Goal: Task Accomplishment & Management: Manage account settings

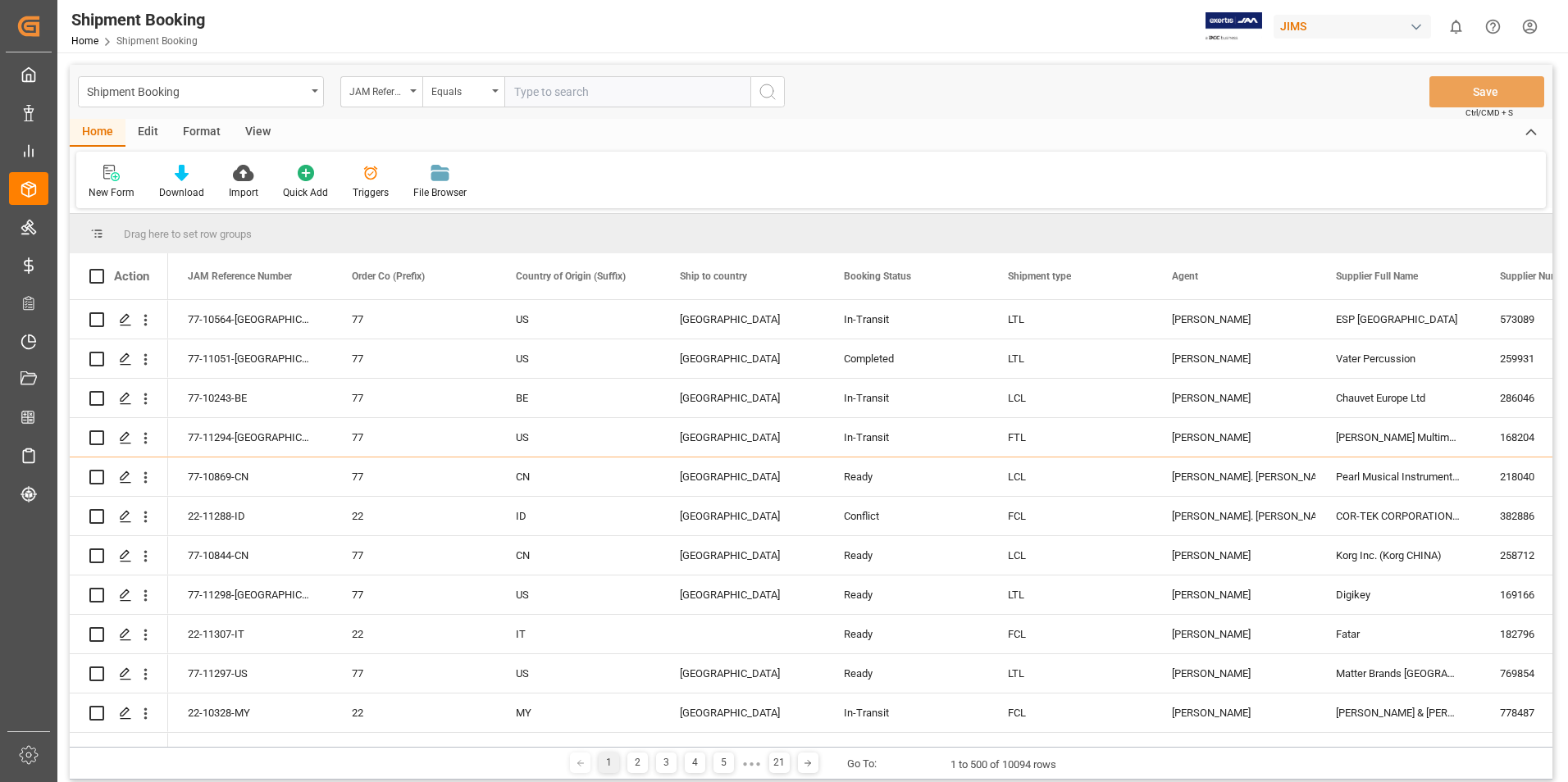
drag, startPoint x: 542, startPoint y: 95, endPoint x: 543, endPoint y: 83, distance: 12.0
click at [543, 83] on input "text" at bounding box center [628, 92] width 246 height 31
type input "22-10940-GB"
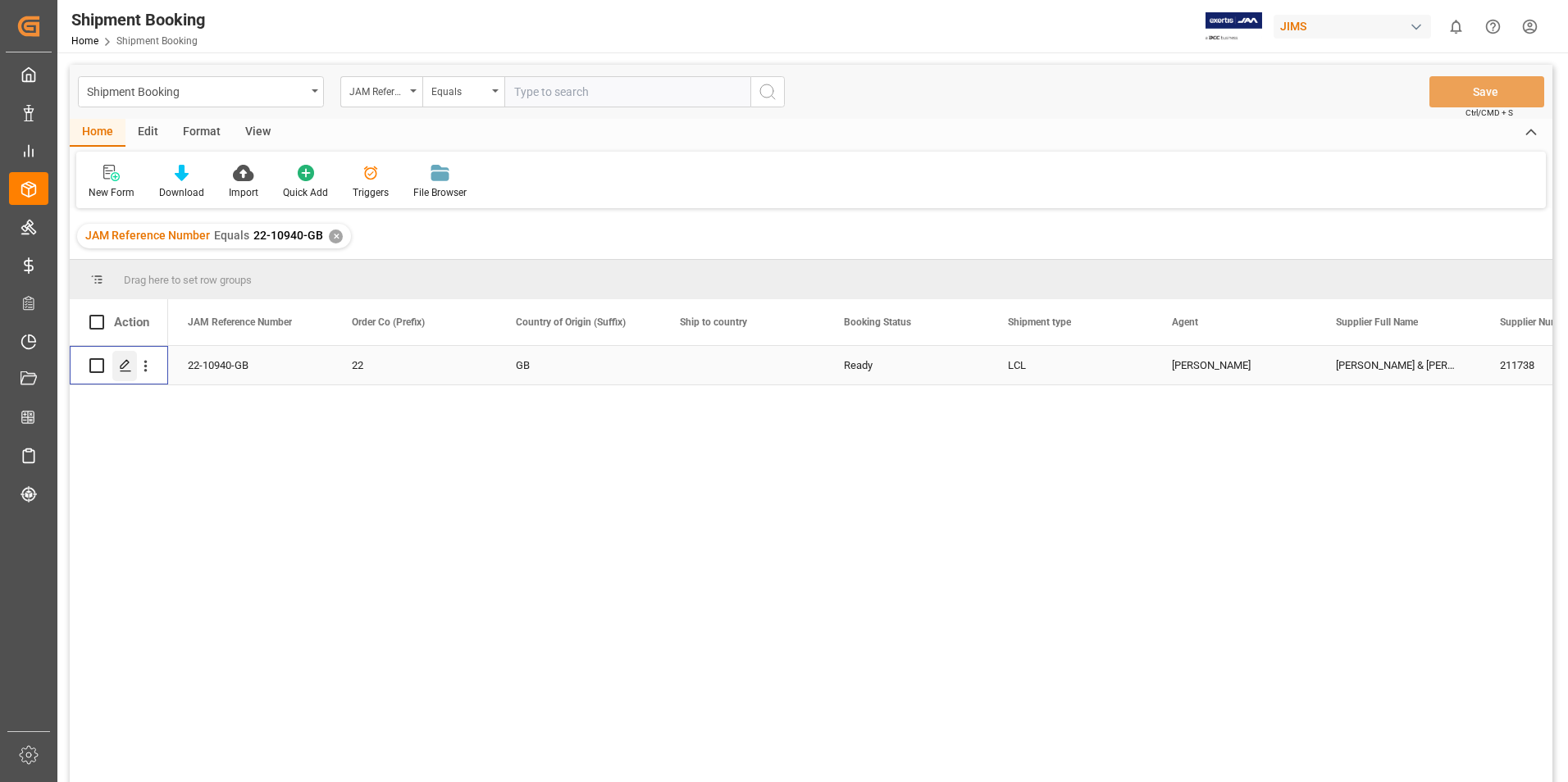
click at [127, 360] on polygon "Press SPACE to select this row." at bounding box center [125, 365] width 8 height 8
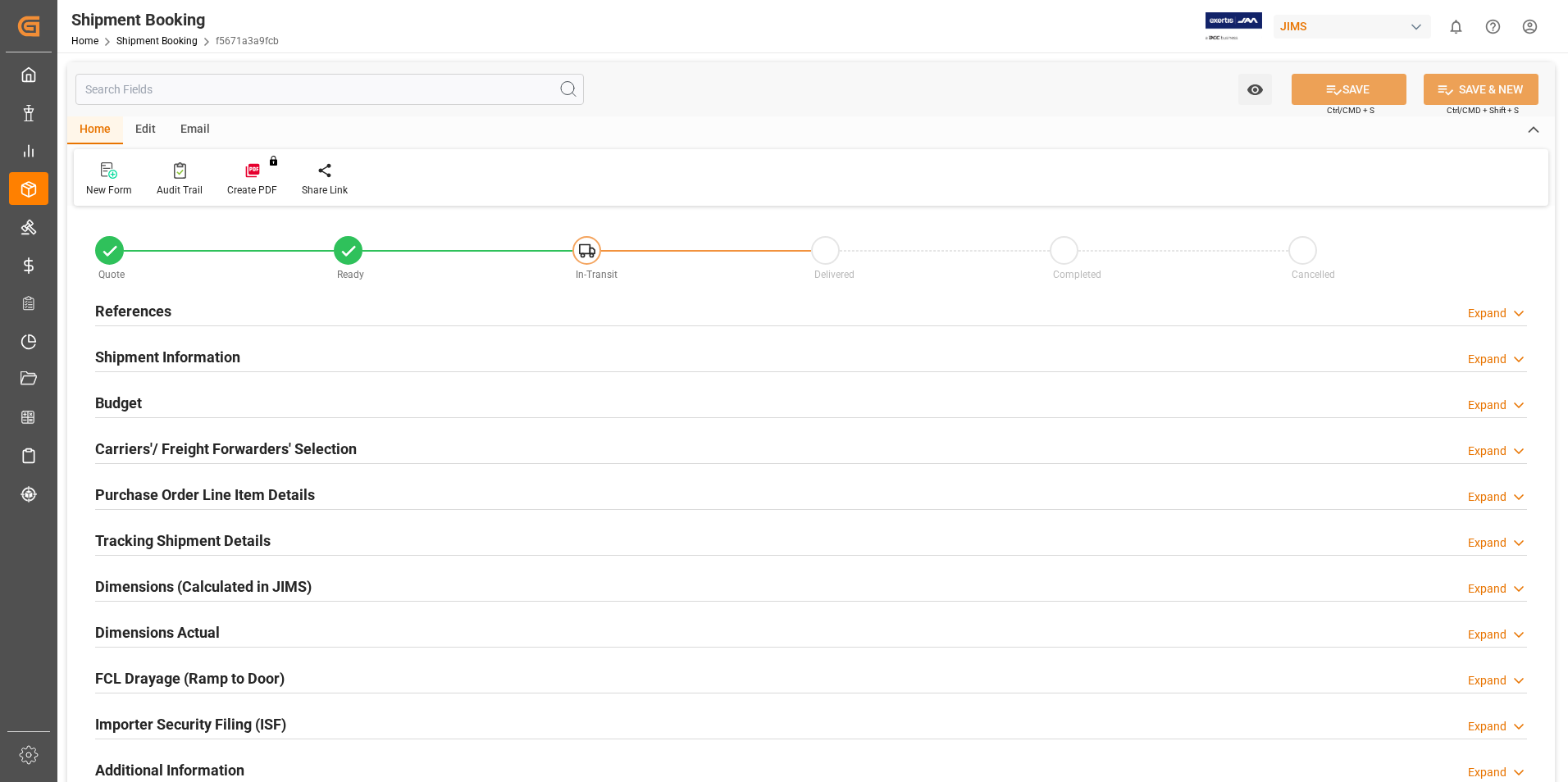
type input "0"
type input "31"
type input "[DATE]"
click at [133, 308] on h2 "References" at bounding box center [133, 311] width 76 height 22
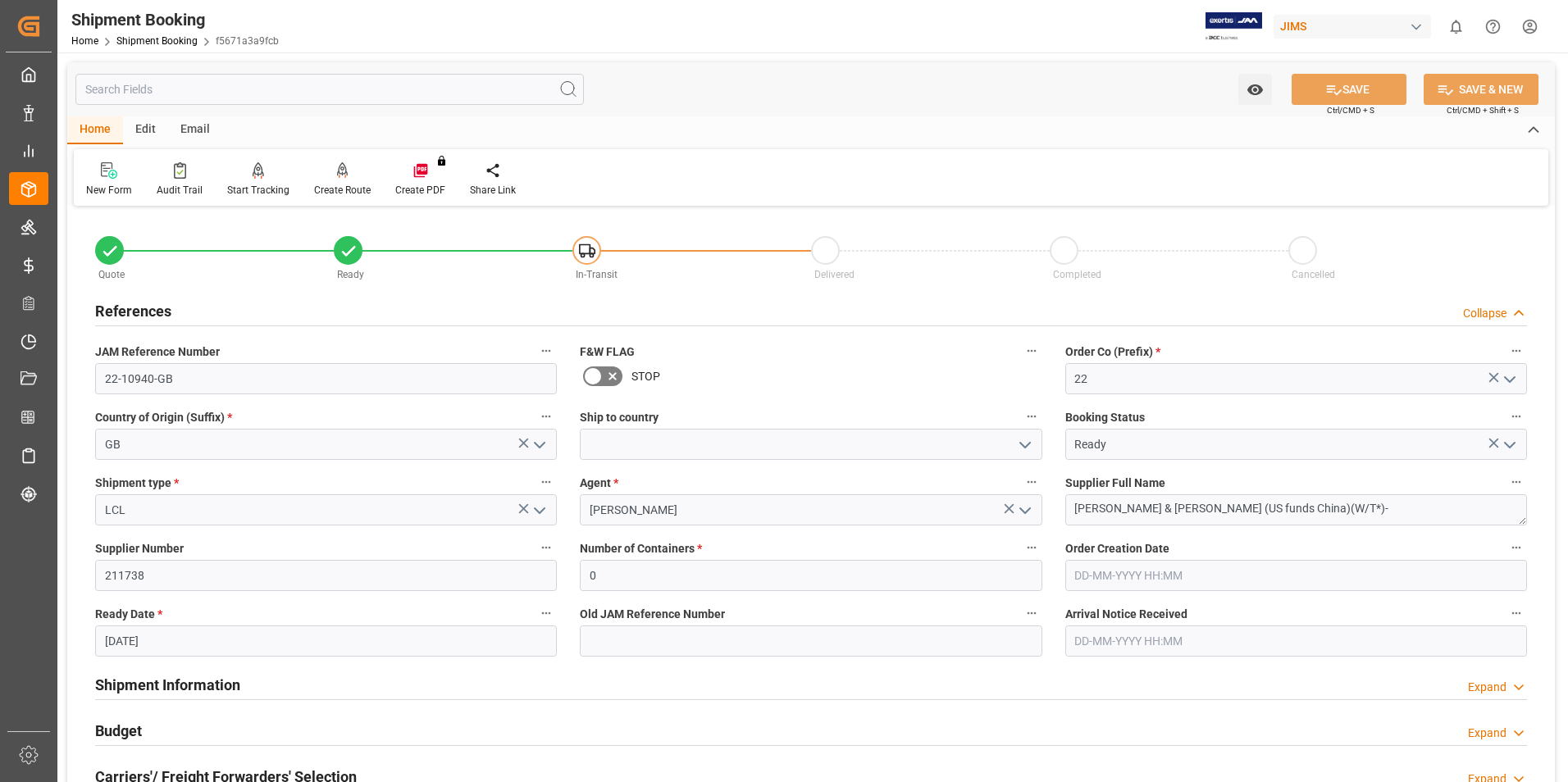
click at [197, 677] on h2 "Shipment Information" at bounding box center [168, 684] width 146 height 22
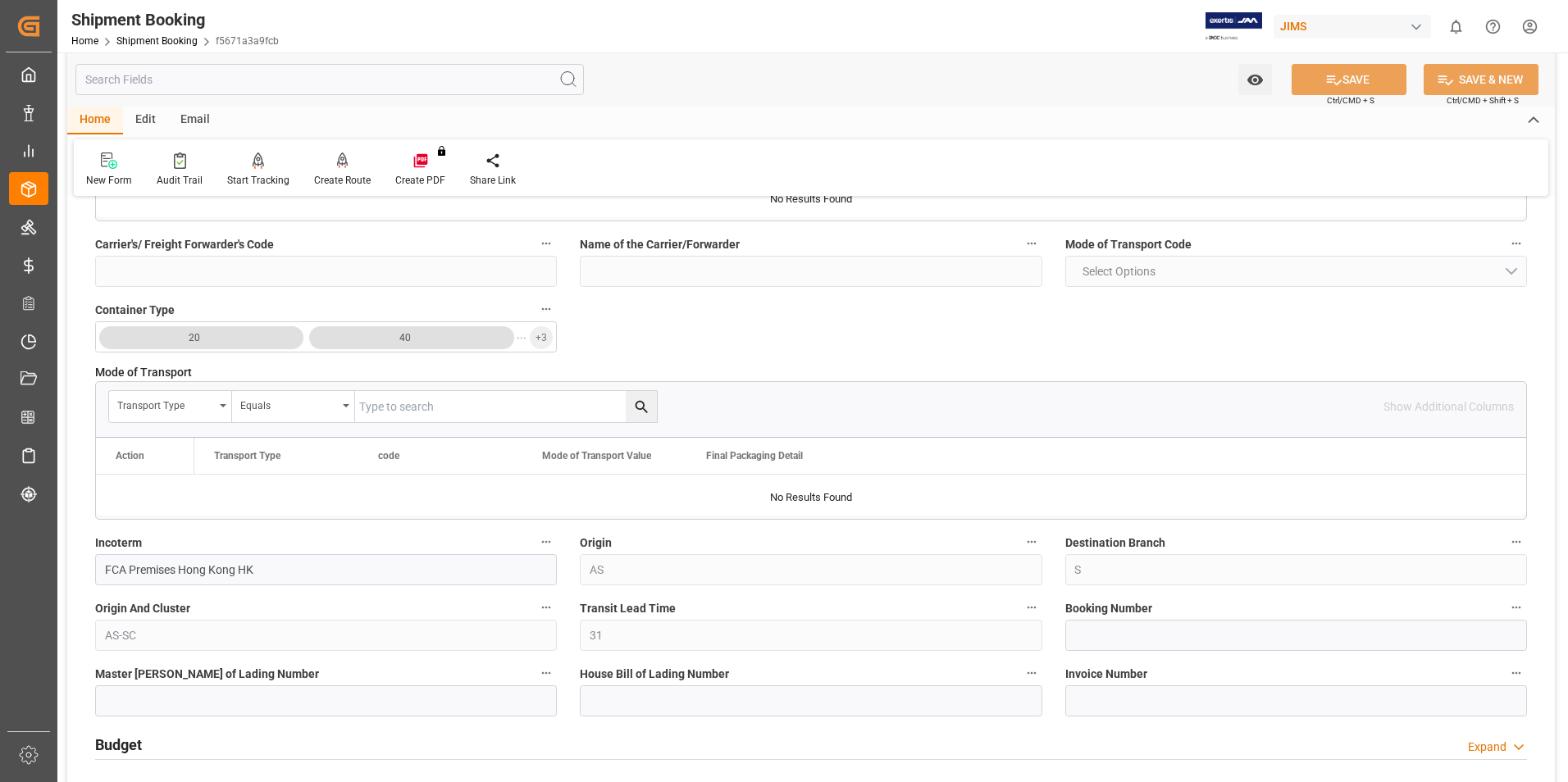
scroll to position [656, 0]
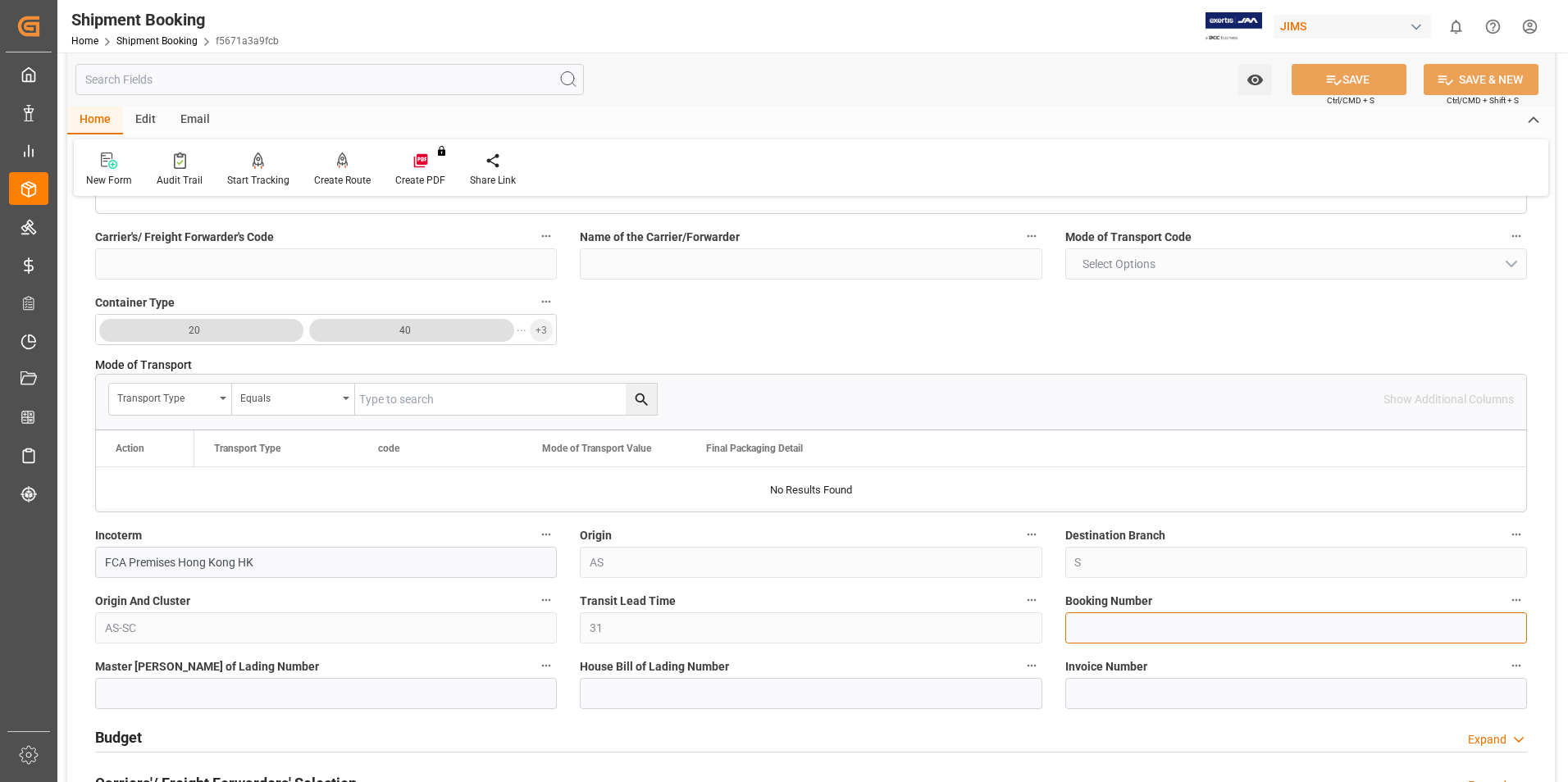
click at [1132, 630] on input at bounding box center [1296, 628] width 461 height 31
paste input "3583459025"
type input "3583459025"
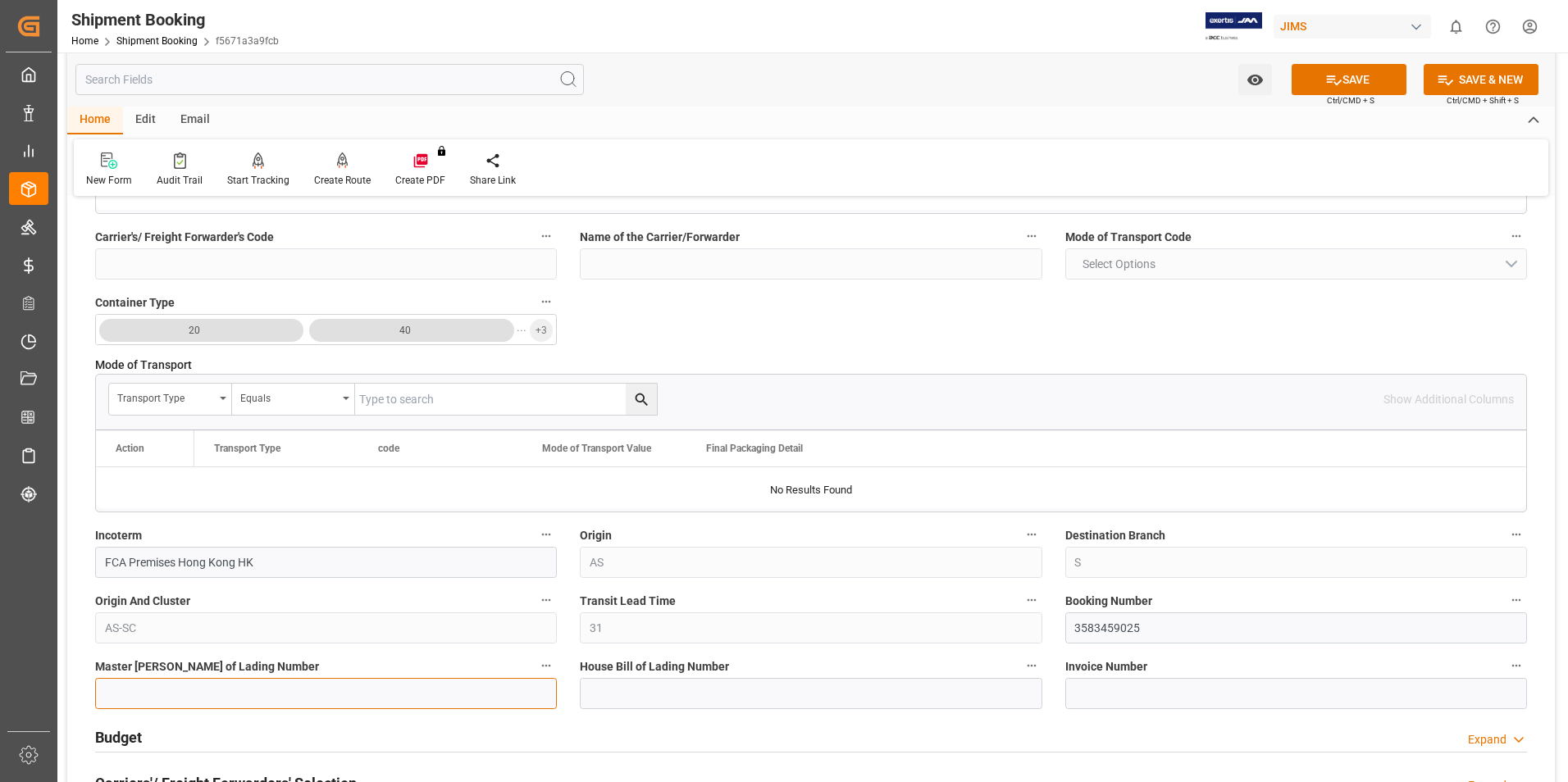
click at [312, 689] on input at bounding box center [326, 694] width 461 height 31
paste input "3583459025"
type input "3583459025"
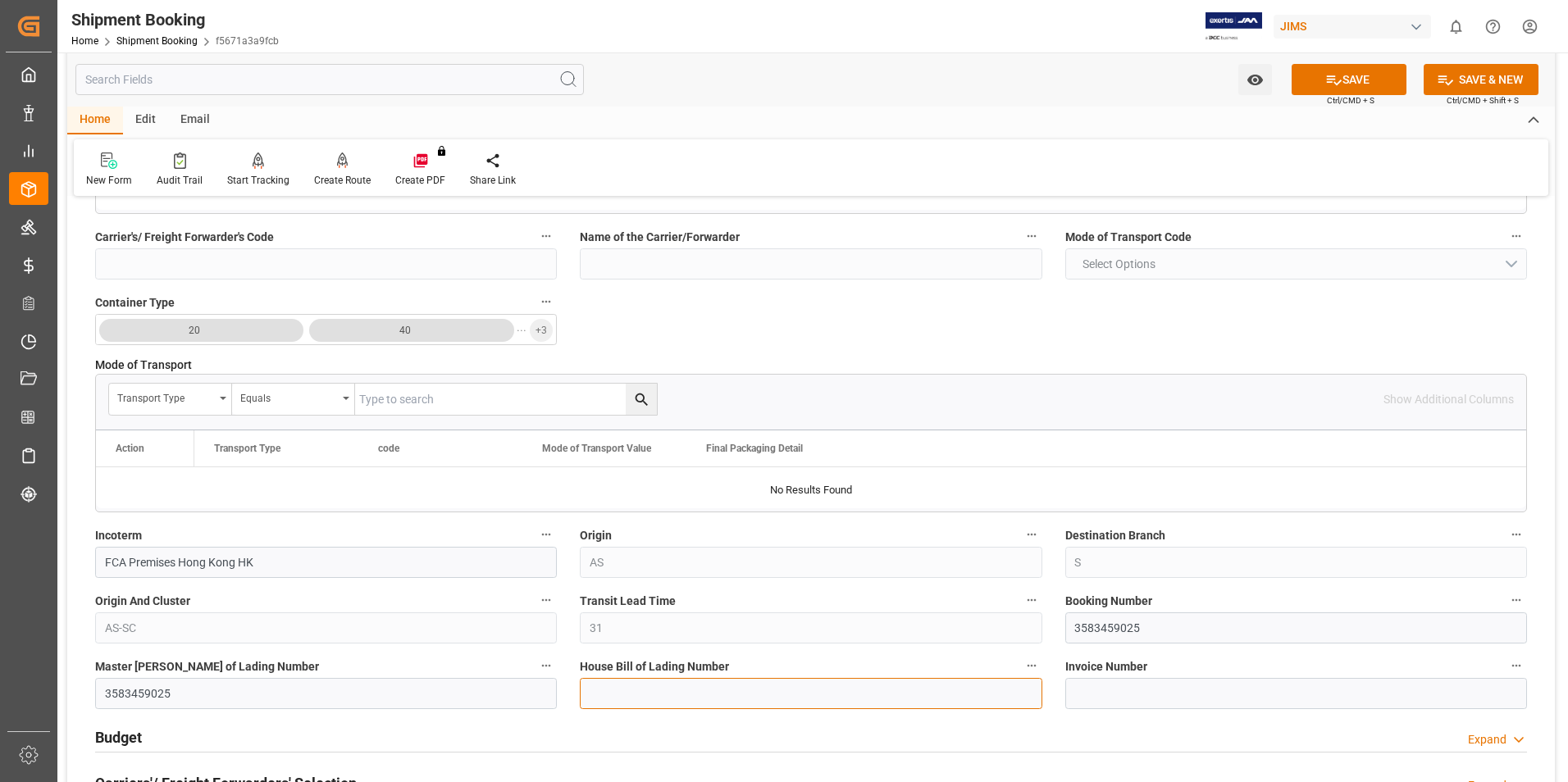
click at [626, 678] on input at bounding box center [810, 694] width 461 height 31
paste input "3583459025"
type input "3583459025"
click at [1339, 80] on icon at bounding box center [1335, 80] width 15 height 10
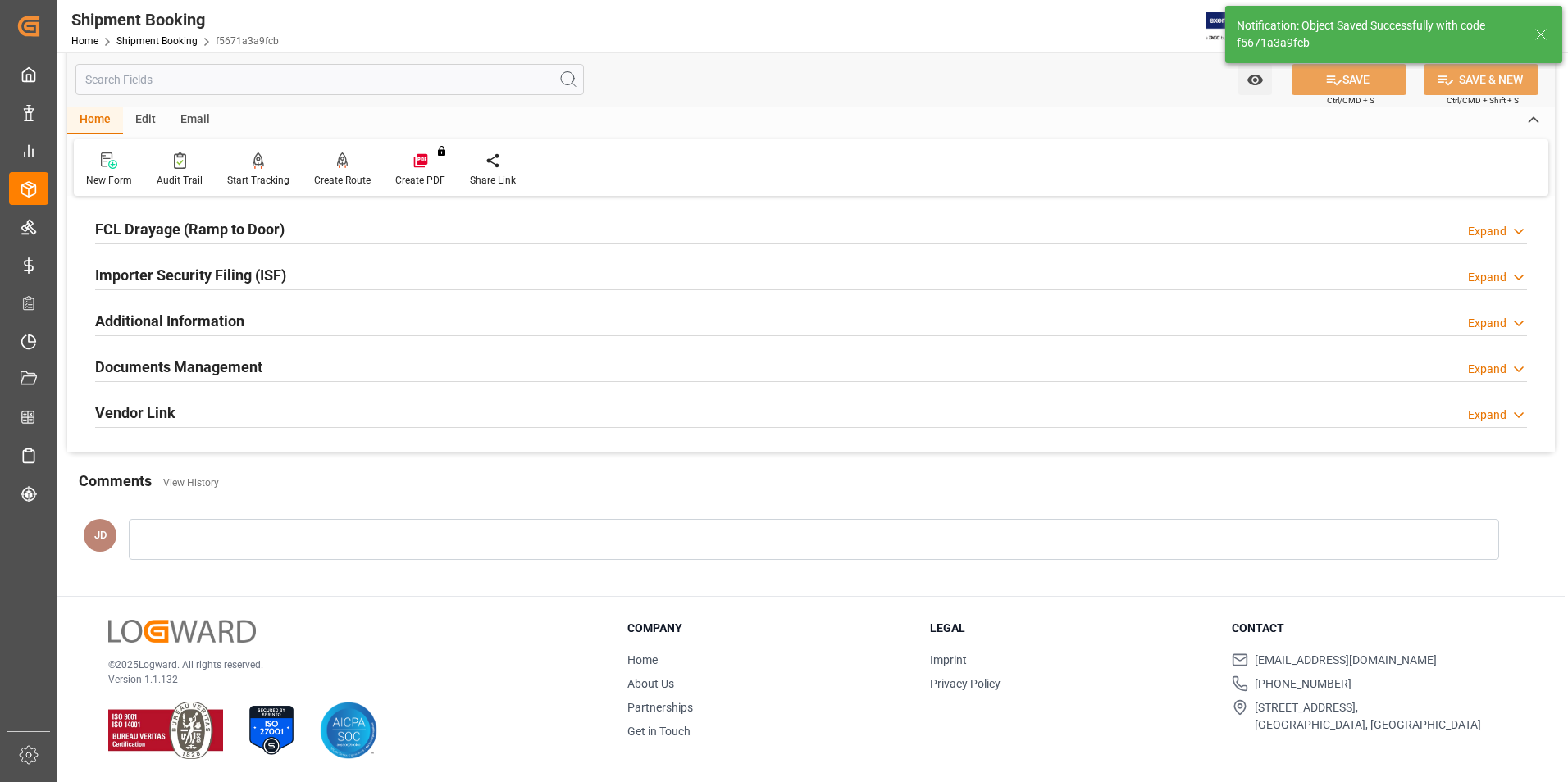
scroll to position [0, 0]
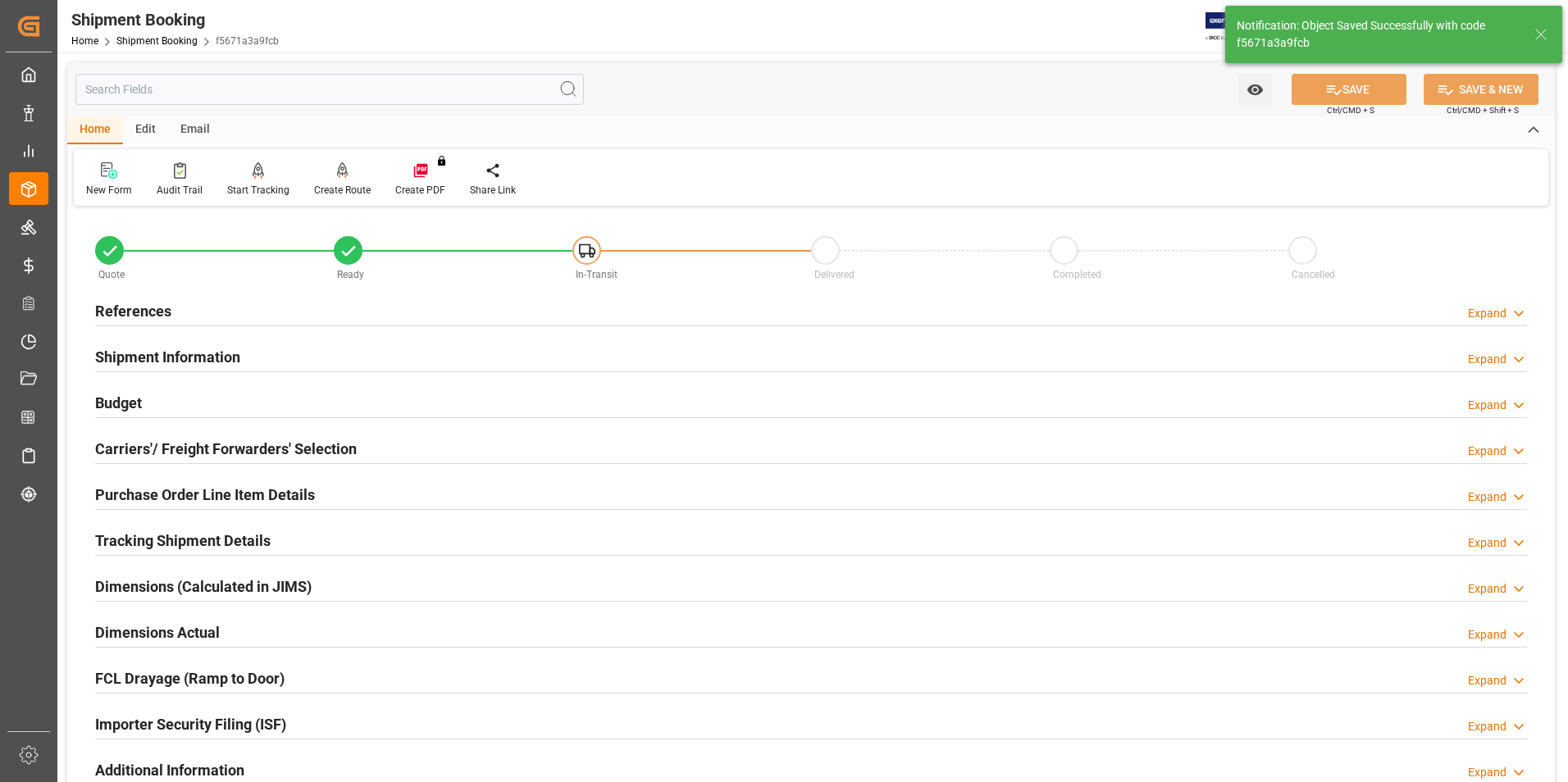
click at [121, 395] on h2 "Budget" at bounding box center [118, 403] width 47 height 22
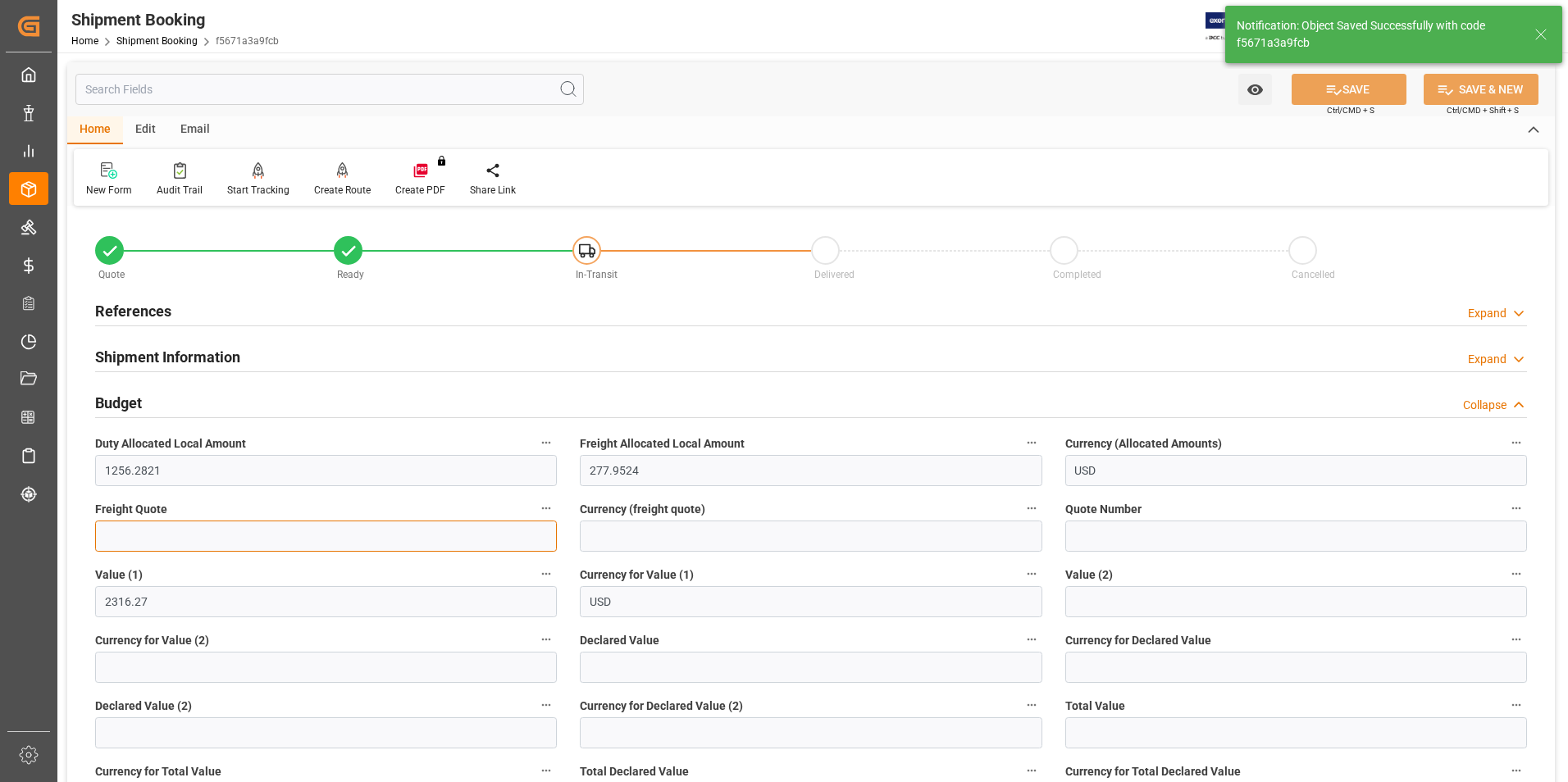
click at [166, 536] on input "text" at bounding box center [326, 536] width 461 height 31
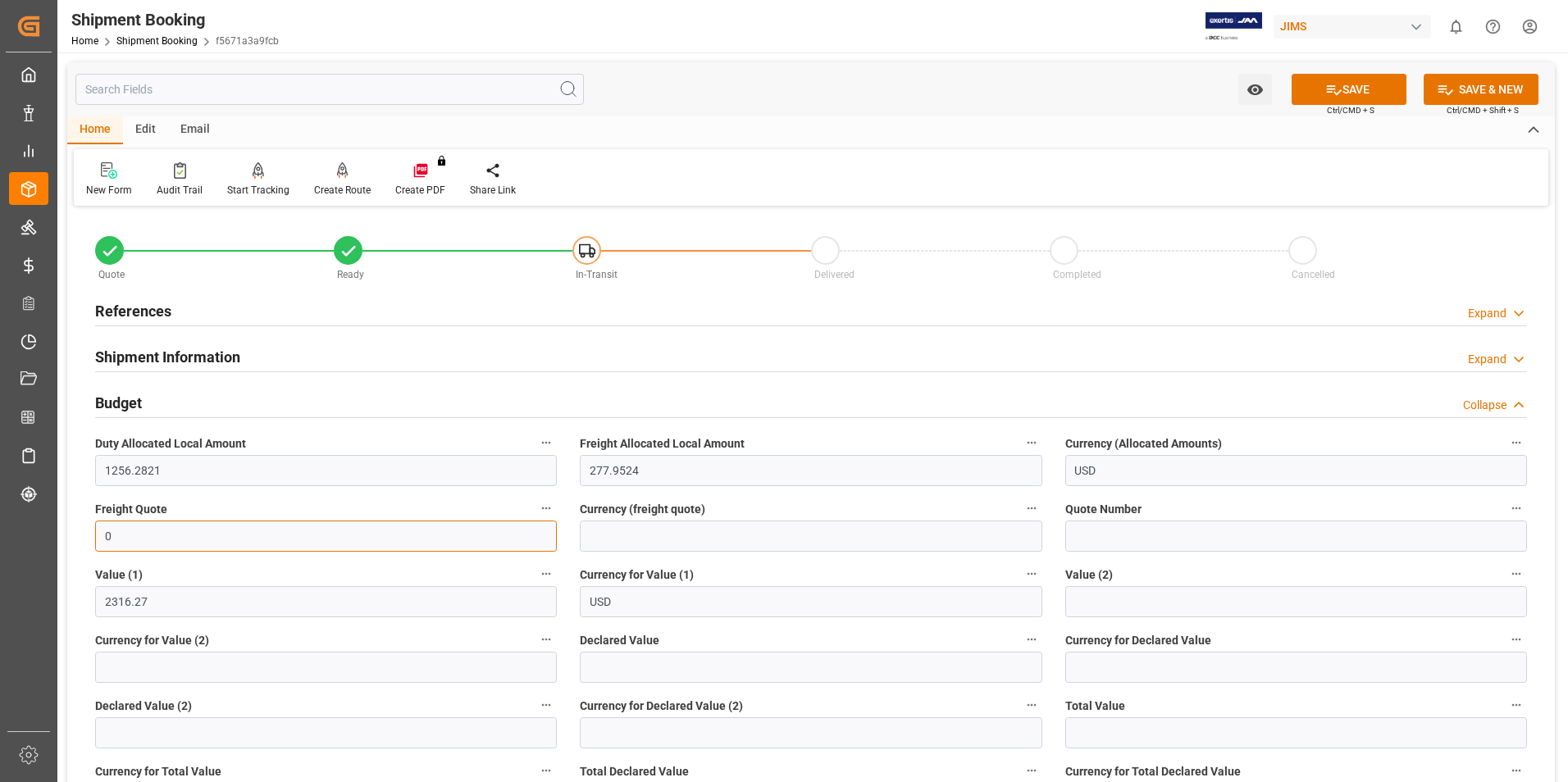
type input "0"
click at [645, 660] on input "text" at bounding box center [810, 667] width 461 height 31
click at [609, 668] on input "text" at bounding box center [810, 667] width 461 height 31
type input "1013.07"
click at [1084, 665] on input at bounding box center [1296, 667] width 461 height 31
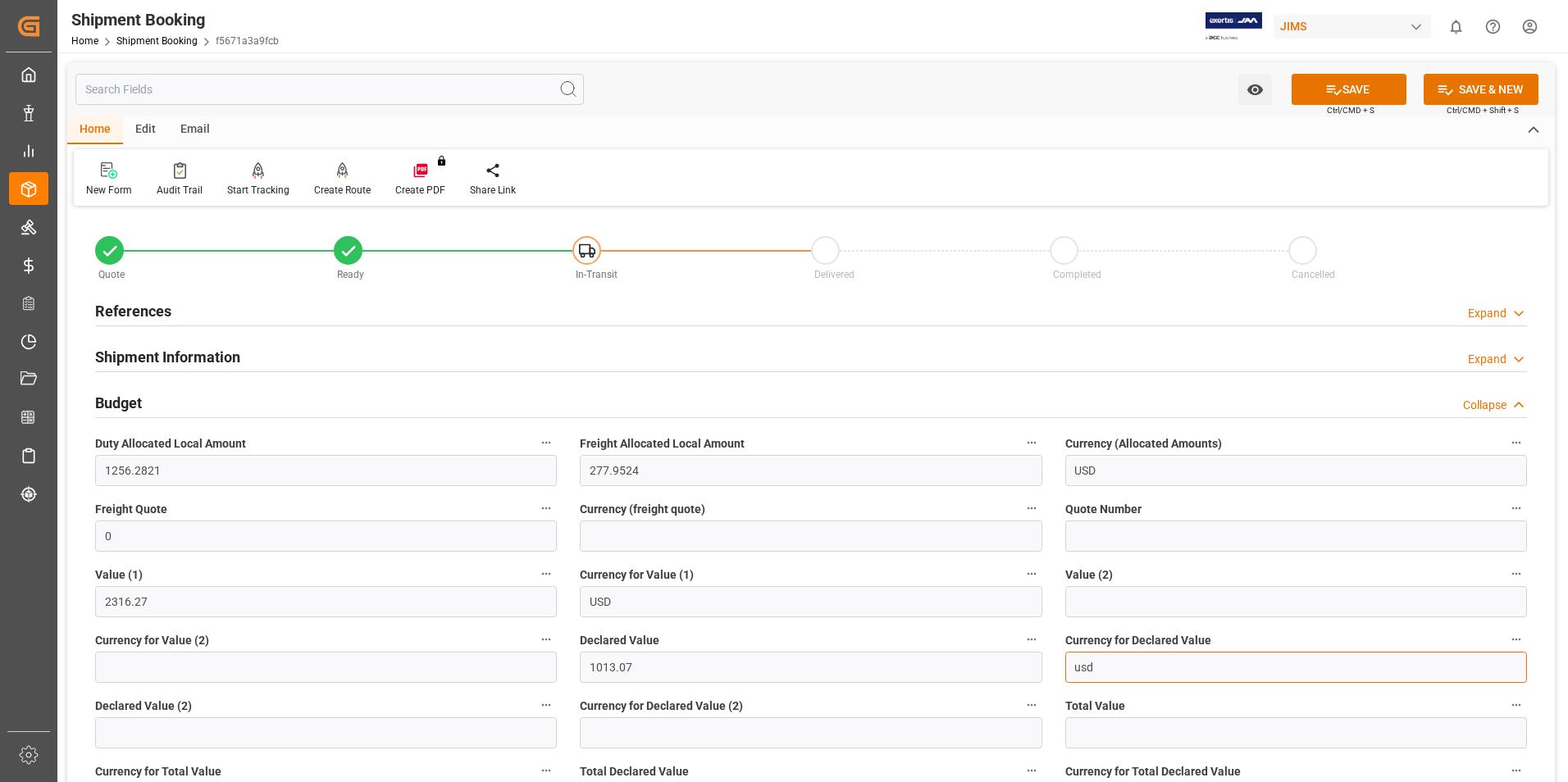
type input "usd"
click at [1340, 79] on button "SAVE" at bounding box center [1349, 89] width 115 height 31
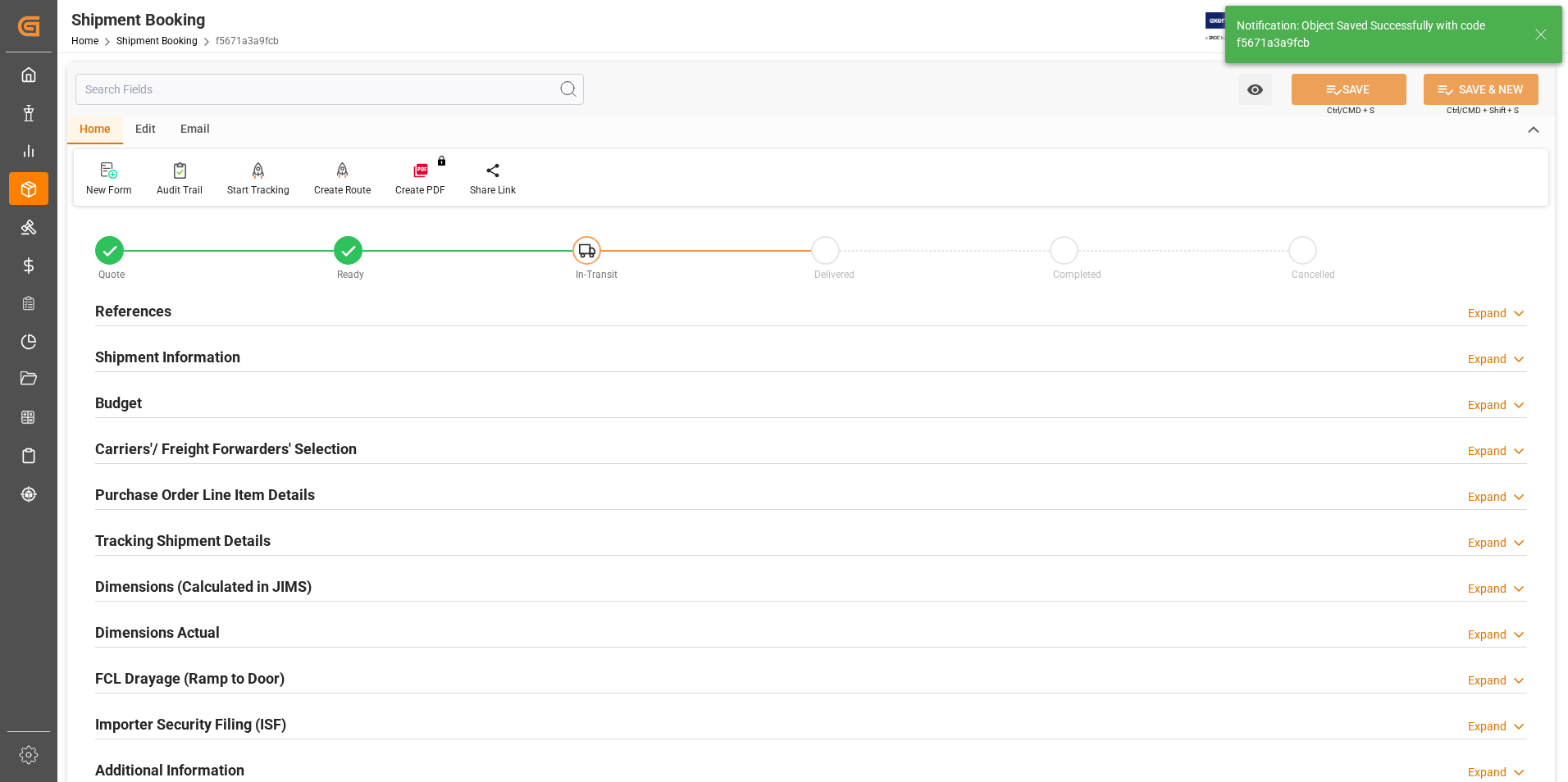
click at [146, 449] on h2 "Carriers'/ Freight Forwarders' Selection" at bounding box center [226, 449] width 261 height 22
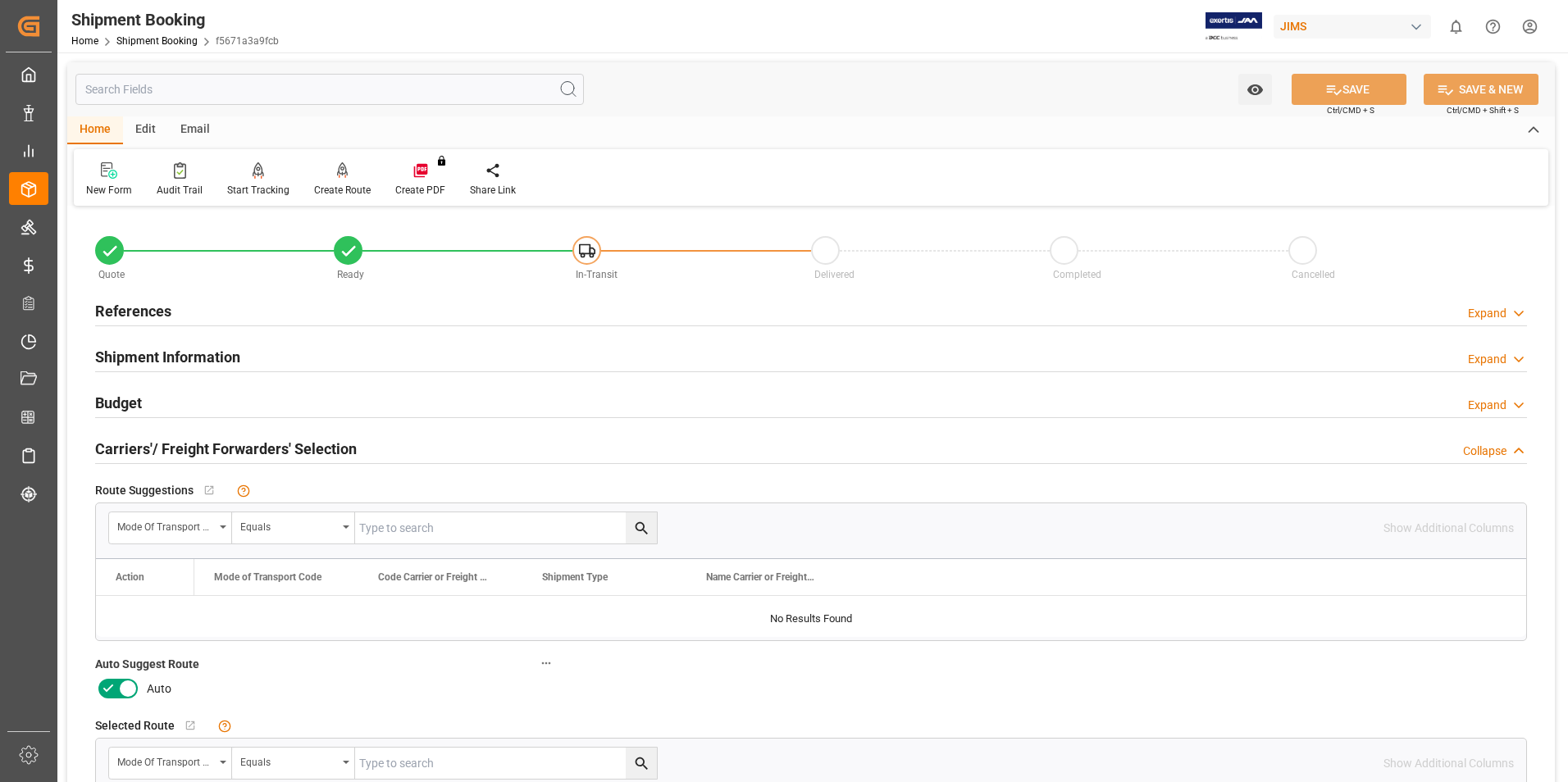
click at [116, 694] on icon at bounding box center [108, 689] width 20 height 20
click at [0, 0] on input "checkbox" at bounding box center [0, 0] width 0 height 0
click at [1327, 77] on button "SAVE" at bounding box center [1349, 89] width 115 height 31
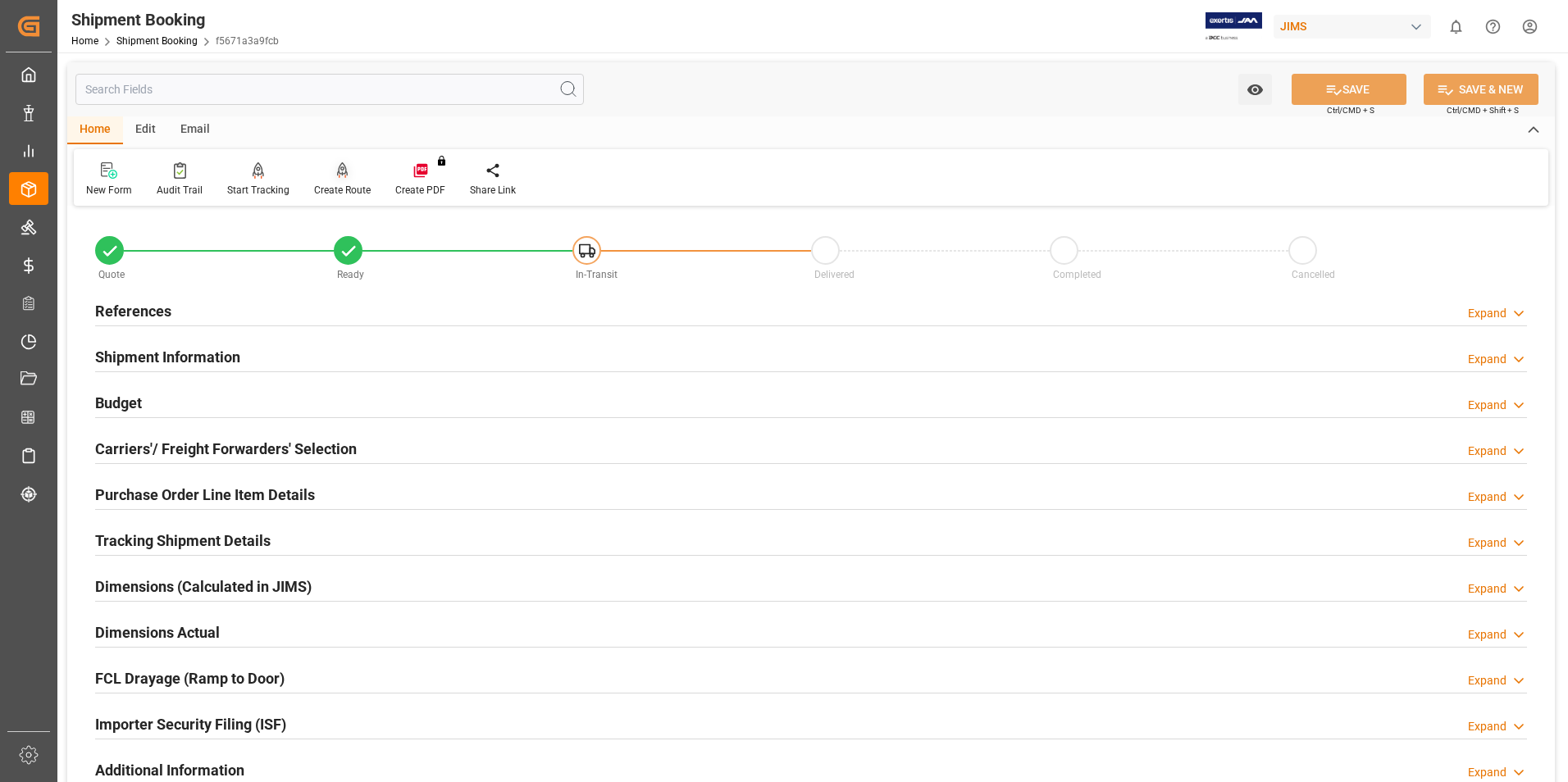
click at [342, 184] on div "Create Route" at bounding box center [342, 190] width 56 height 15
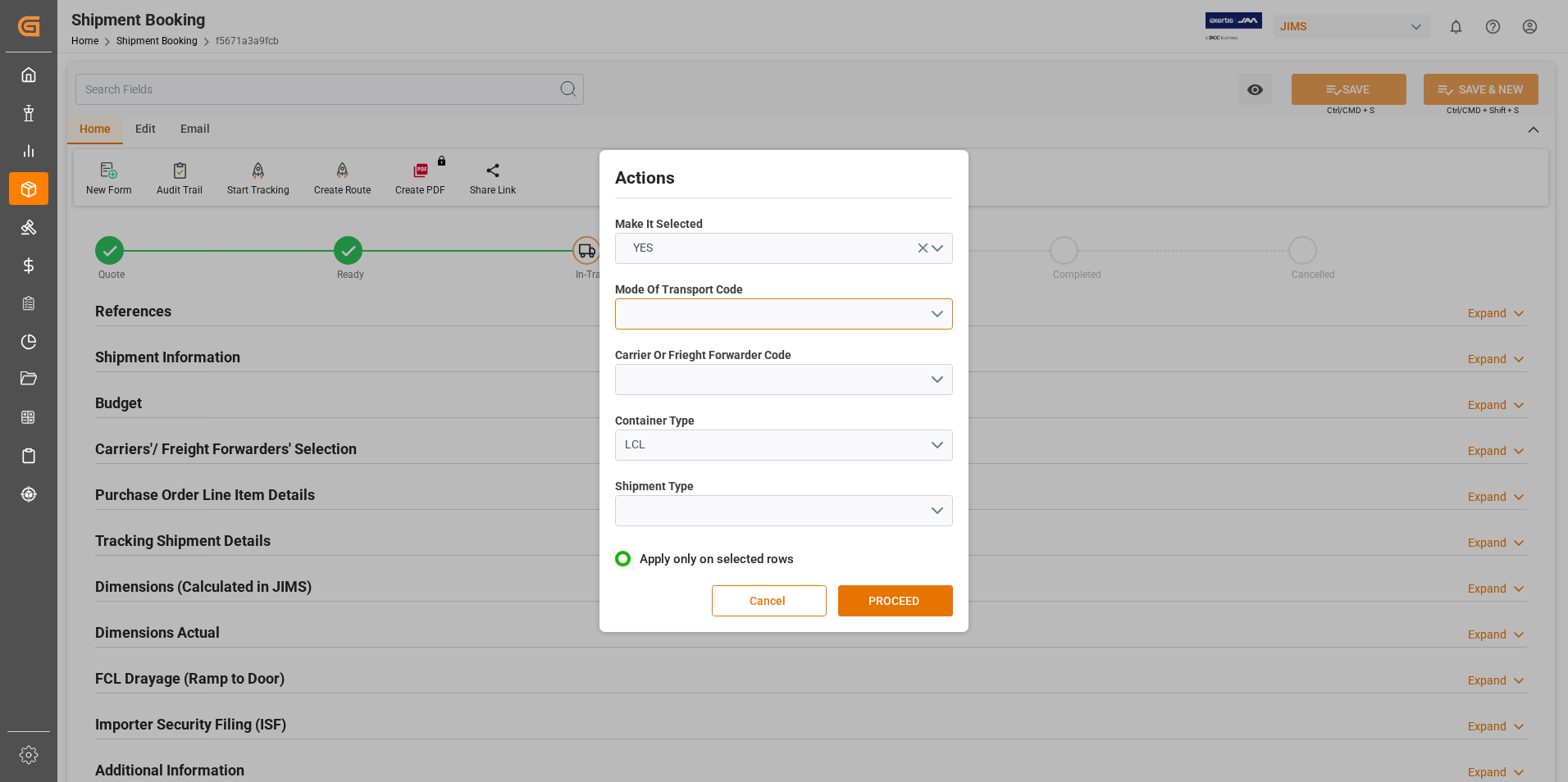
click at [669, 309] on button "open menu" at bounding box center [784, 314] width 338 height 31
click at [718, 347] on div "2- COURIER AIR" at bounding box center [784, 353] width 337 height 35
click at [705, 374] on button "open menu" at bounding box center [784, 379] width 338 height 31
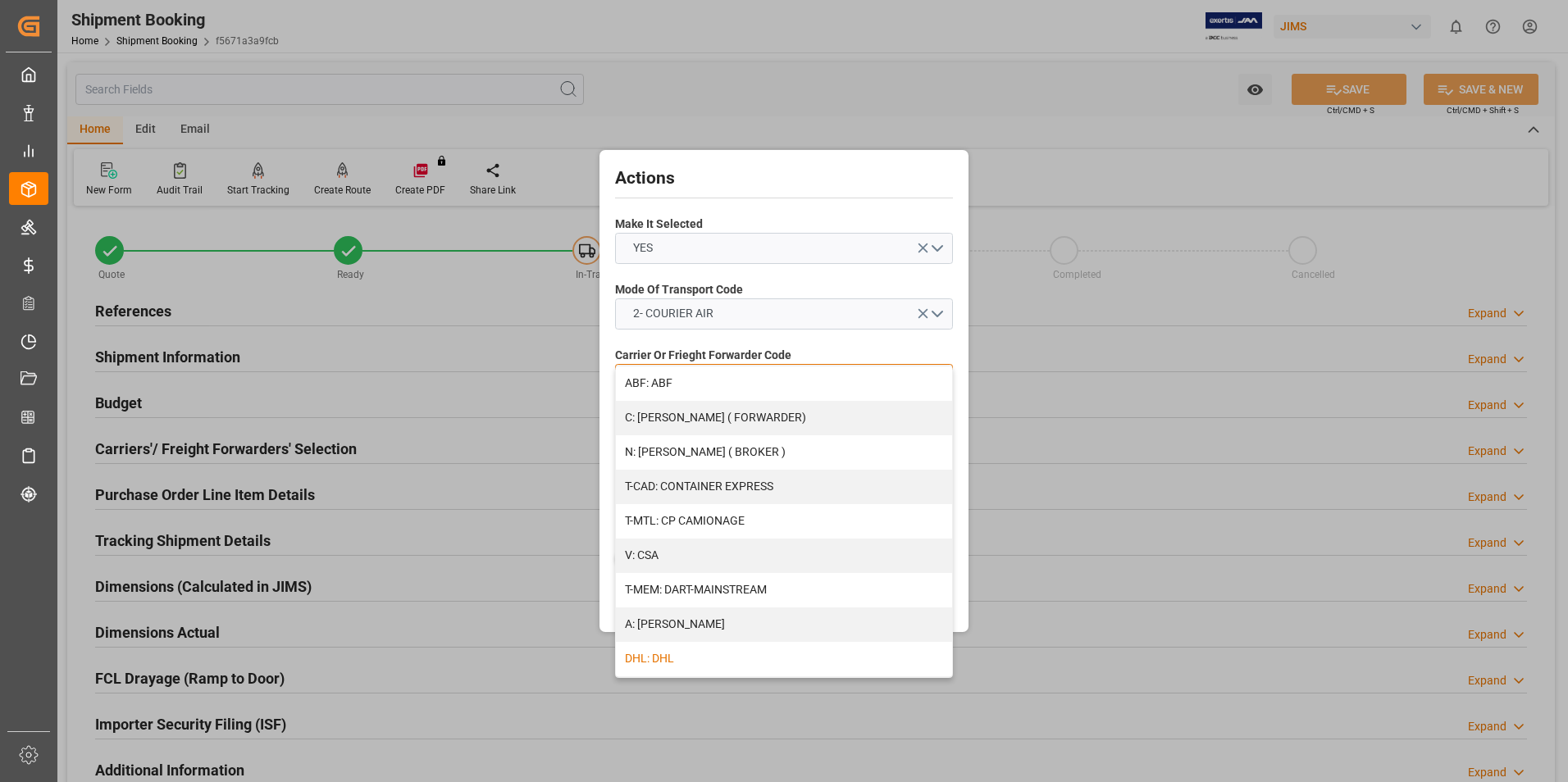
click at [722, 656] on div "DHL: DHL" at bounding box center [784, 660] width 337 height 35
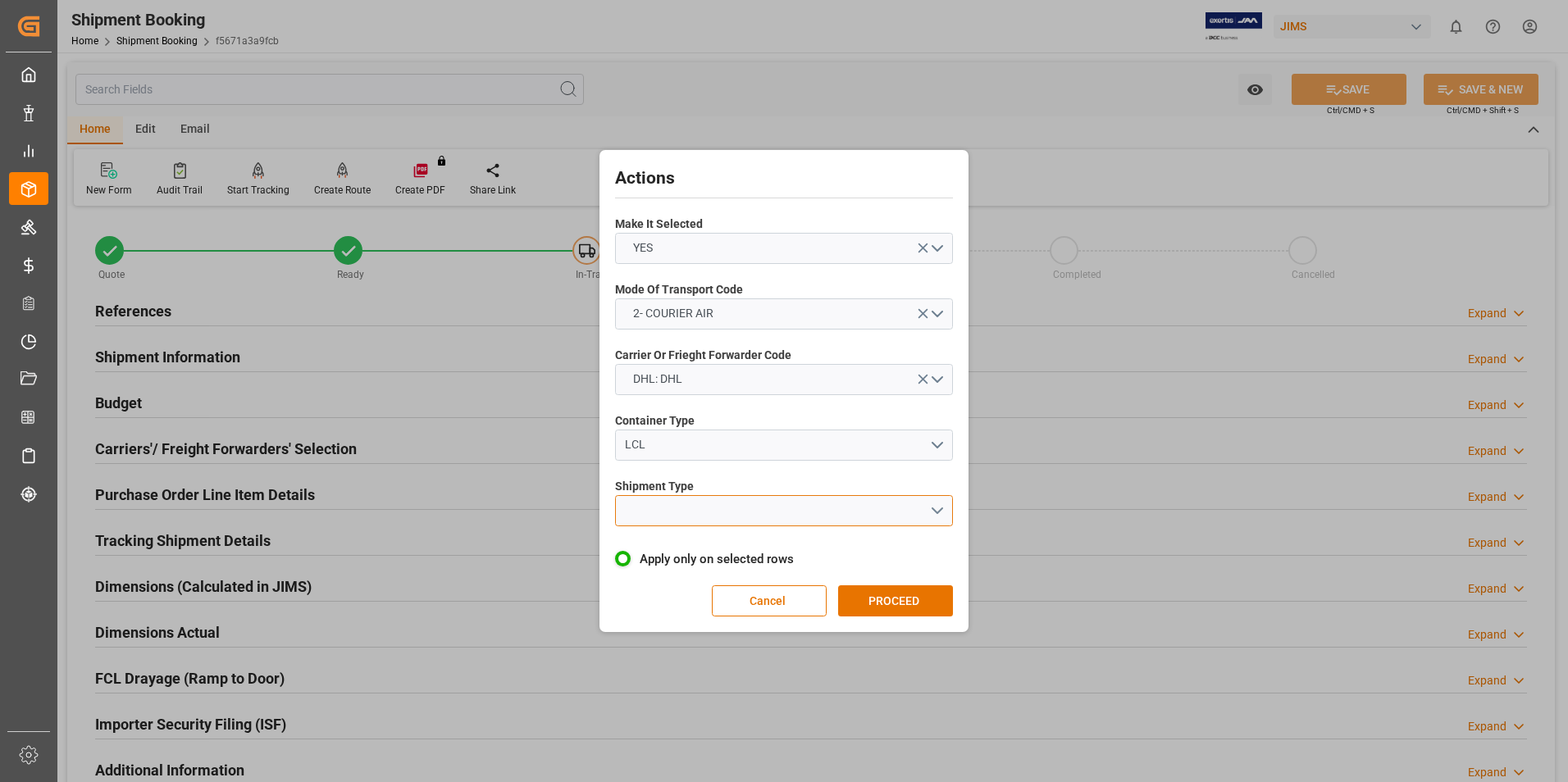
click at [743, 503] on button "open menu" at bounding box center [784, 511] width 338 height 31
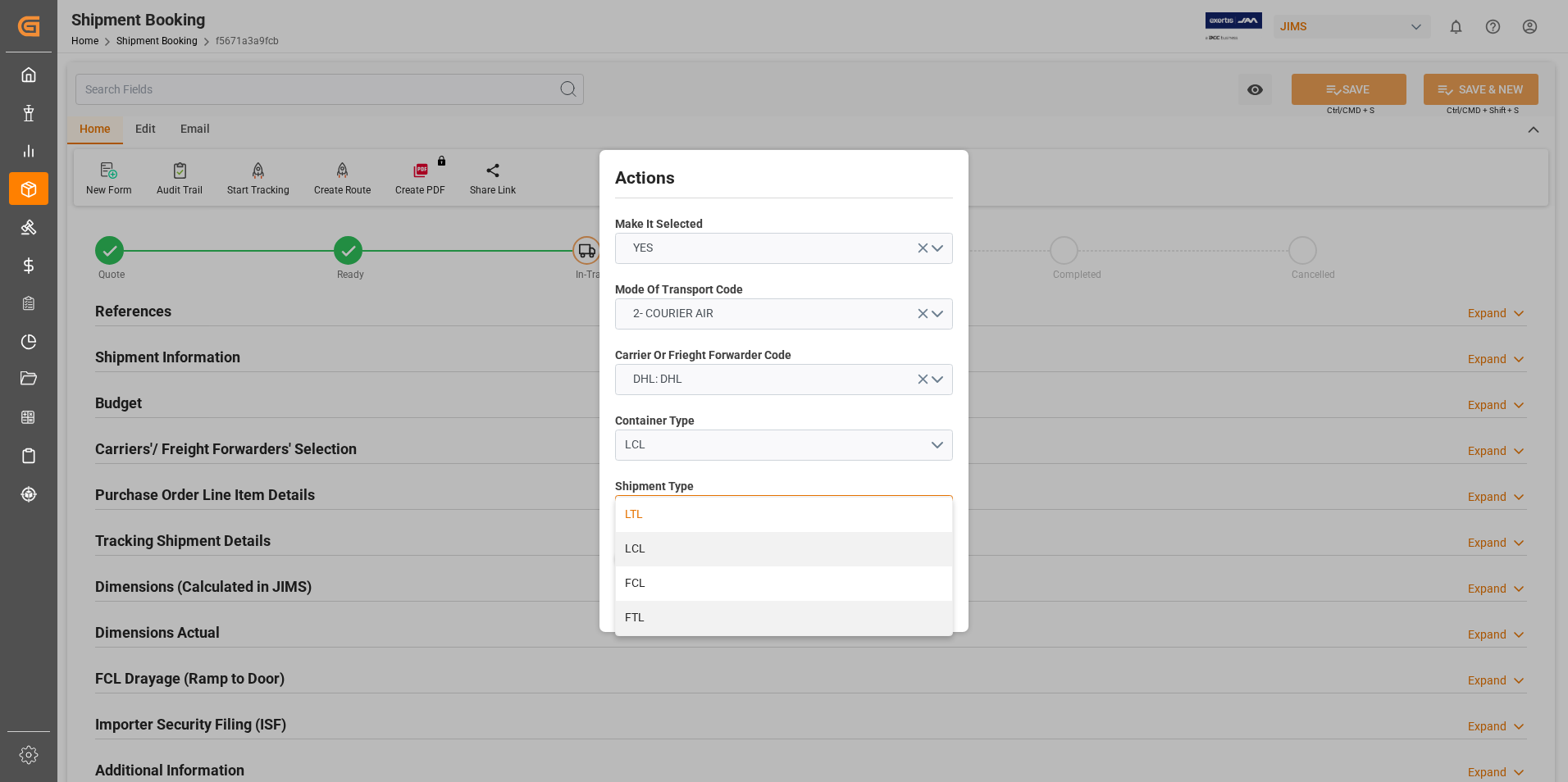
click at [715, 513] on div "LTL" at bounding box center [784, 515] width 337 height 35
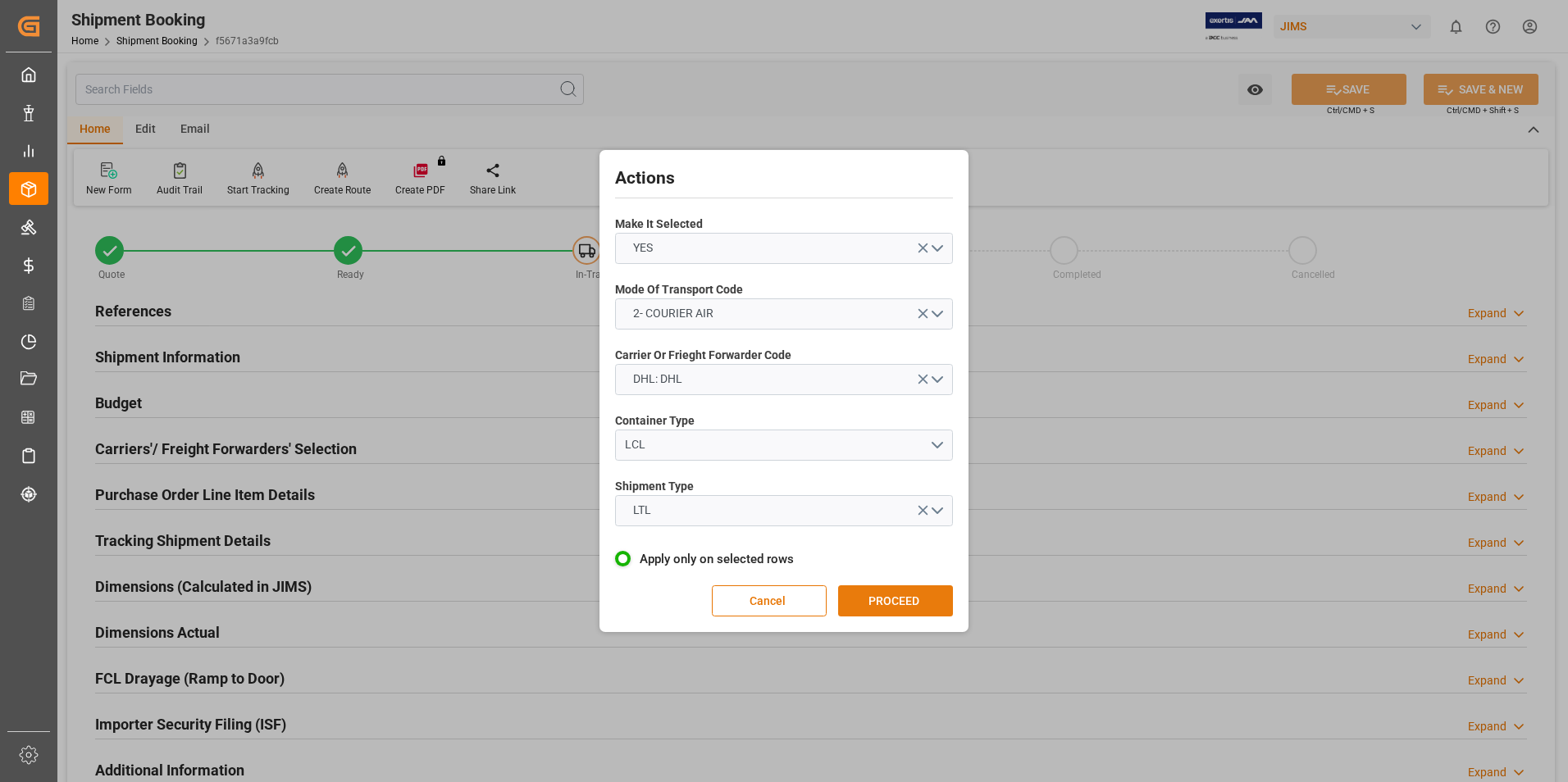
click at [888, 591] on button "PROCEED" at bounding box center [896, 601] width 115 height 31
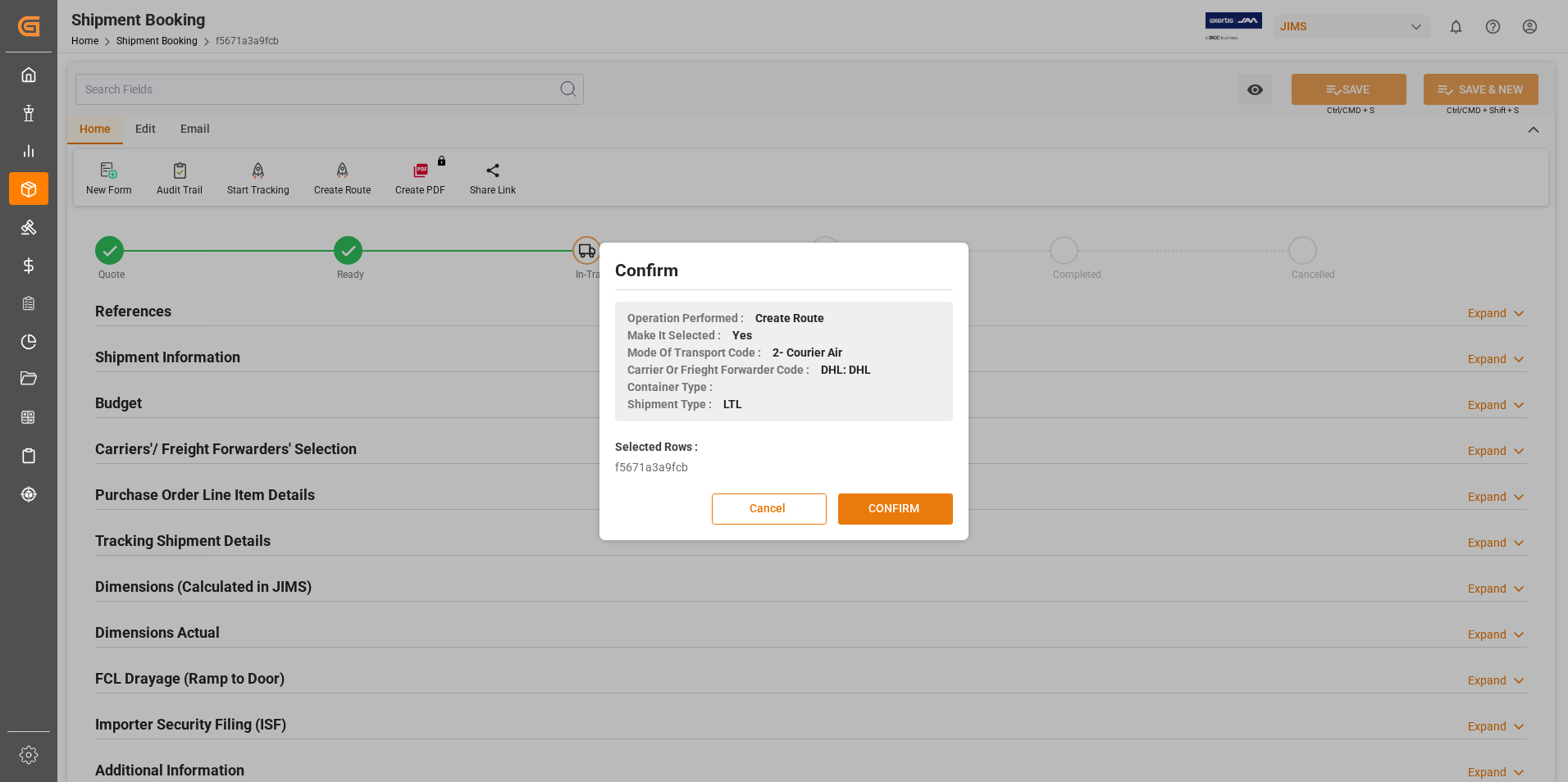
click at [884, 504] on button "CONFIRM" at bounding box center [896, 509] width 115 height 31
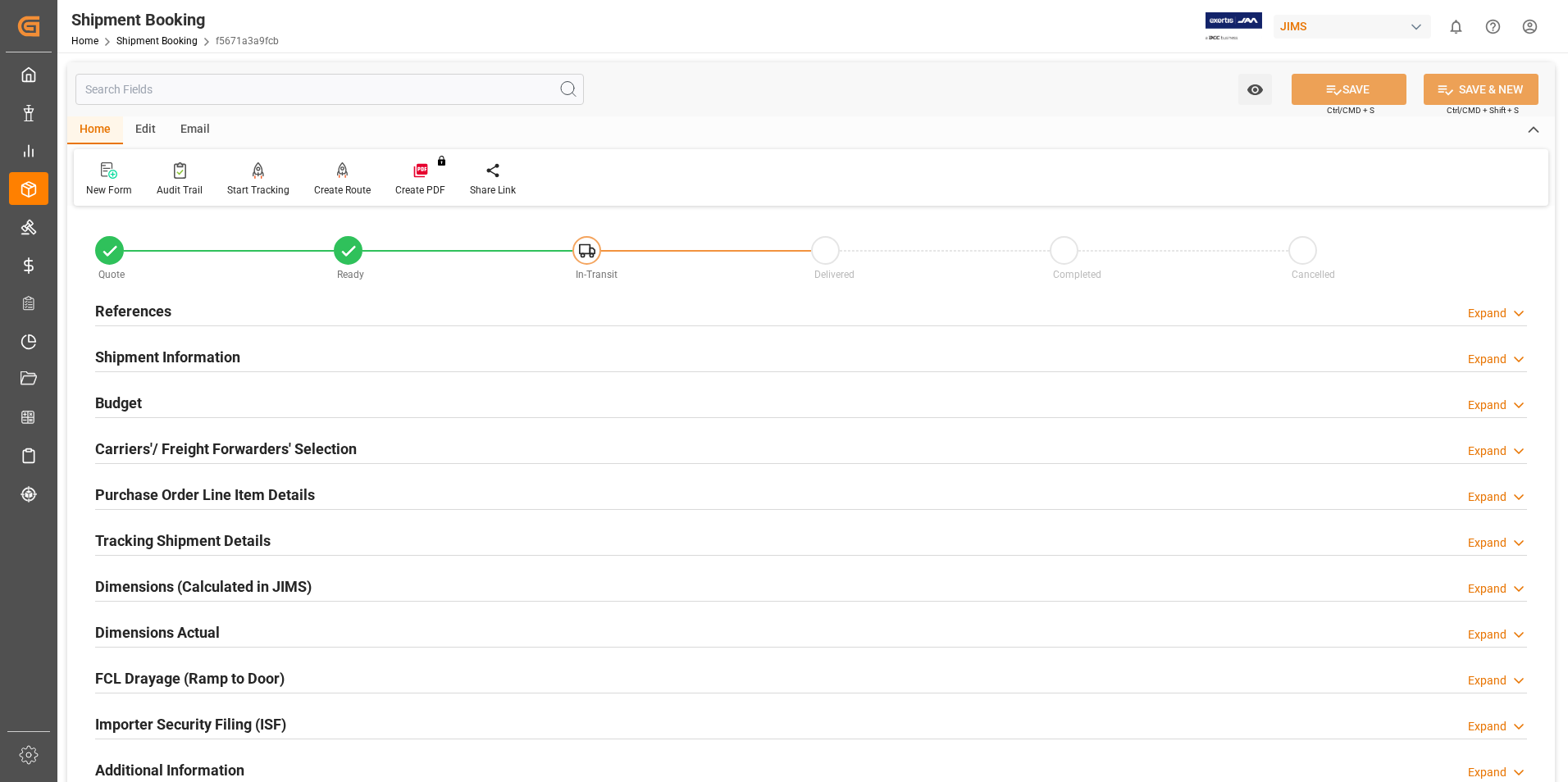
click at [130, 393] on h2 "Budget" at bounding box center [118, 403] width 47 height 22
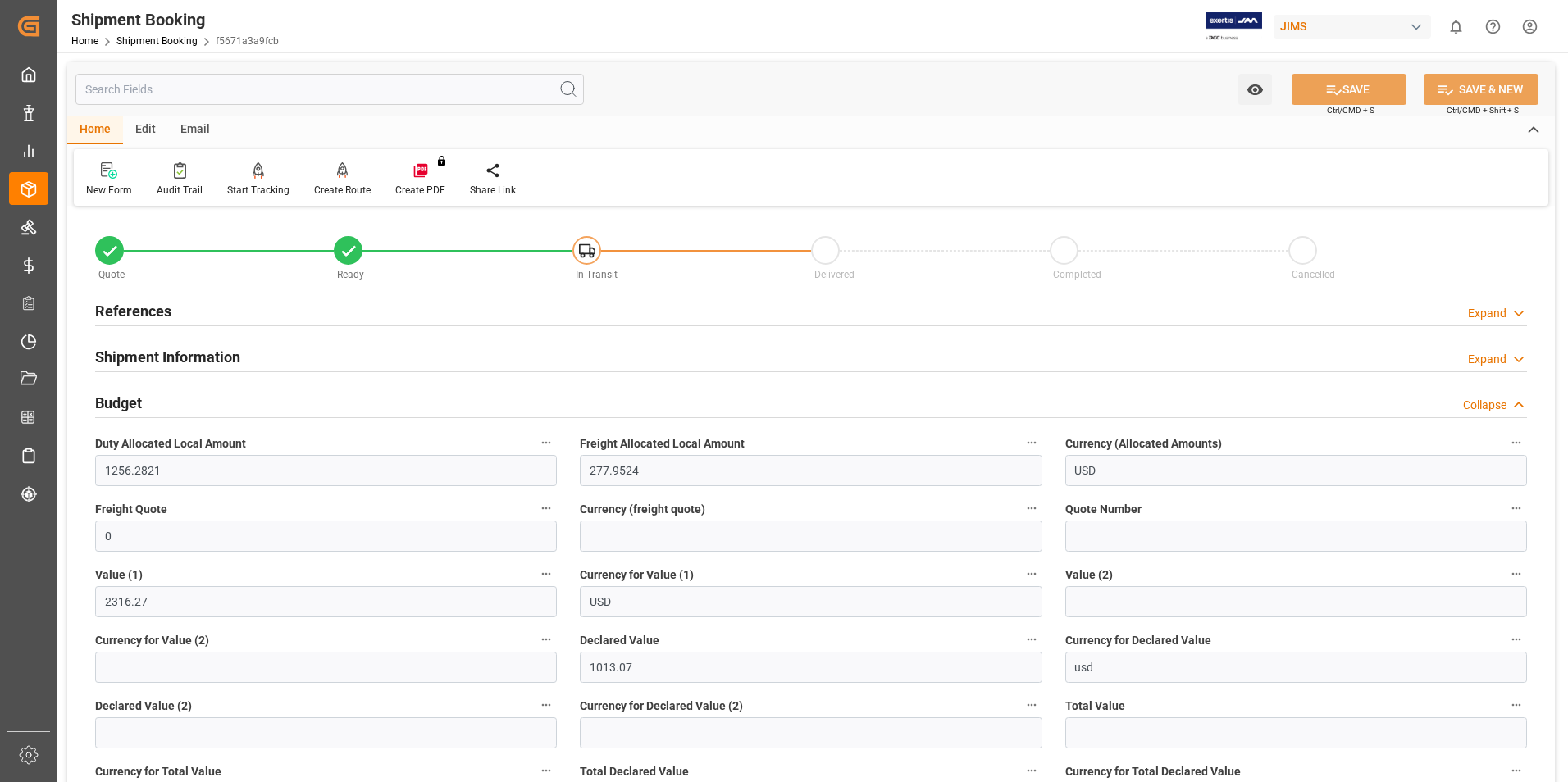
click at [130, 393] on h2 "Budget" at bounding box center [118, 403] width 47 height 22
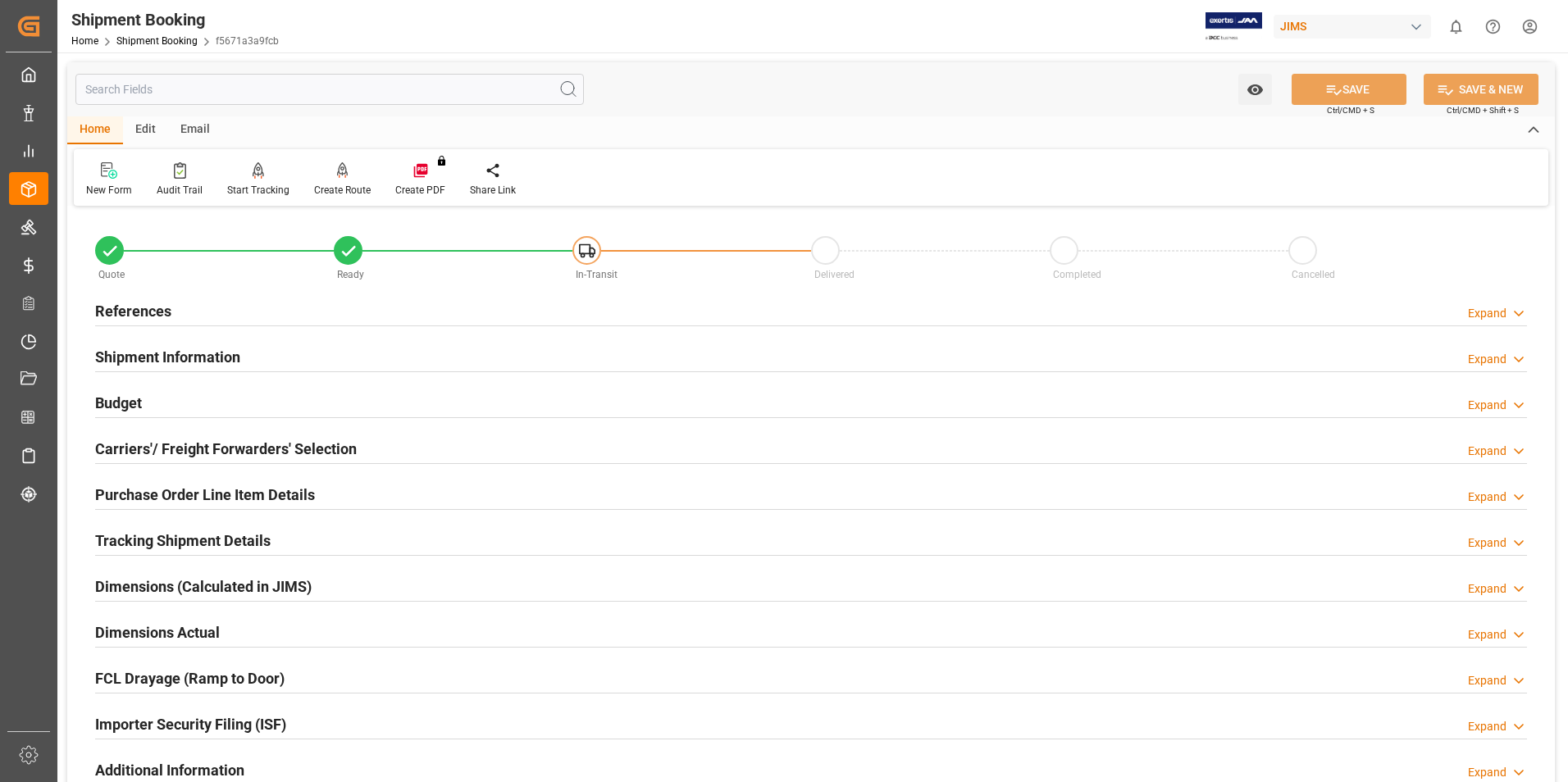
click at [142, 393] on div "Budget Expand" at bounding box center [811, 402] width 1432 height 31
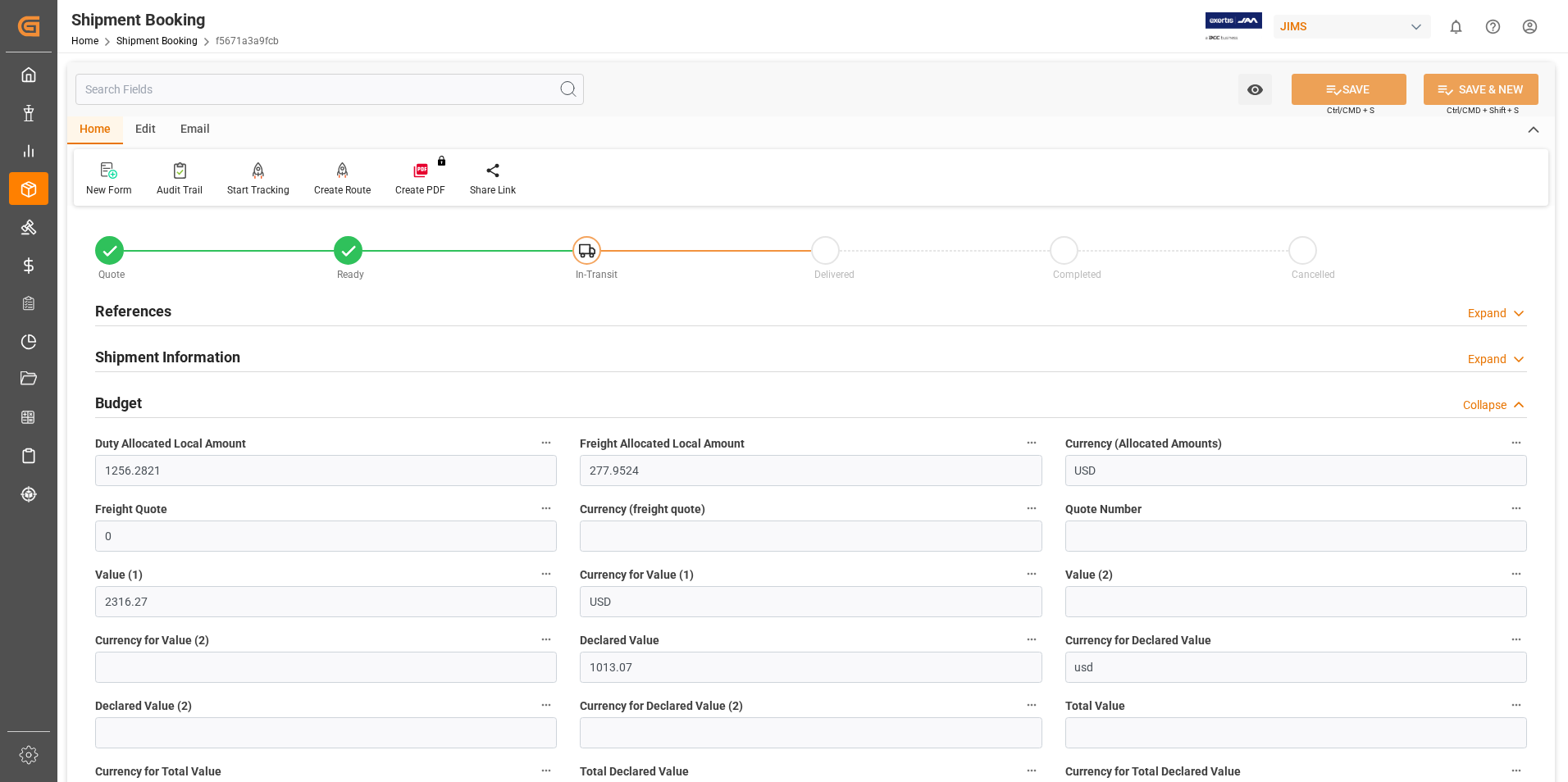
click at [146, 398] on div "Budget Collapse" at bounding box center [811, 402] width 1432 height 31
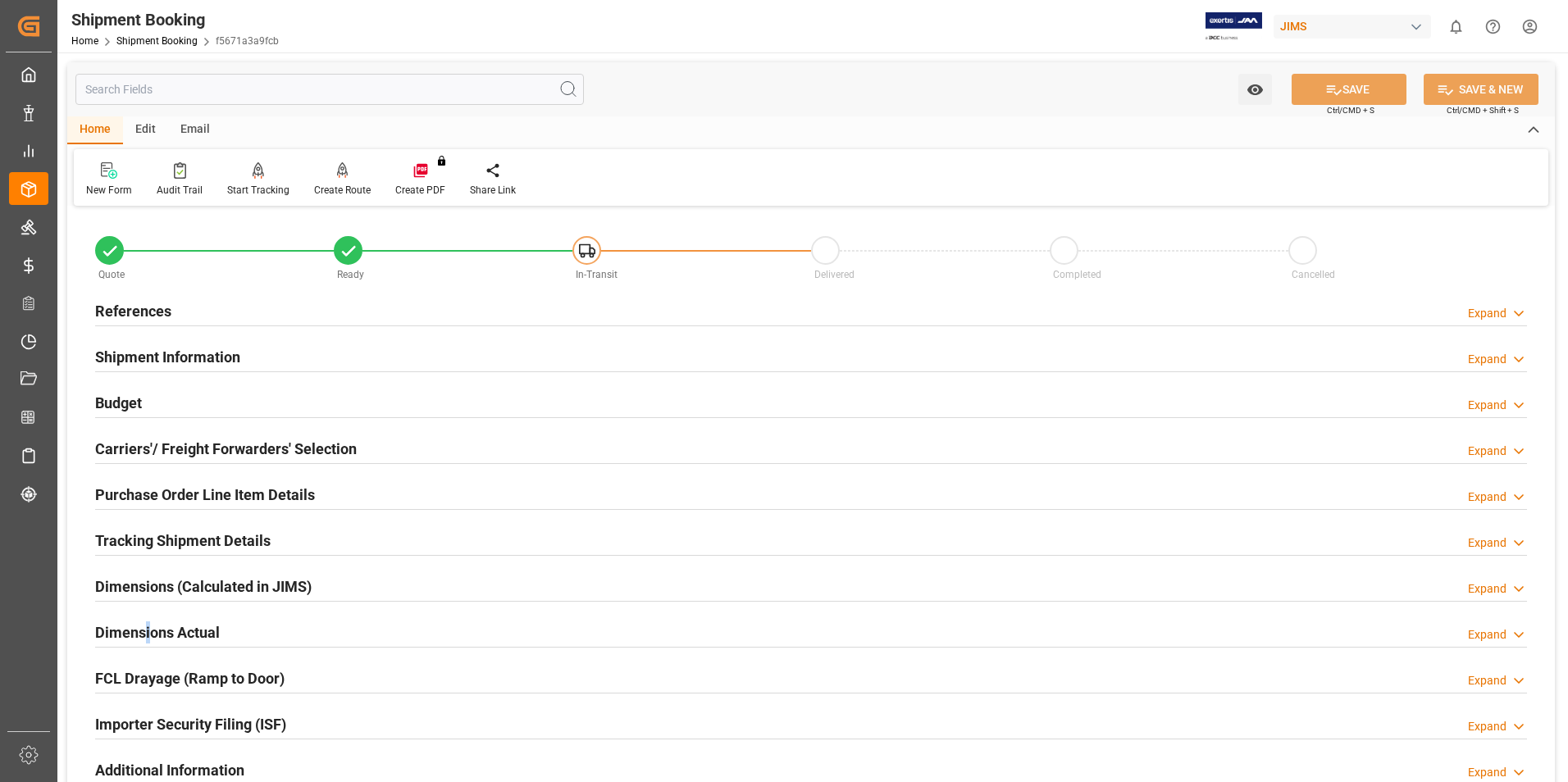
click at [148, 630] on h2 "Dimensions Actual" at bounding box center [157, 632] width 125 height 22
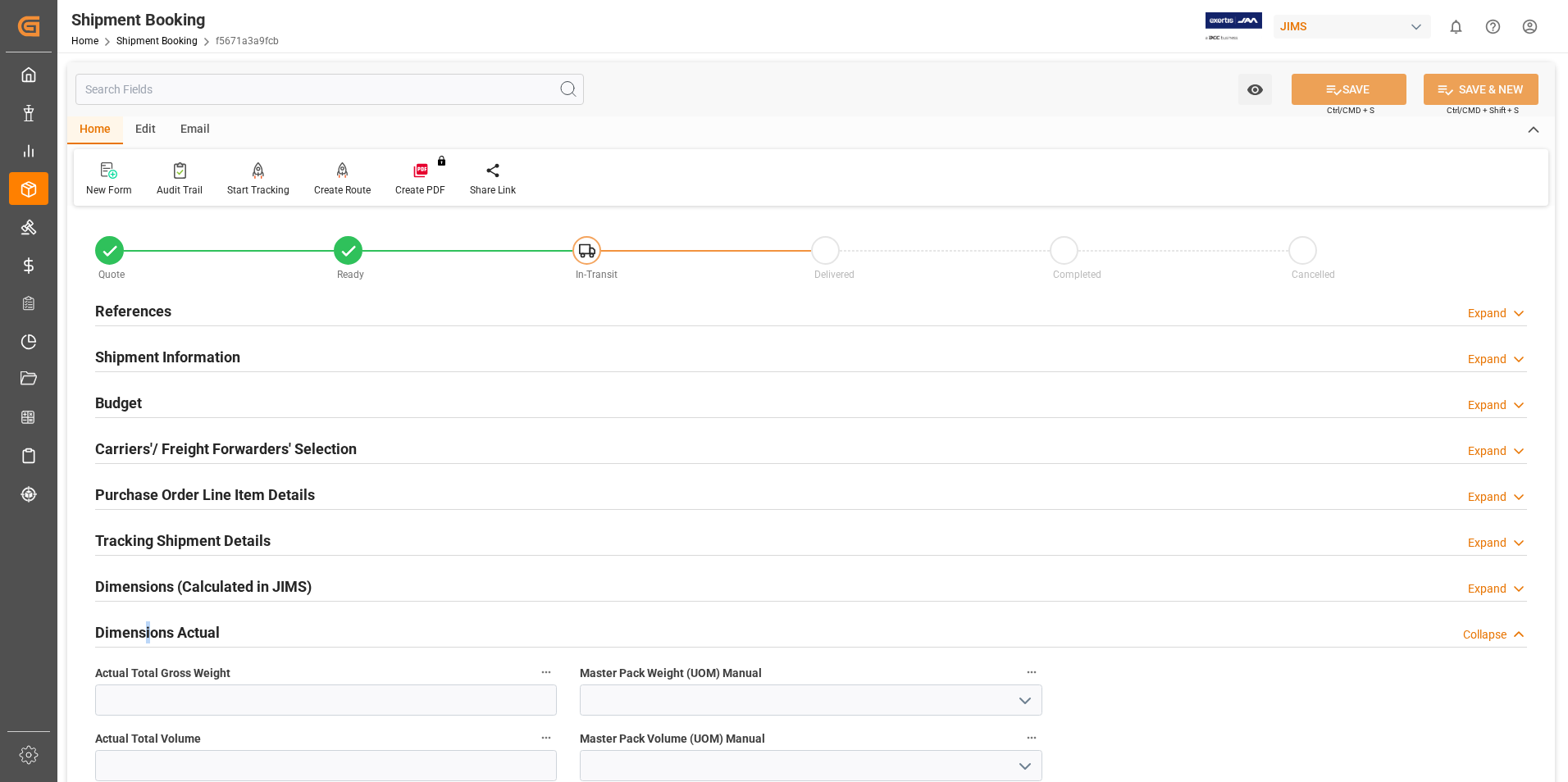
scroll to position [82, 0]
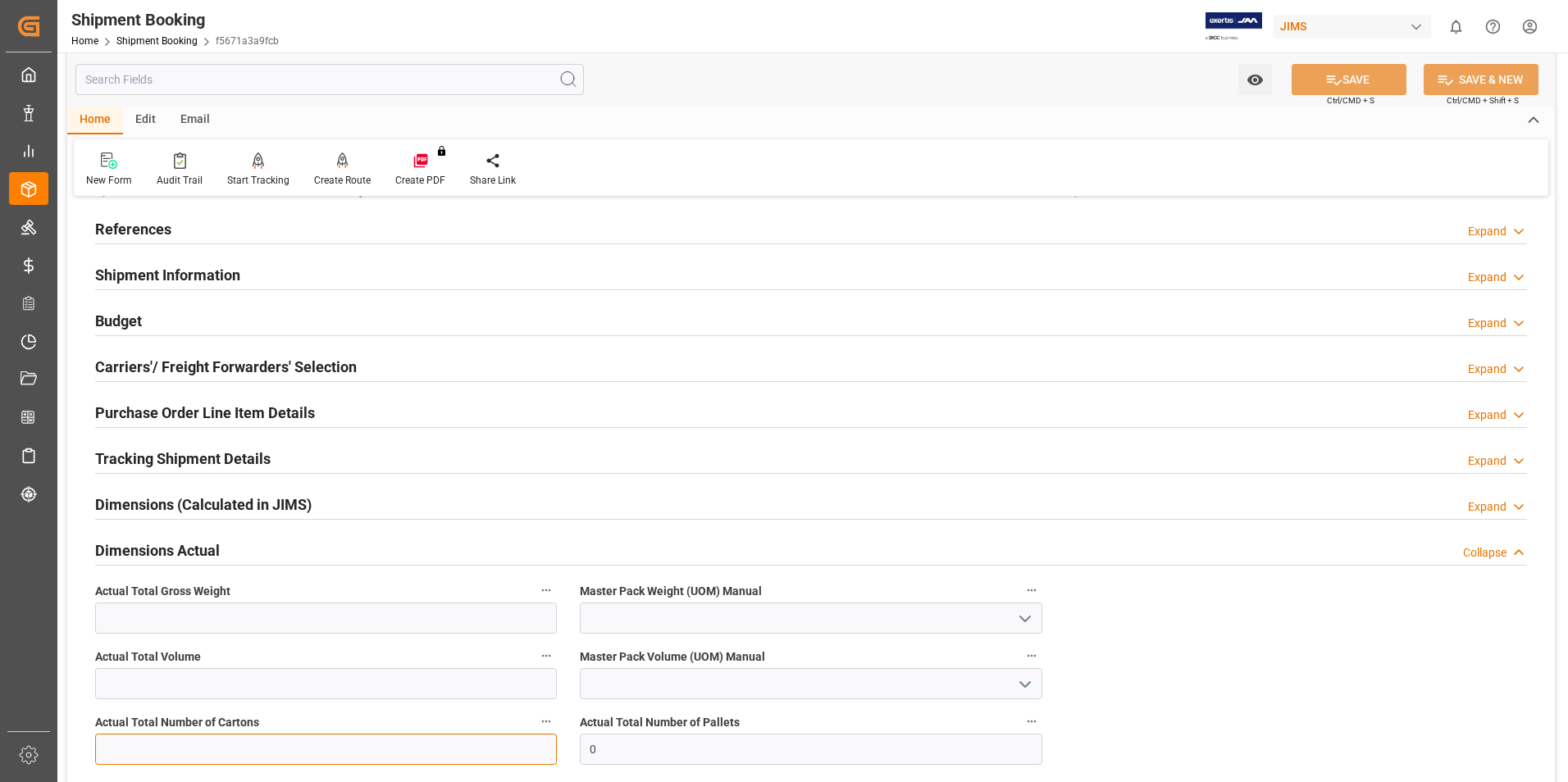
click at [184, 750] on input "text" at bounding box center [326, 750] width 461 height 31
type input "4"
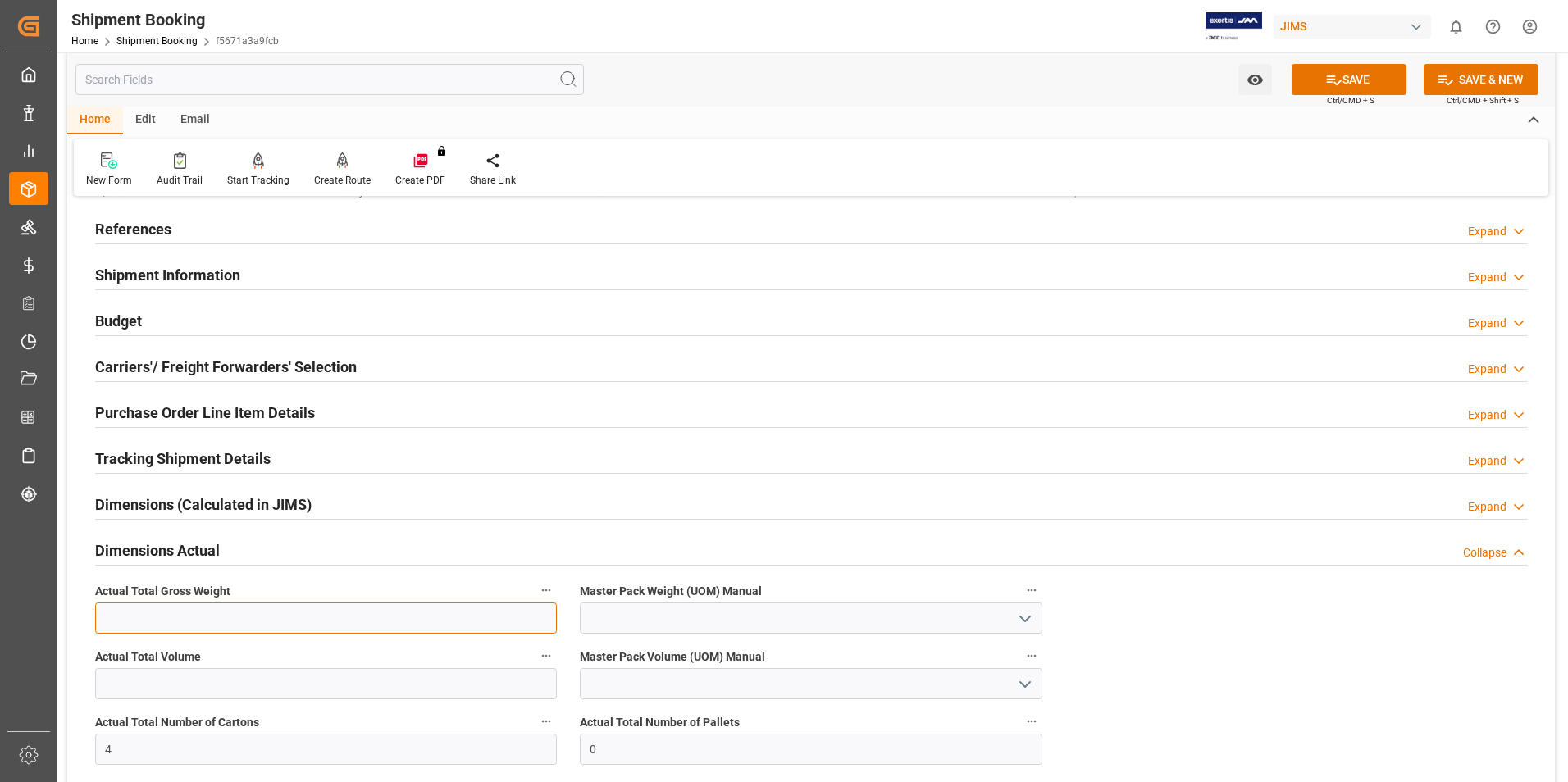
click at [192, 622] on input "text" at bounding box center [326, 618] width 461 height 31
type input "10"
click at [667, 606] on input at bounding box center [810, 618] width 461 height 31
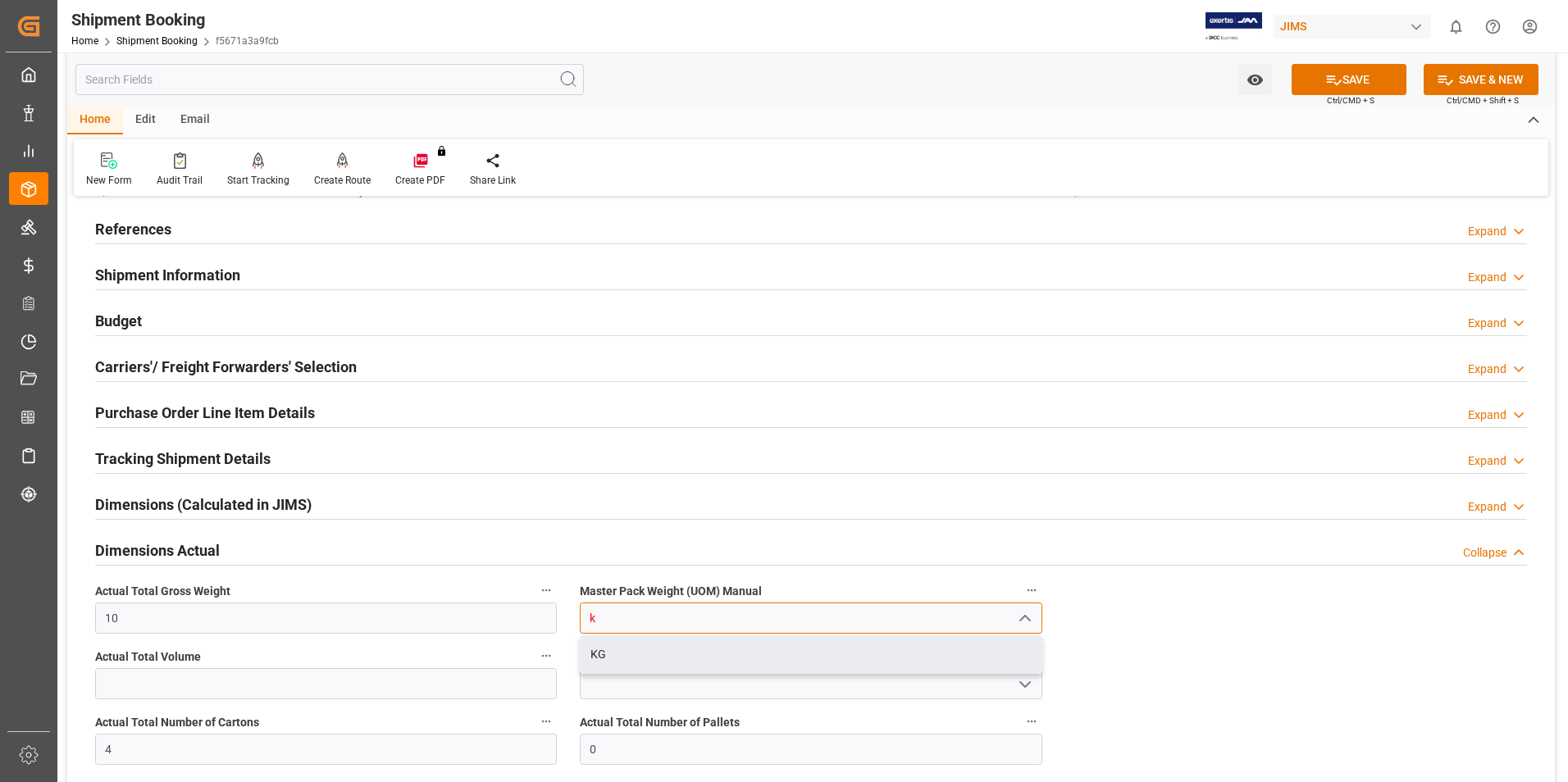
drag, startPoint x: 663, startPoint y: 653, endPoint x: 685, endPoint y: 645, distance: 23.4
click at [664, 654] on div "KG" at bounding box center [810, 655] width 460 height 37
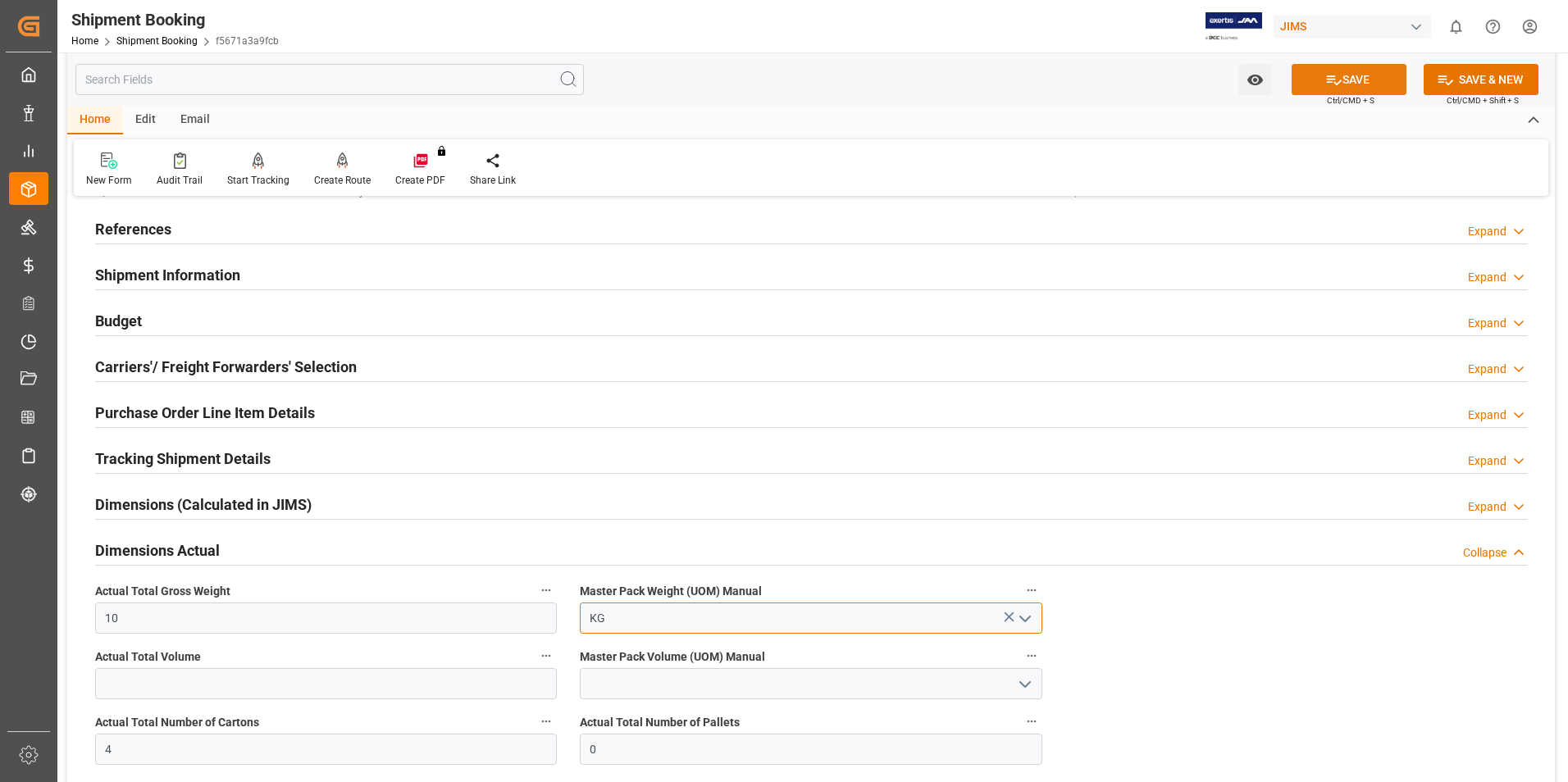
type input "KG"
click at [1350, 74] on button "SAVE" at bounding box center [1349, 79] width 115 height 31
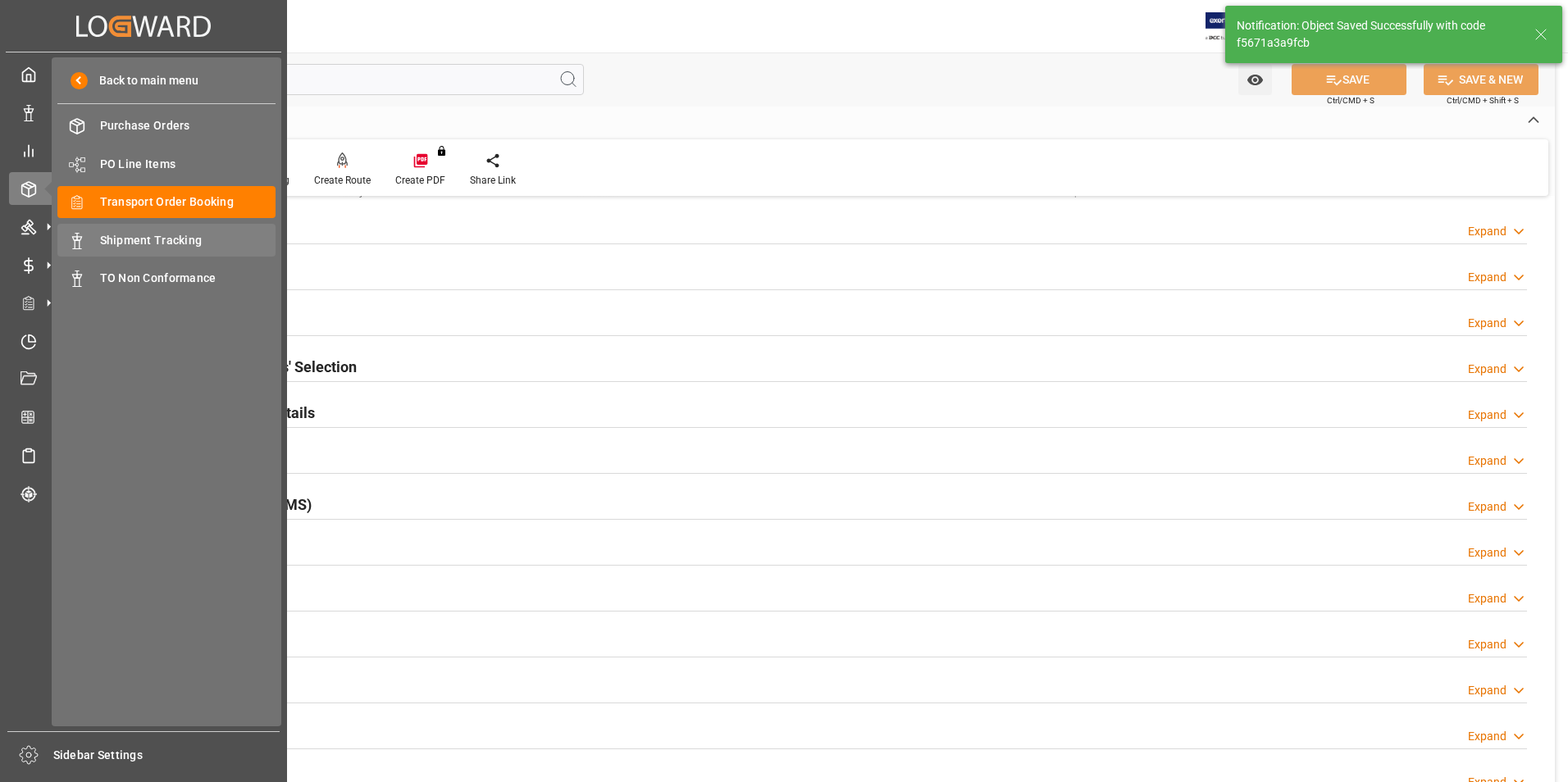
click at [161, 236] on span "Shipment Tracking" at bounding box center [188, 241] width 176 height 17
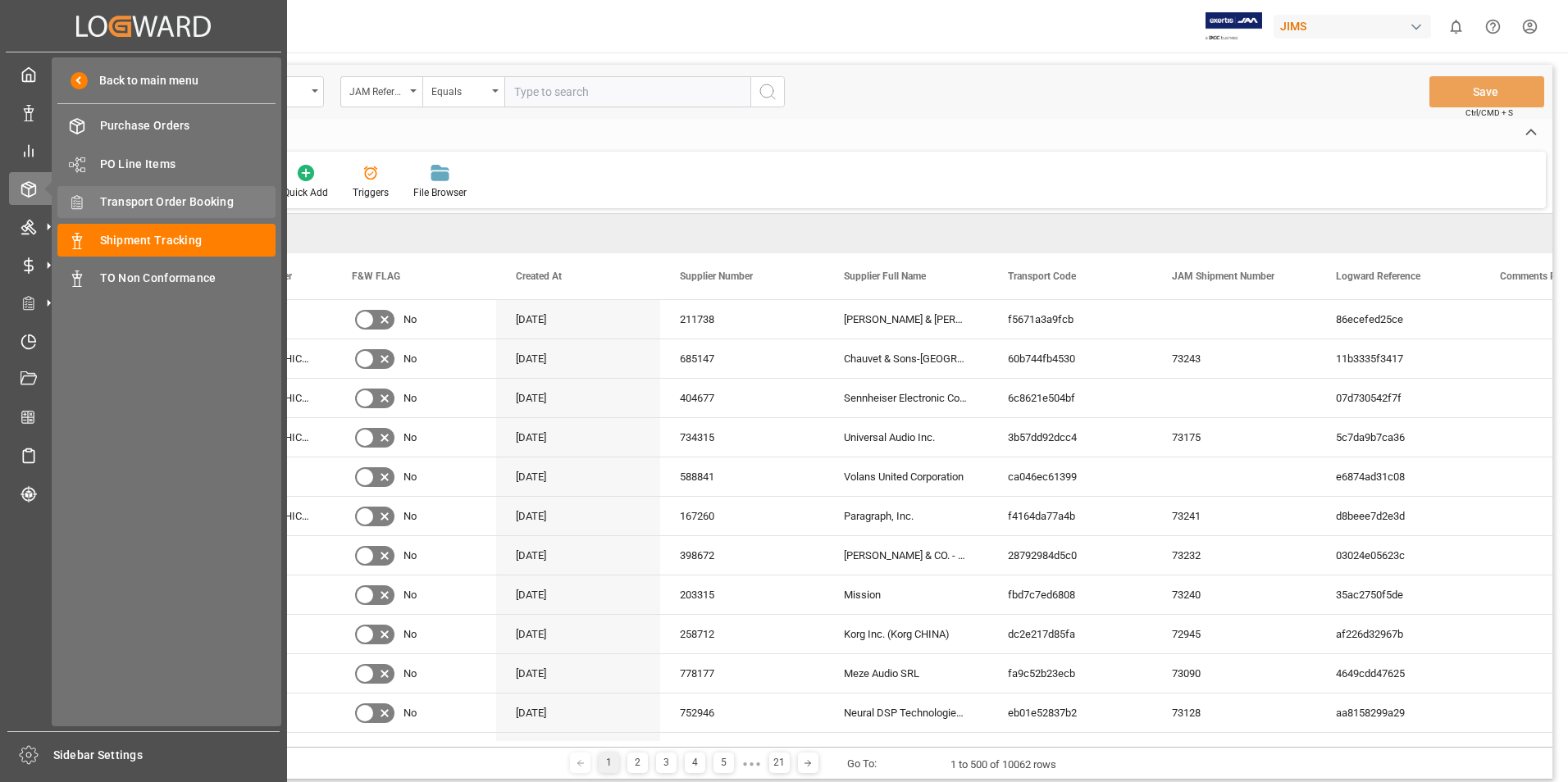
click at [175, 200] on span "Transport Order Booking" at bounding box center [188, 202] width 176 height 17
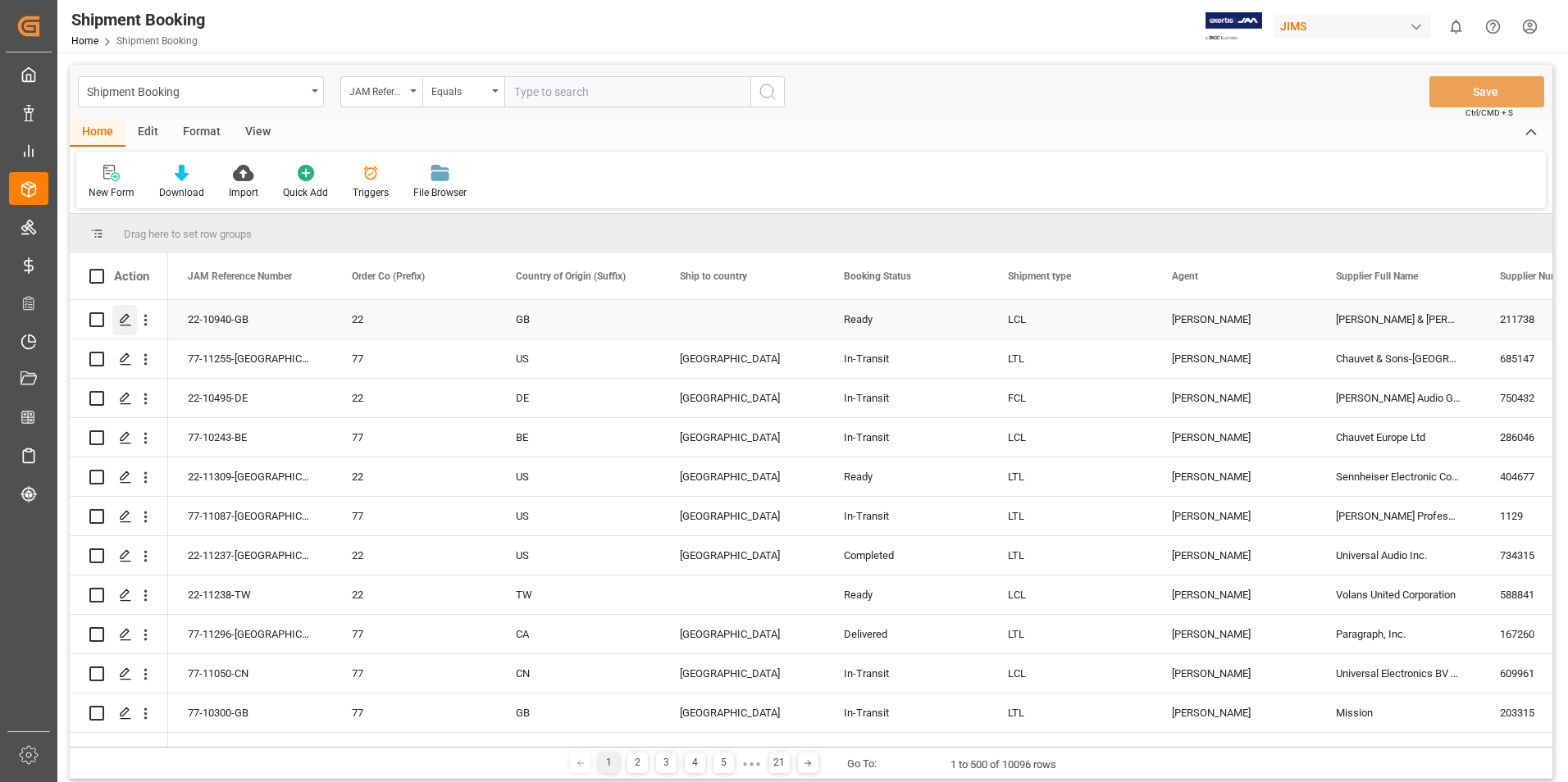
click at [128, 317] on polygon "Press SPACE to select this row." at bounding box center [125, 319] width 8 height 8
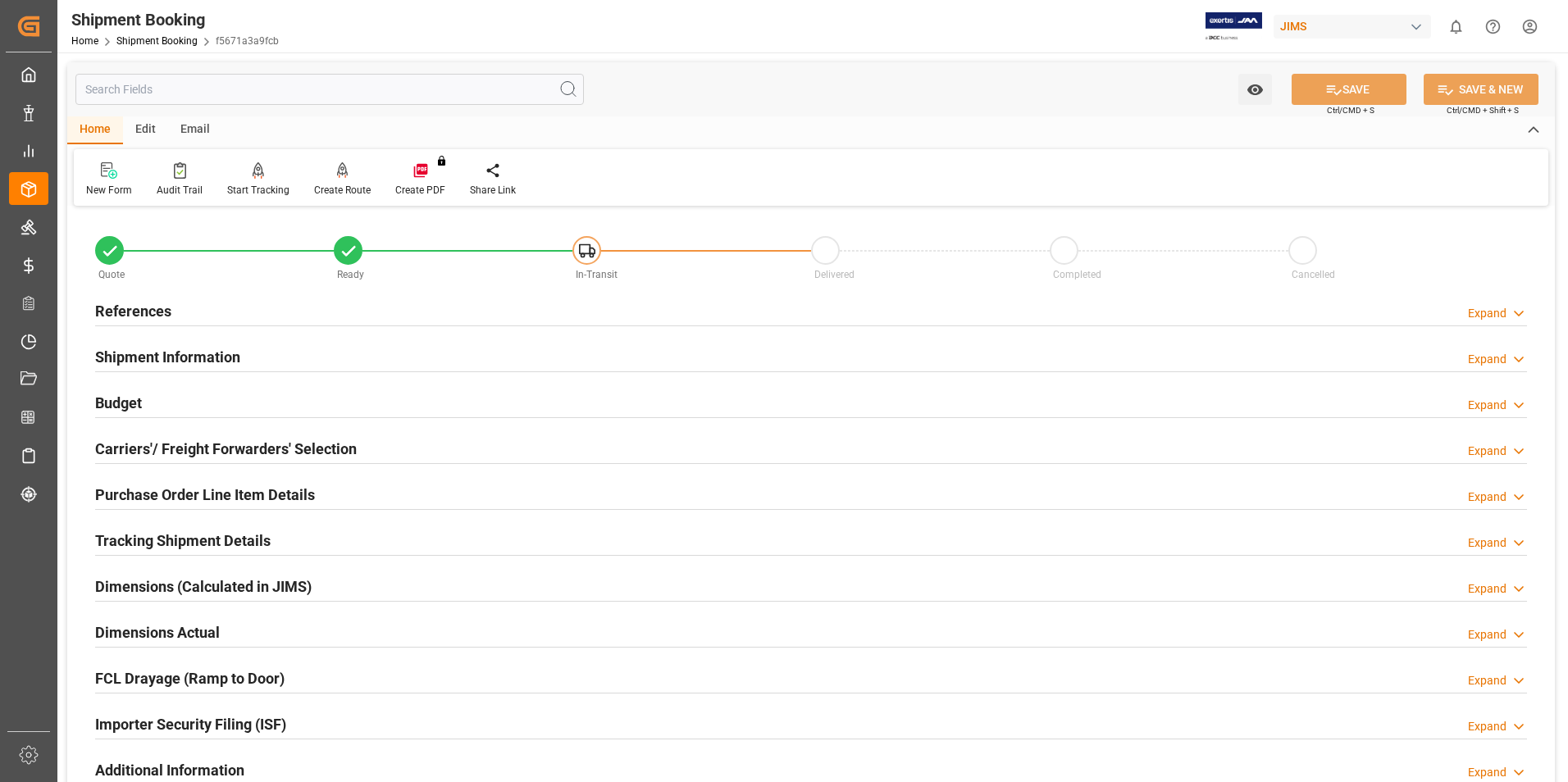
click at [183, 538] on h2 "Tracking Shipment Details" at bounding box center [183, 541] width 175 height 22
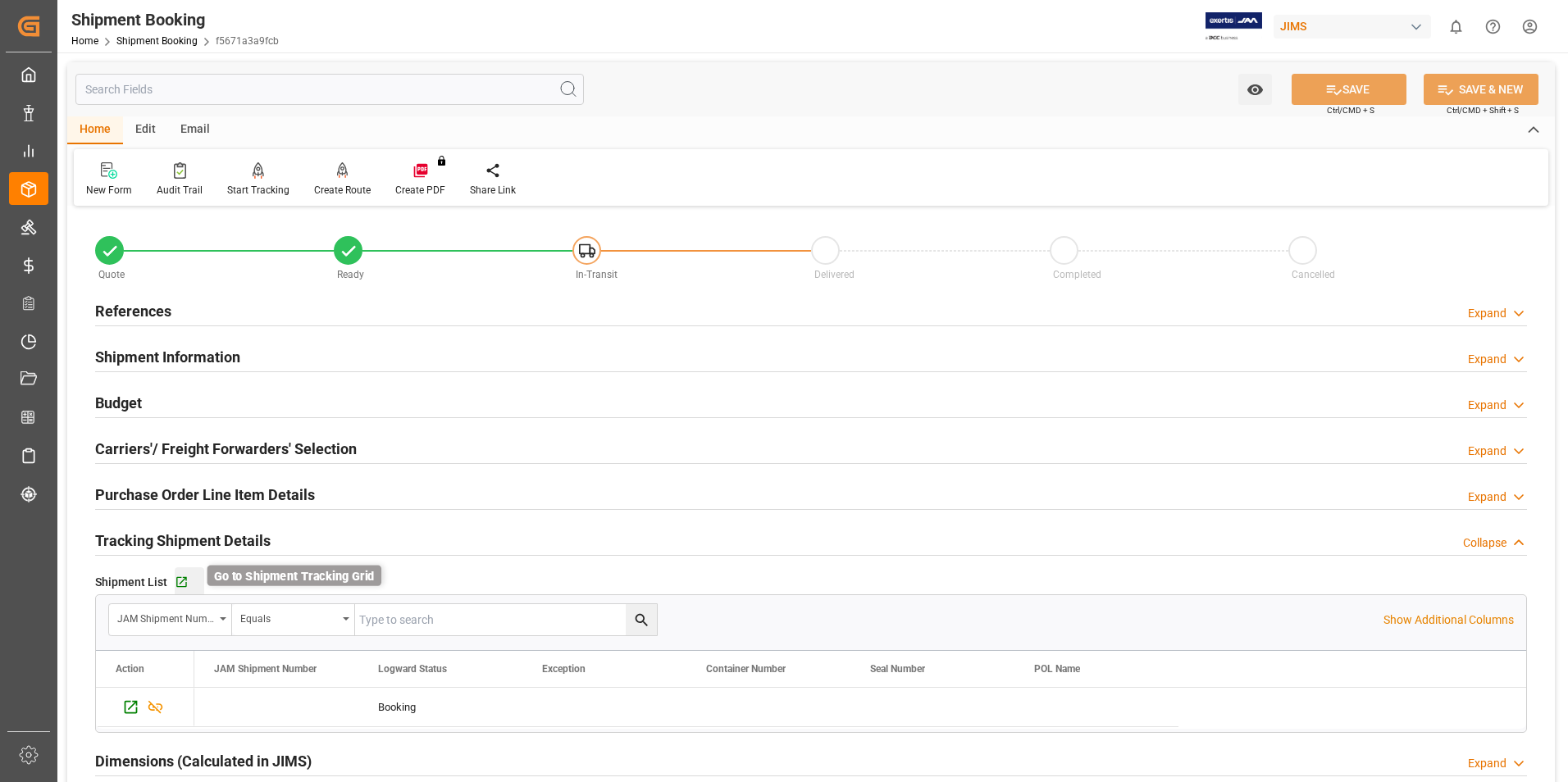
click at [182, 575] on icon "button" at bounding box center [181, 582] width 14 height 14
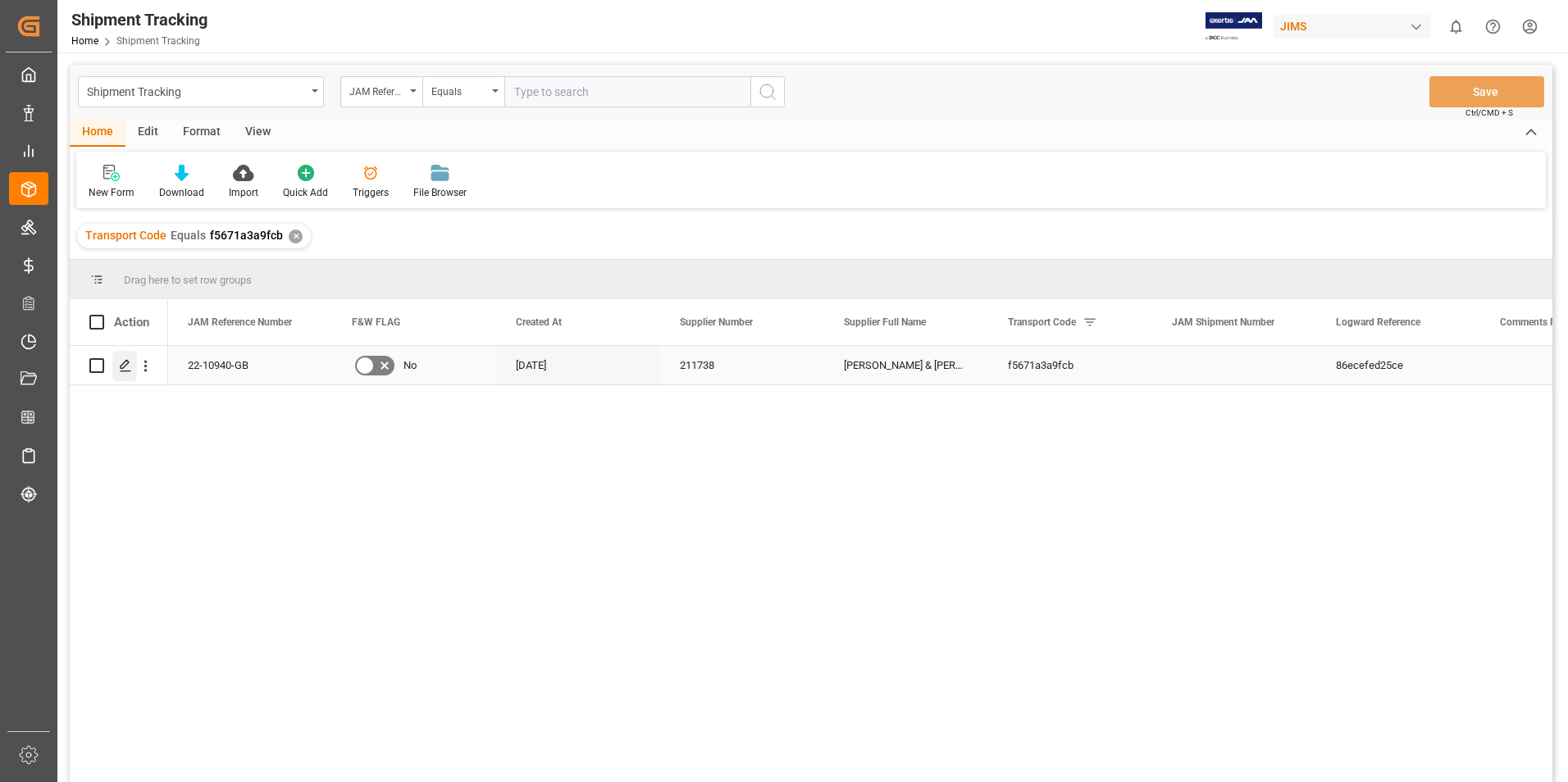
click at [130, 361] on icon "Press SPACE to select this row." at bounding box center [126, 365] width 13 height 13
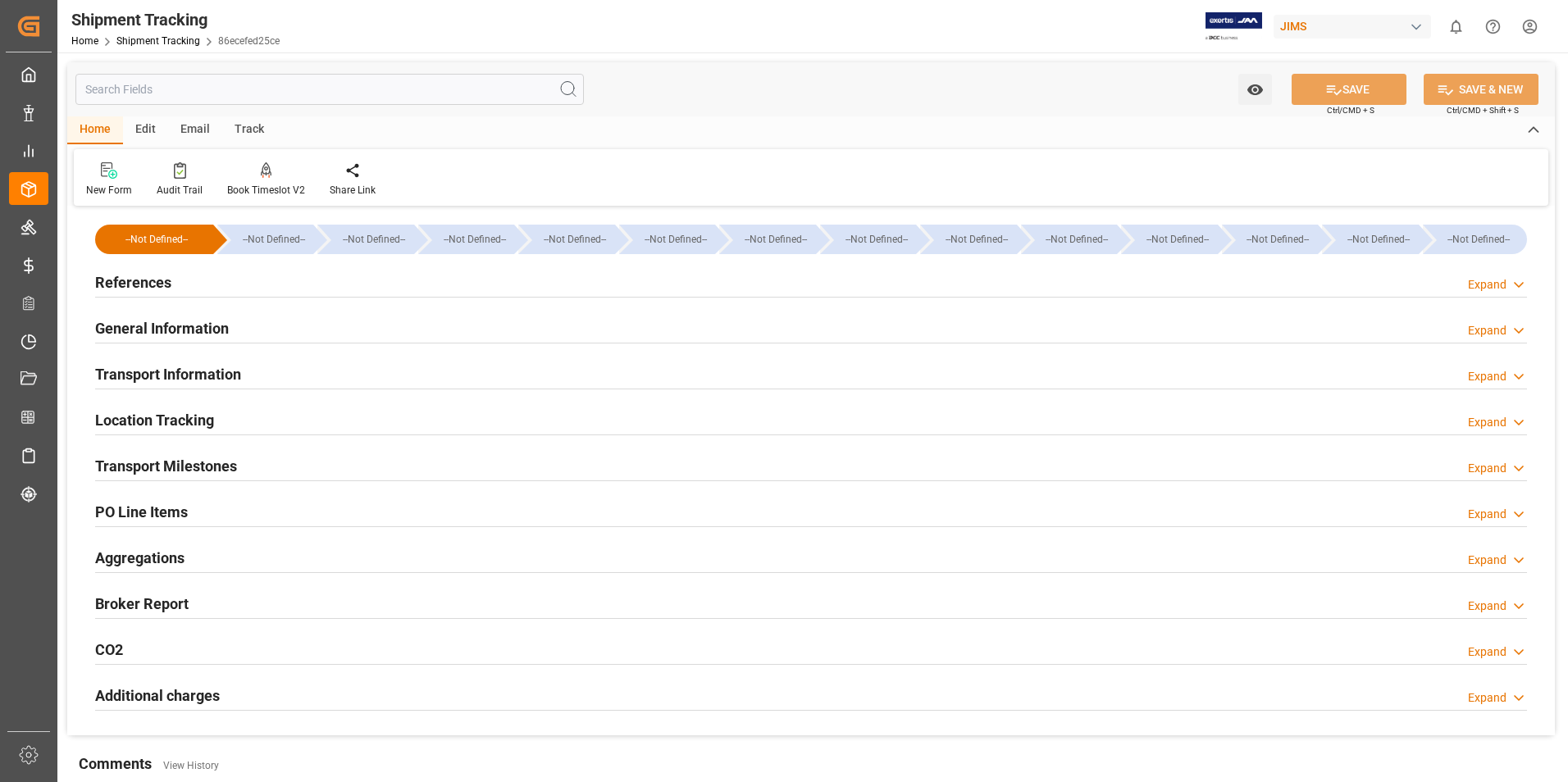
click at [148, 281] on h2 "References" at bounding box center [133, 282] width 76 height 22
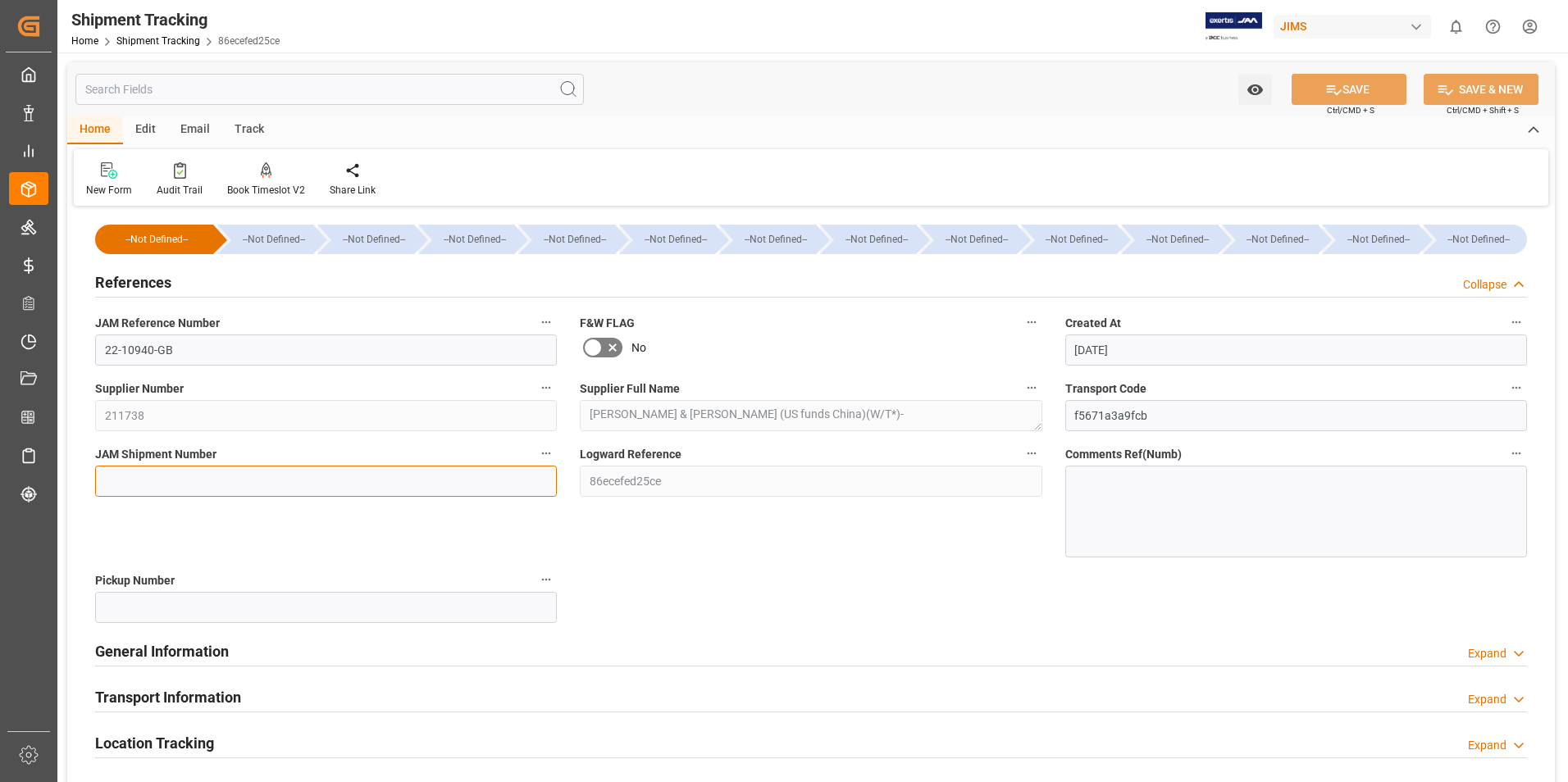
click at [227, 470] on input at bounding box center [326, 481] width 461 height 31
type input "73242"
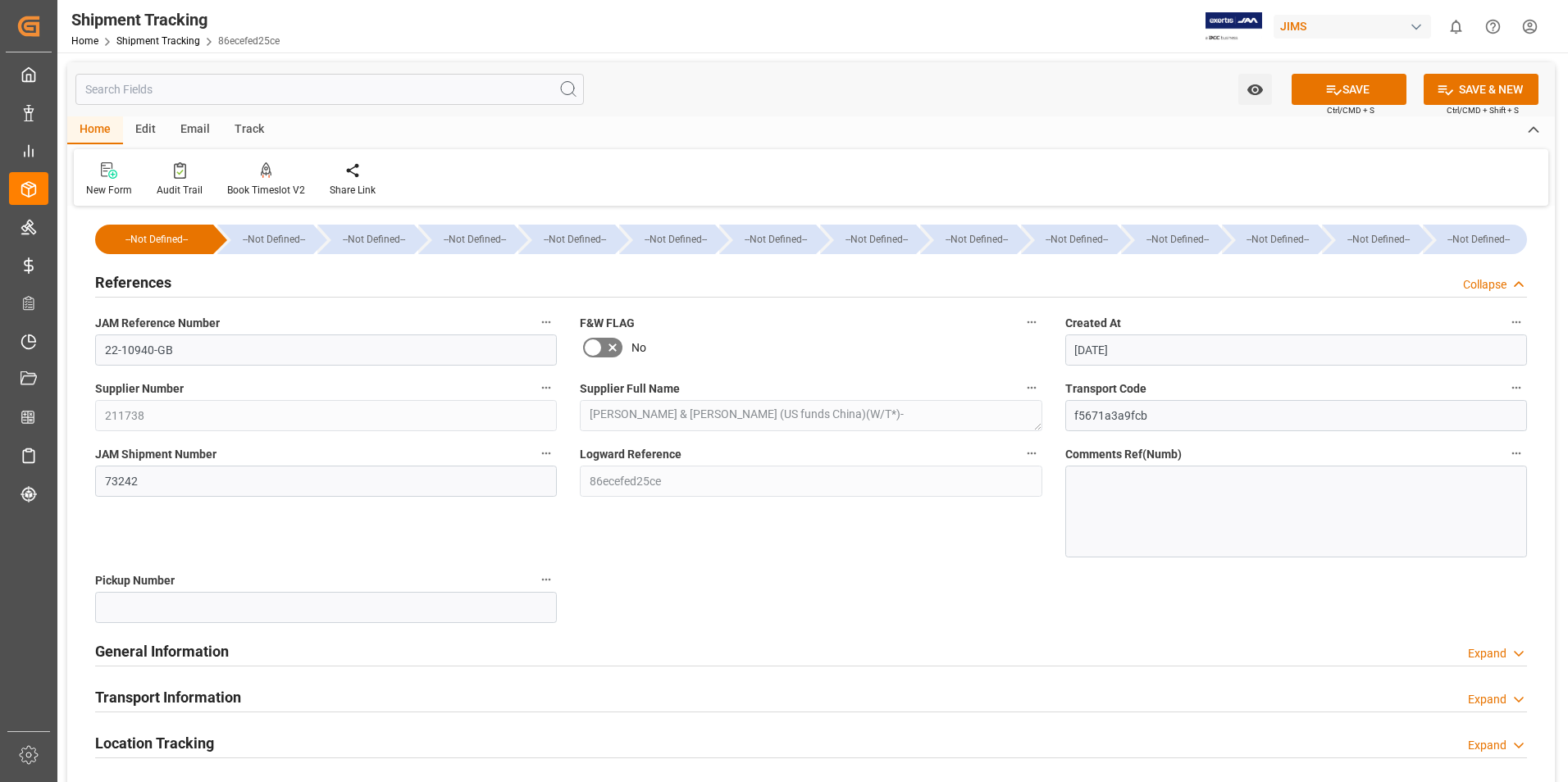
click at [1327, 73] on div "Watch Option SAVE Ctrl/CMD + S SAVE & NEW Ctrl/CMD + Shift + S" at bounding box center [810, 88] width 1488 height 54
click at [1358, 94] on button "SAVE" at bounding box center [1349, 89] width 115 height 31
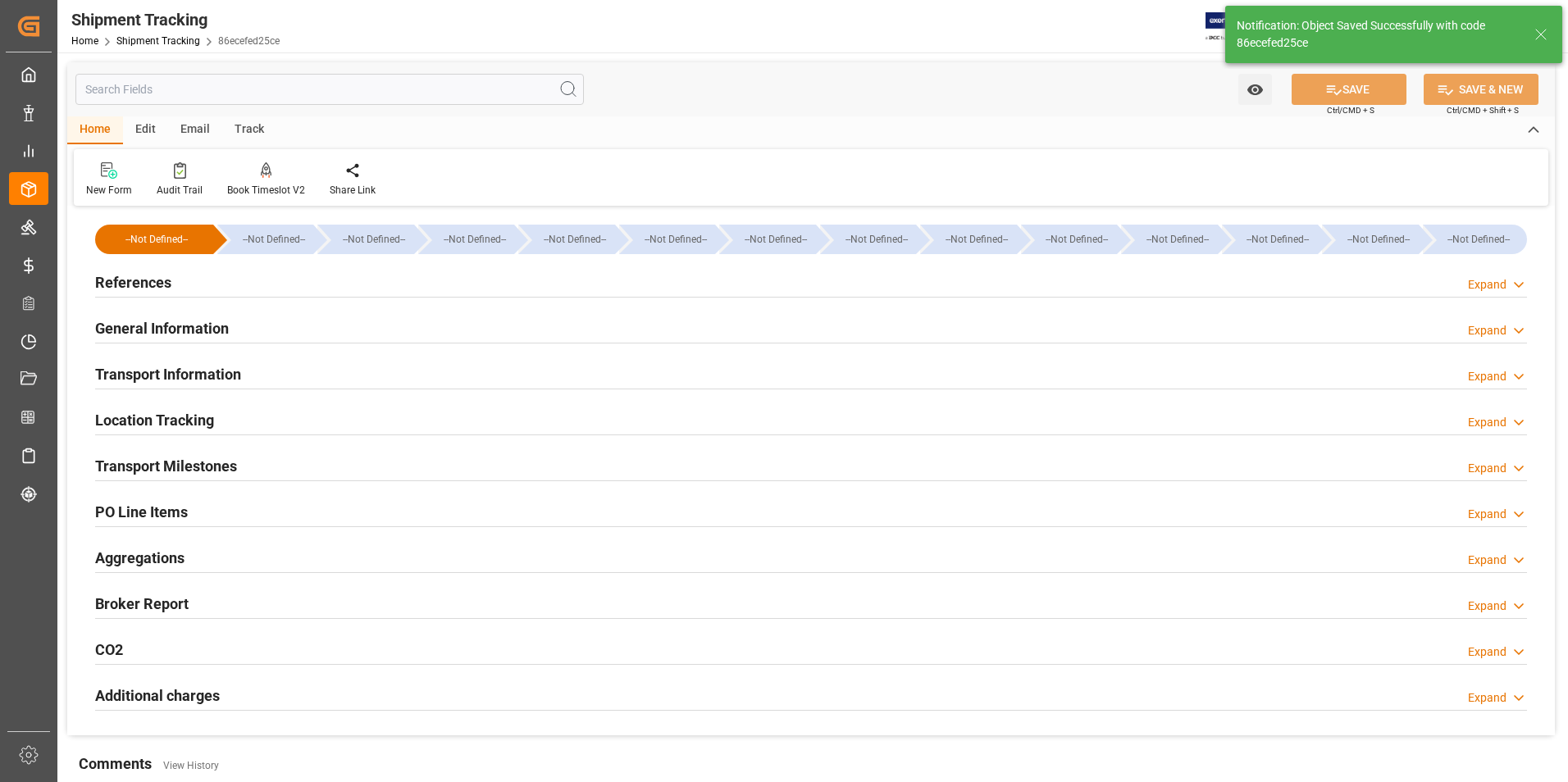
click at [202, 368] on h2 "Transport Information" at bounding box center [168, 374] width 146 height 22
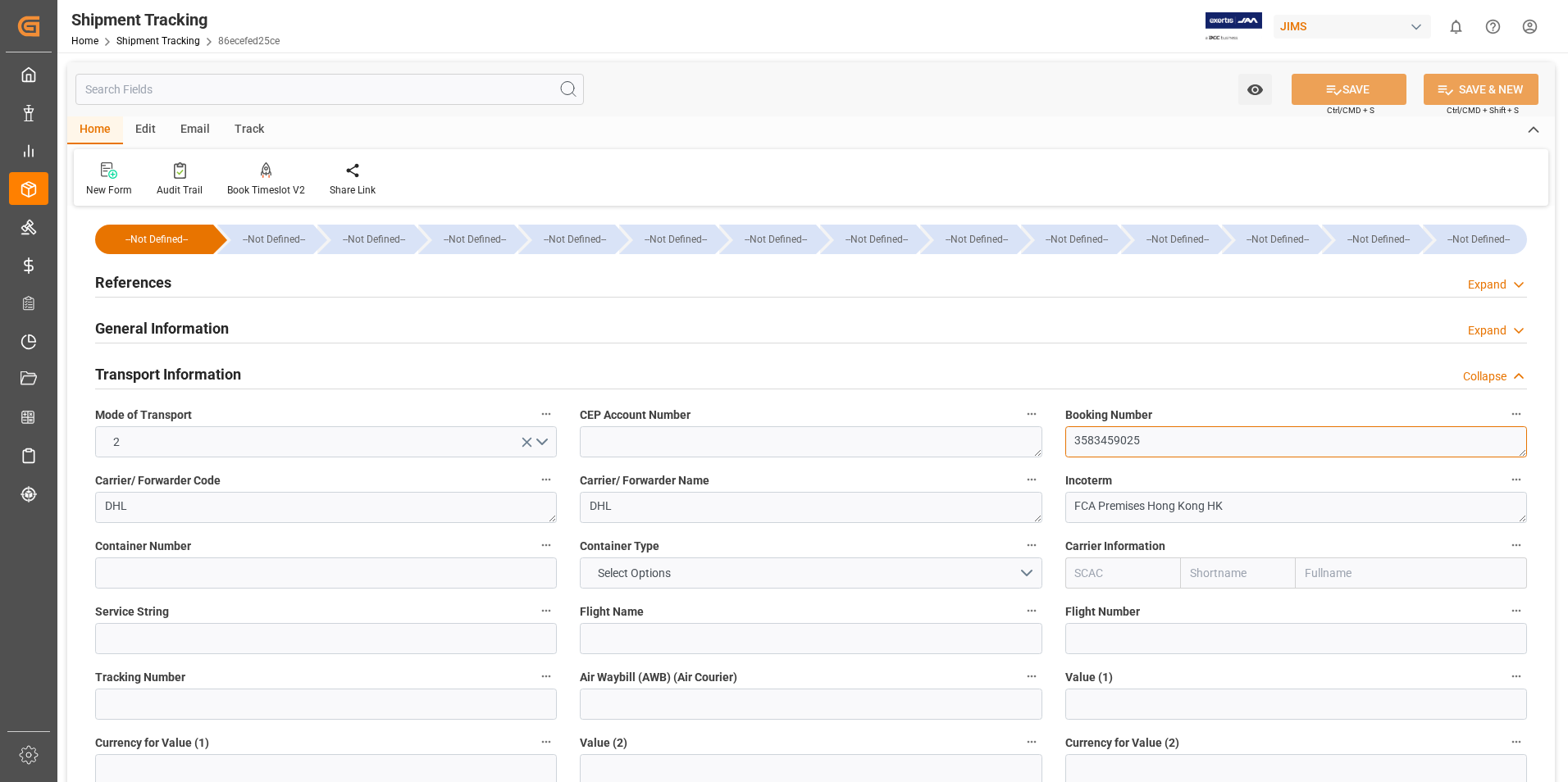
drag, startPoint x: 1170, startPoint y: 441, endPoint x: 1023, endPoint y: 437, distance: 147.1
click at [1023, 437] on div "--Not Defined-- --Not Defined-- --Not Defined-- --Not Defined-- --Not Defined--…" at bounding box center [810, 768] width 1488 height 1115
click at [160, 698] on input at bounding box center [326, 704] width 461 height 31
paste input "3583459025"
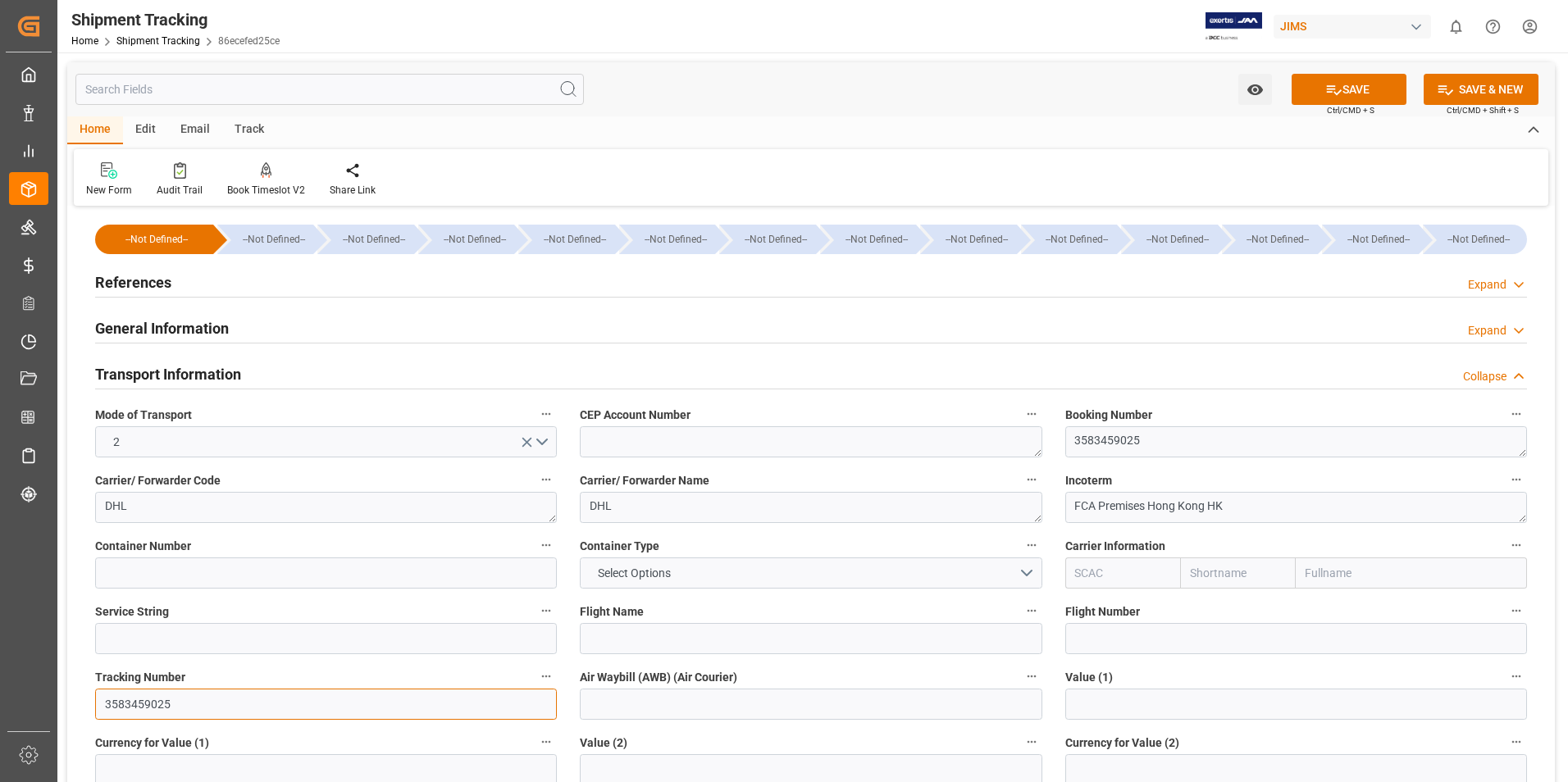
type input "3583459025"
click at [603, 715] on input at bounding box center [810, 704] width 461 height 31
paste input "3583459025"
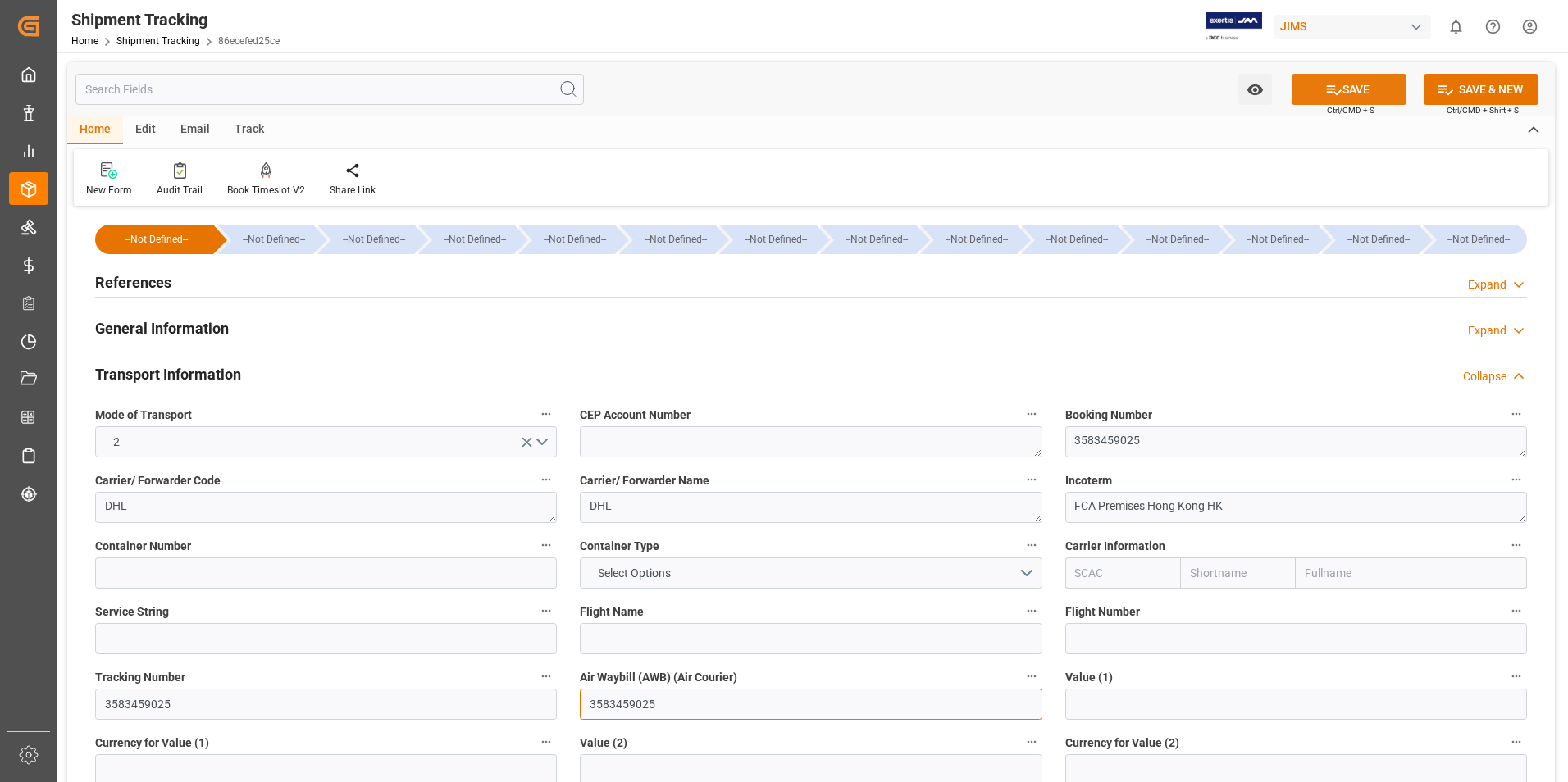
type input "3583459025"
click at [1338, 98] on icon at bounding box center [1334, 89] width 17 height 17
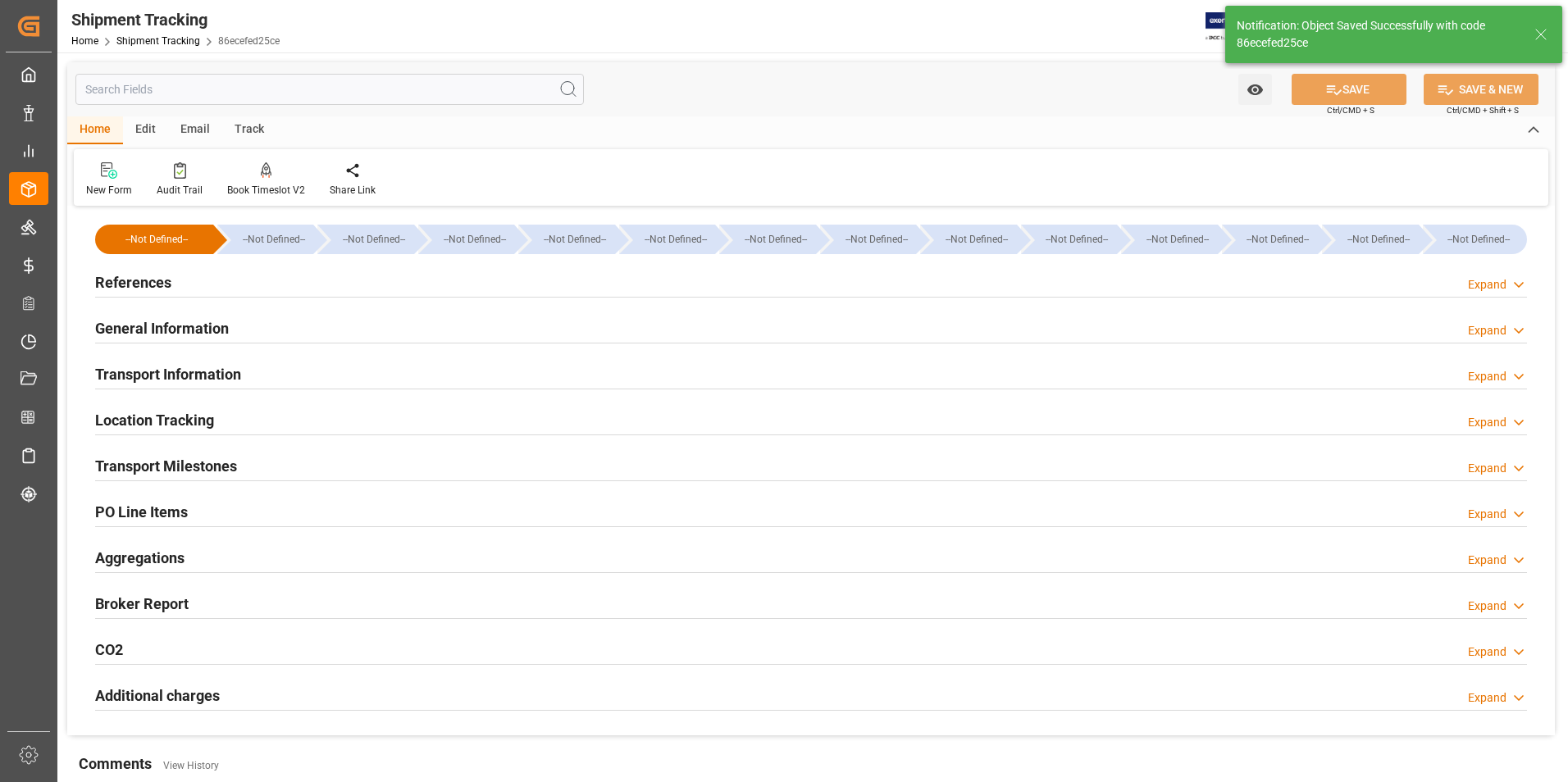
click at [171, 467] on h2 "Transport Milestones" at bounding box center [166, 465] width 142 height 22
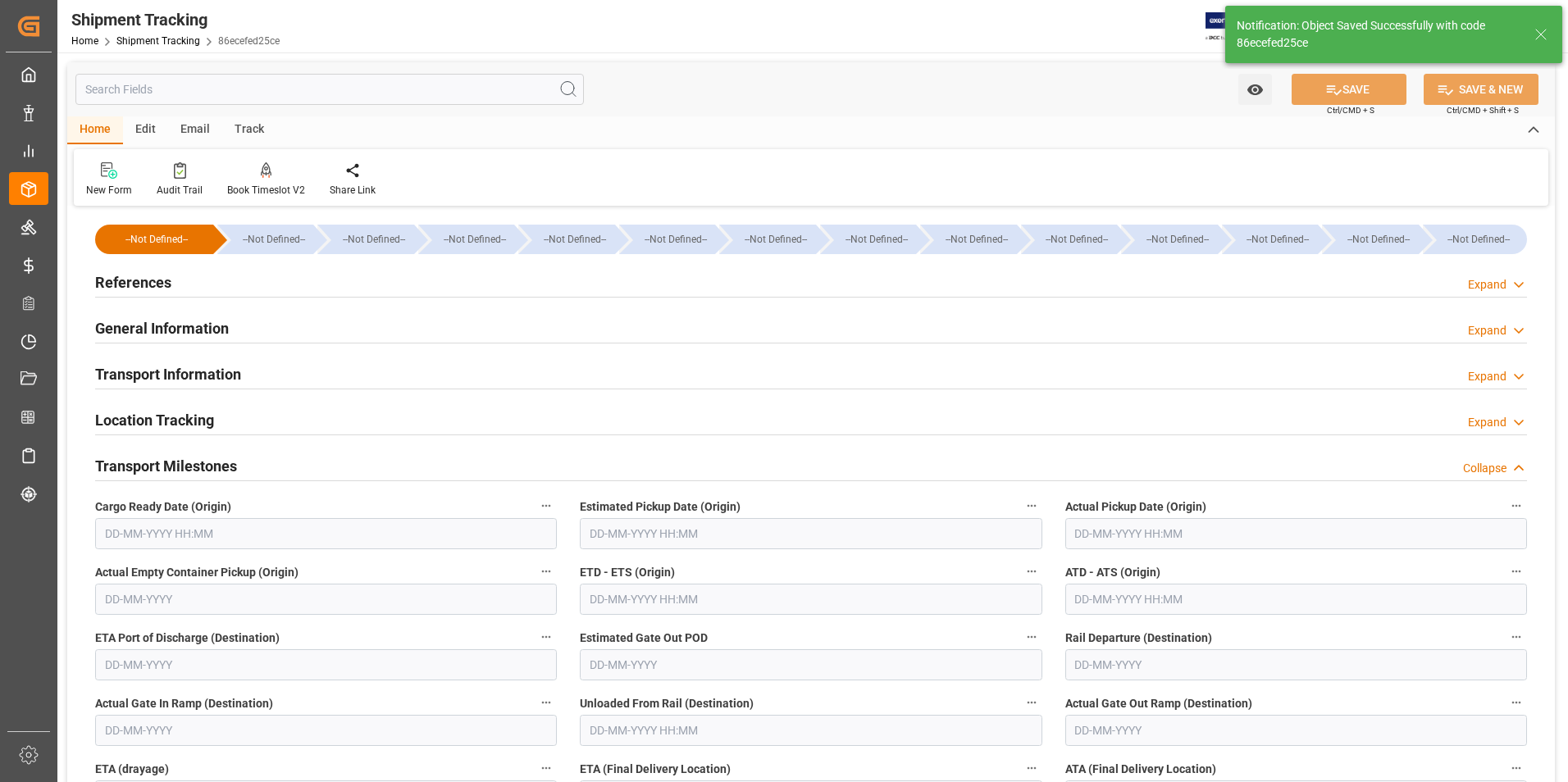
click at [1092, 541] on input "text" at bounding box center [1296, 534] width 461 height 31
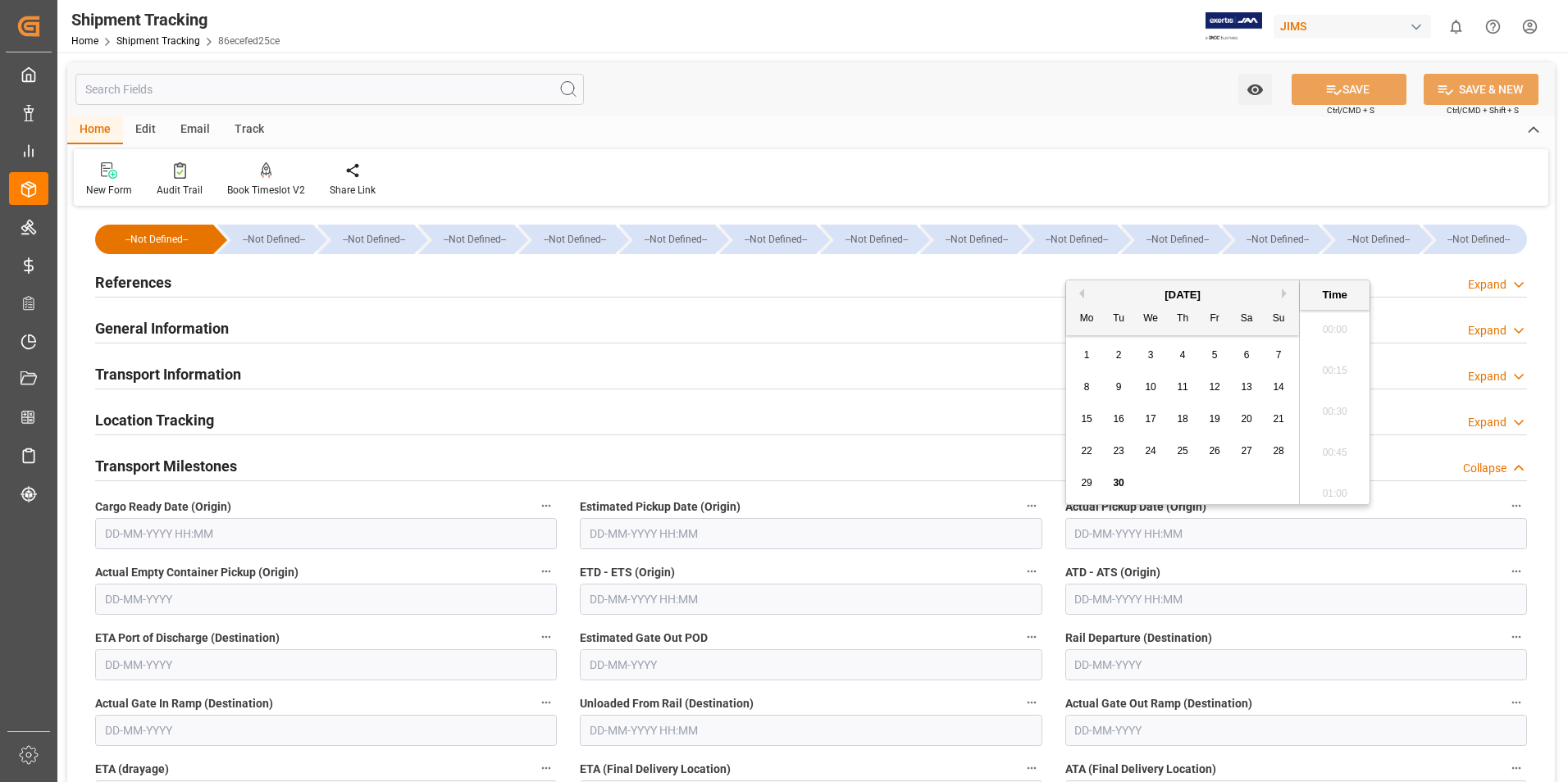
scroll to position [2055, 0]
click at [1282, 295] on button "Next Month" at bounding box center [1287, 293] width 10 height 10
click at [1124, 350] on div "29 30 1 2 3 4 5" at bounding box center [1183, 355] width 224 height 32
click at [1080, 291] on button "Previous Month" at bounding box center [1079, 293] width 10 height 10
click at [1120, 475] on div "30" at bounding box center [1119, 484] width 21 height 20
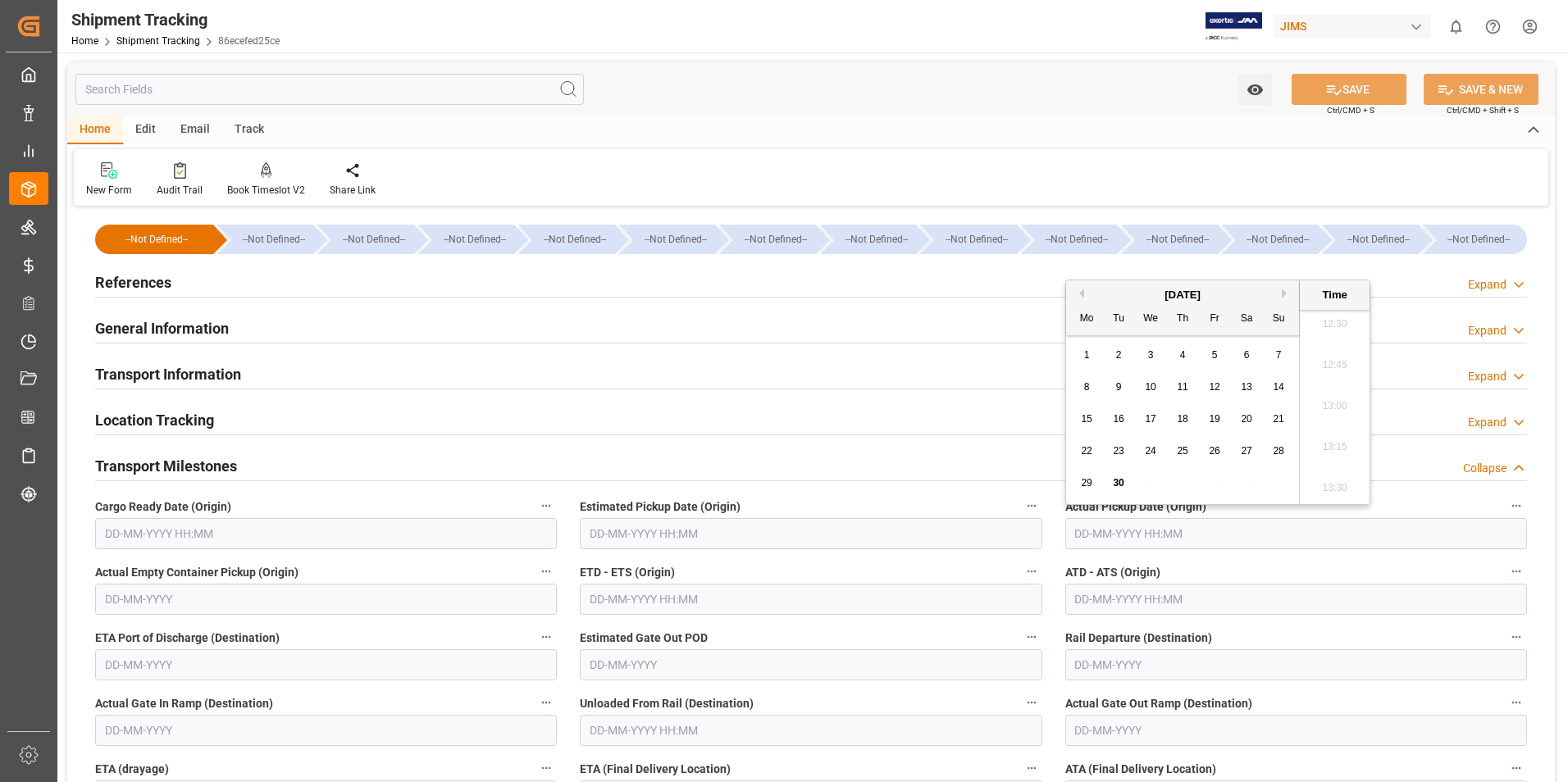
type input "30-09-2025 00:00"
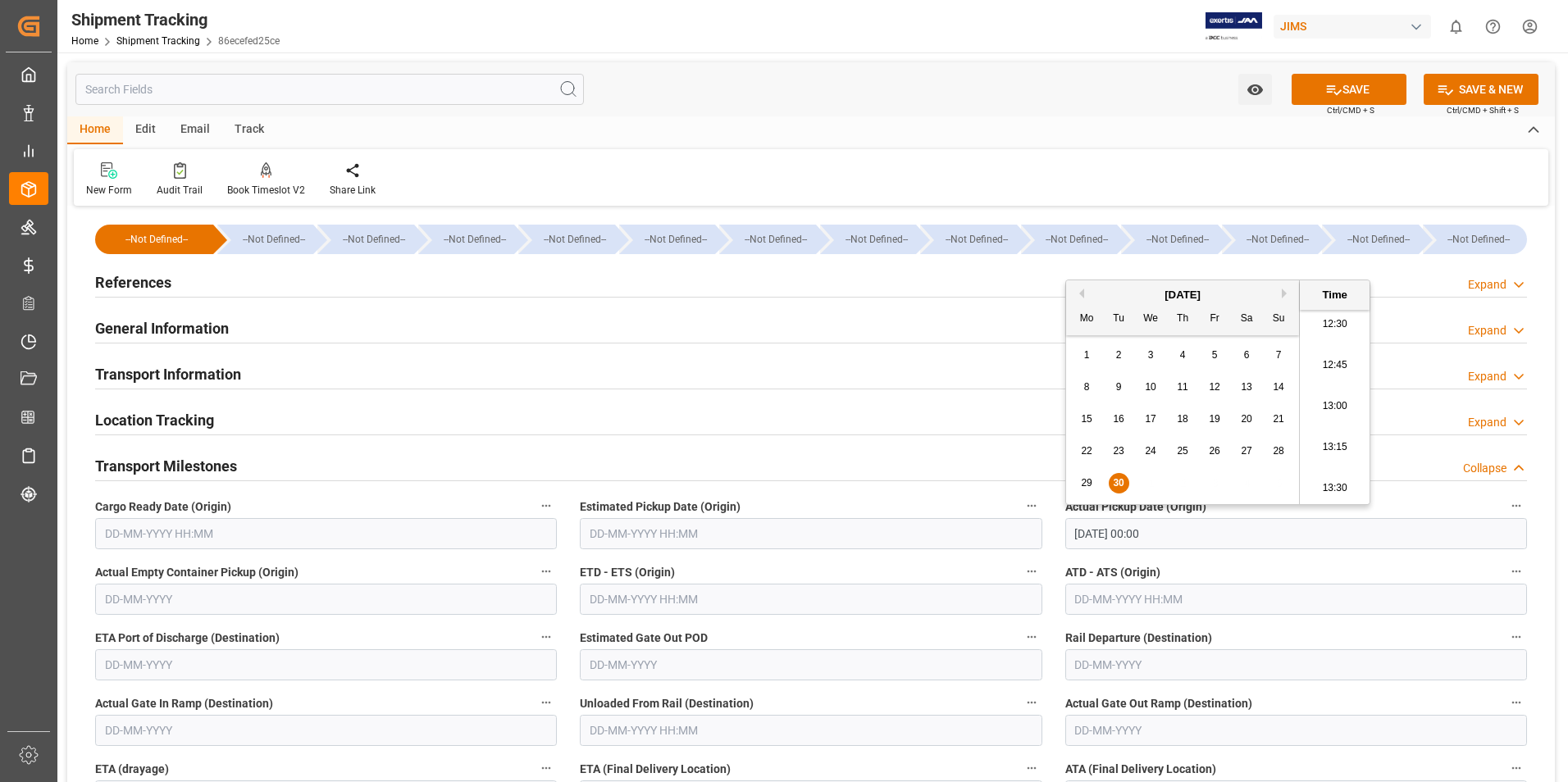
click at [715, 599] on input "text" at bounding box center [810, 599] width 461 height 31
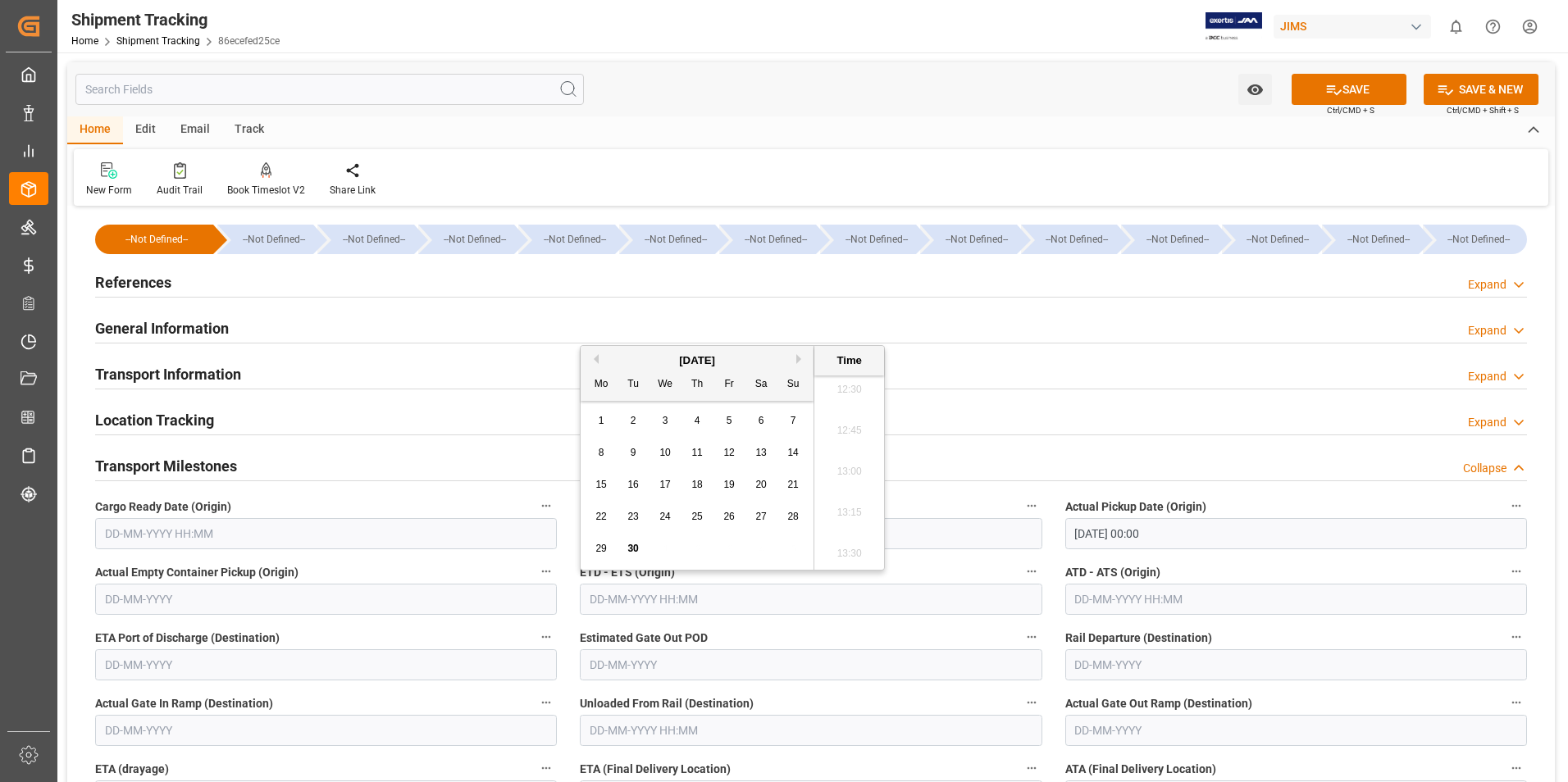
click at [591, 523] on div "22" at bounding box center [601, 517] width 21 height 20
click at [631, 546] on span "30" at bounding box center [633, 549] width 11 height 12
type input "30-09-2025 00:00"
click at [1100, 597] on input "text" at bounding box center [1296, 599] width 461 height 31
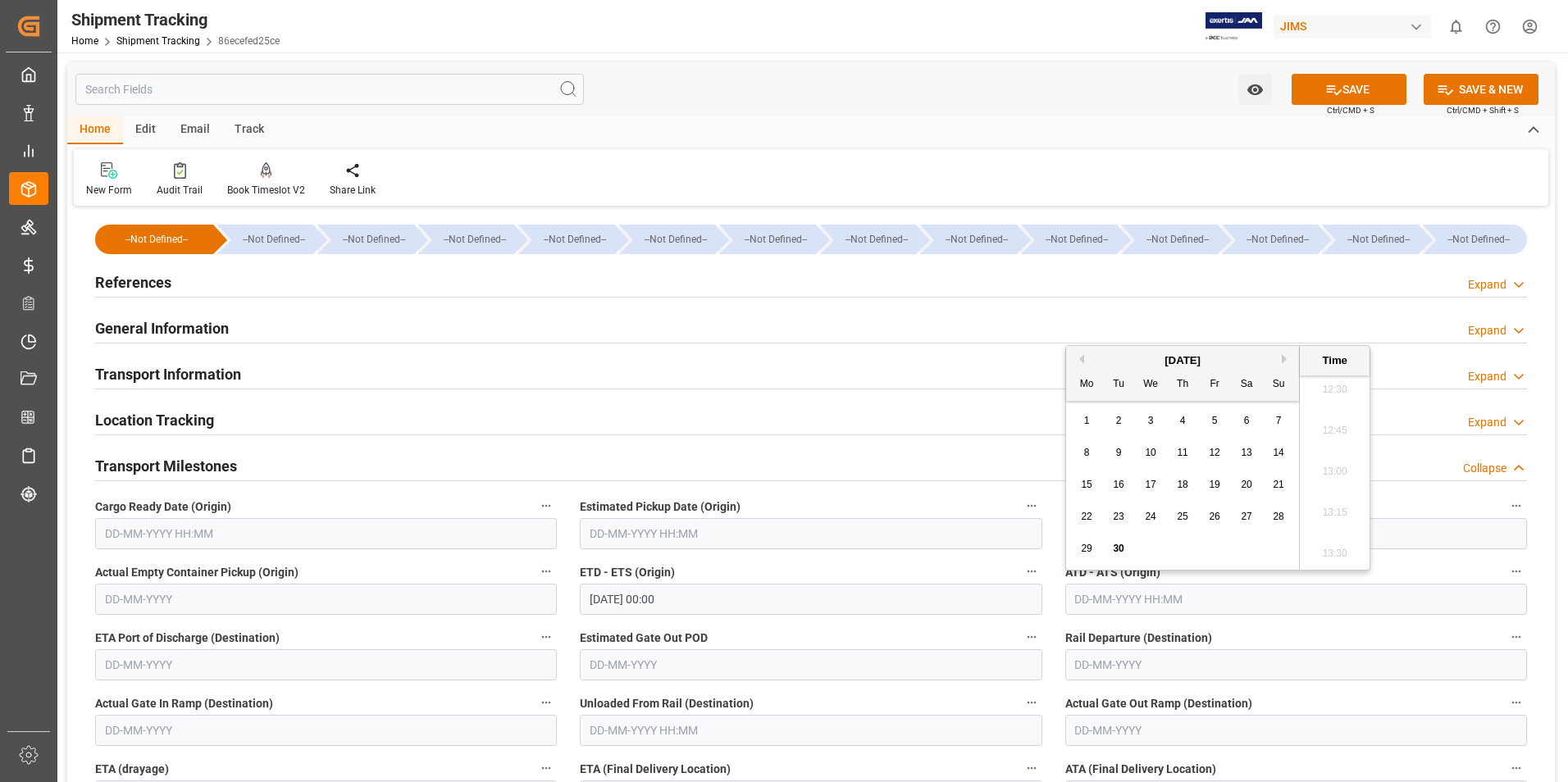
click at [1071, 525] on div "22 23 24 25 26 27 28" at bounding box center [1183, 517] width 224 height 32
click at [1117, 546] on span "30" at bounding box center [1118, 549] width 11 height 12
type input "30-09-2025 00:00"
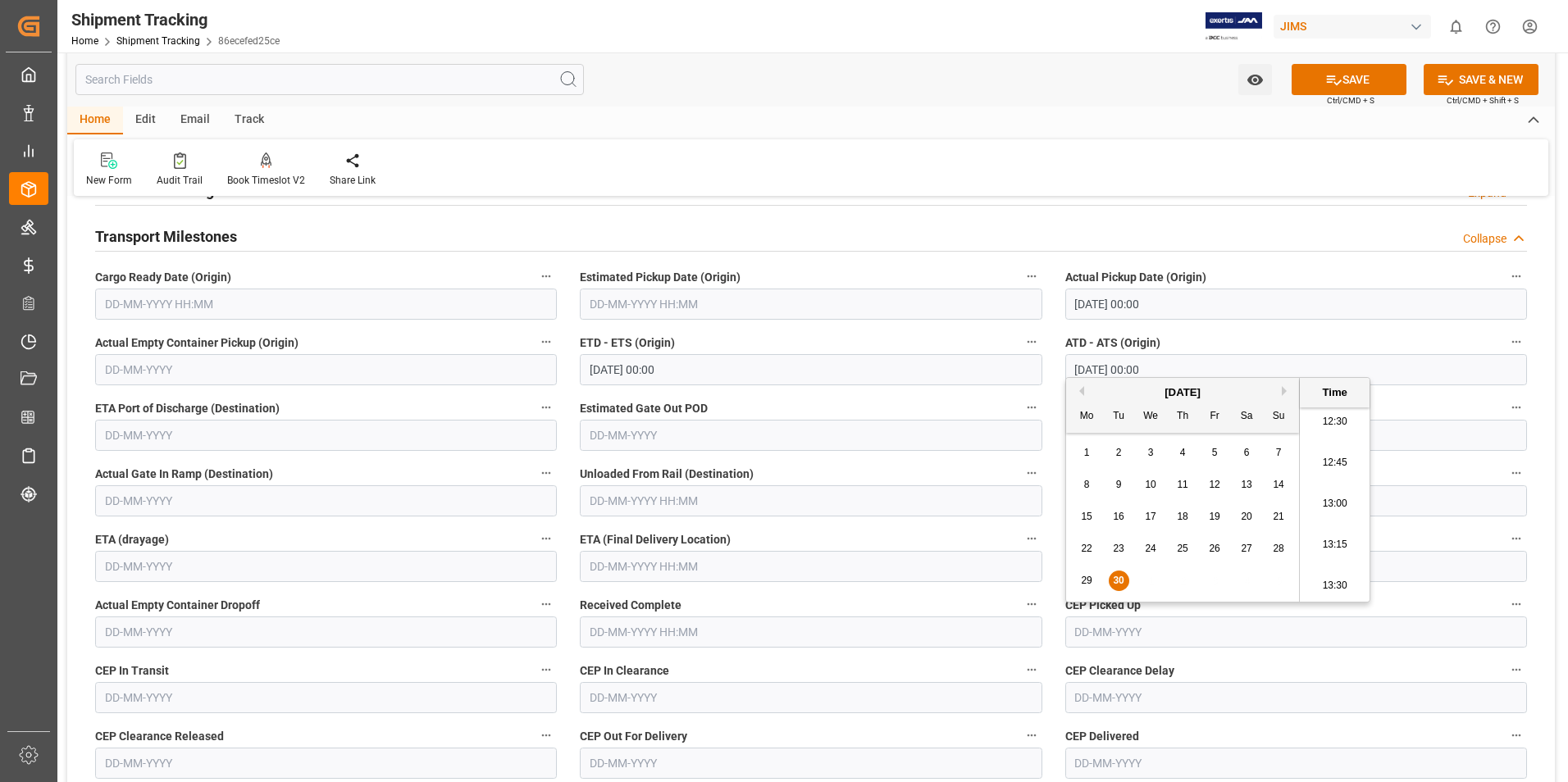
scroll to position [246, 0]
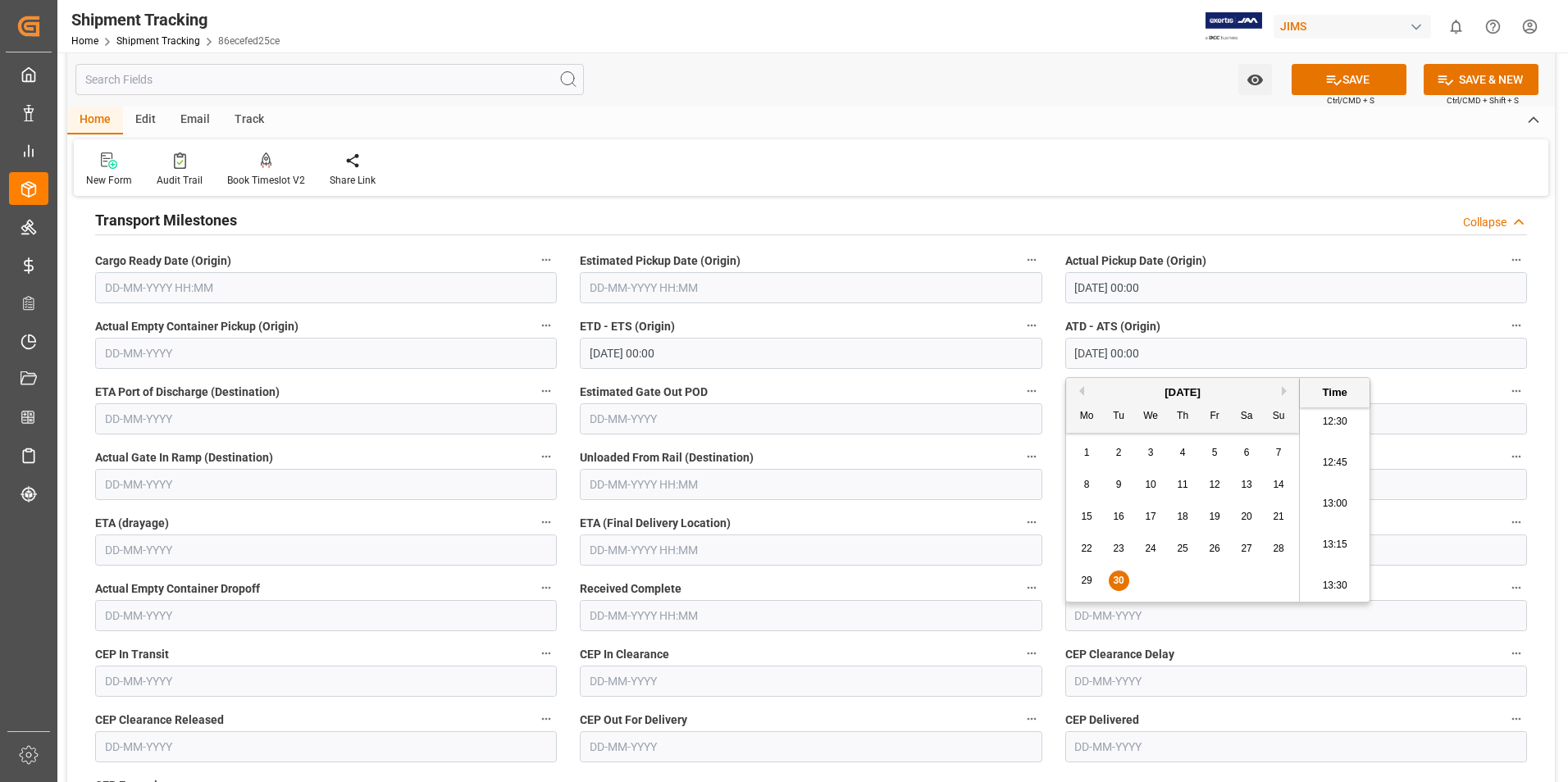
click at [641, 554] on input "text" at bounding box center [810, 551] width 461 height 31
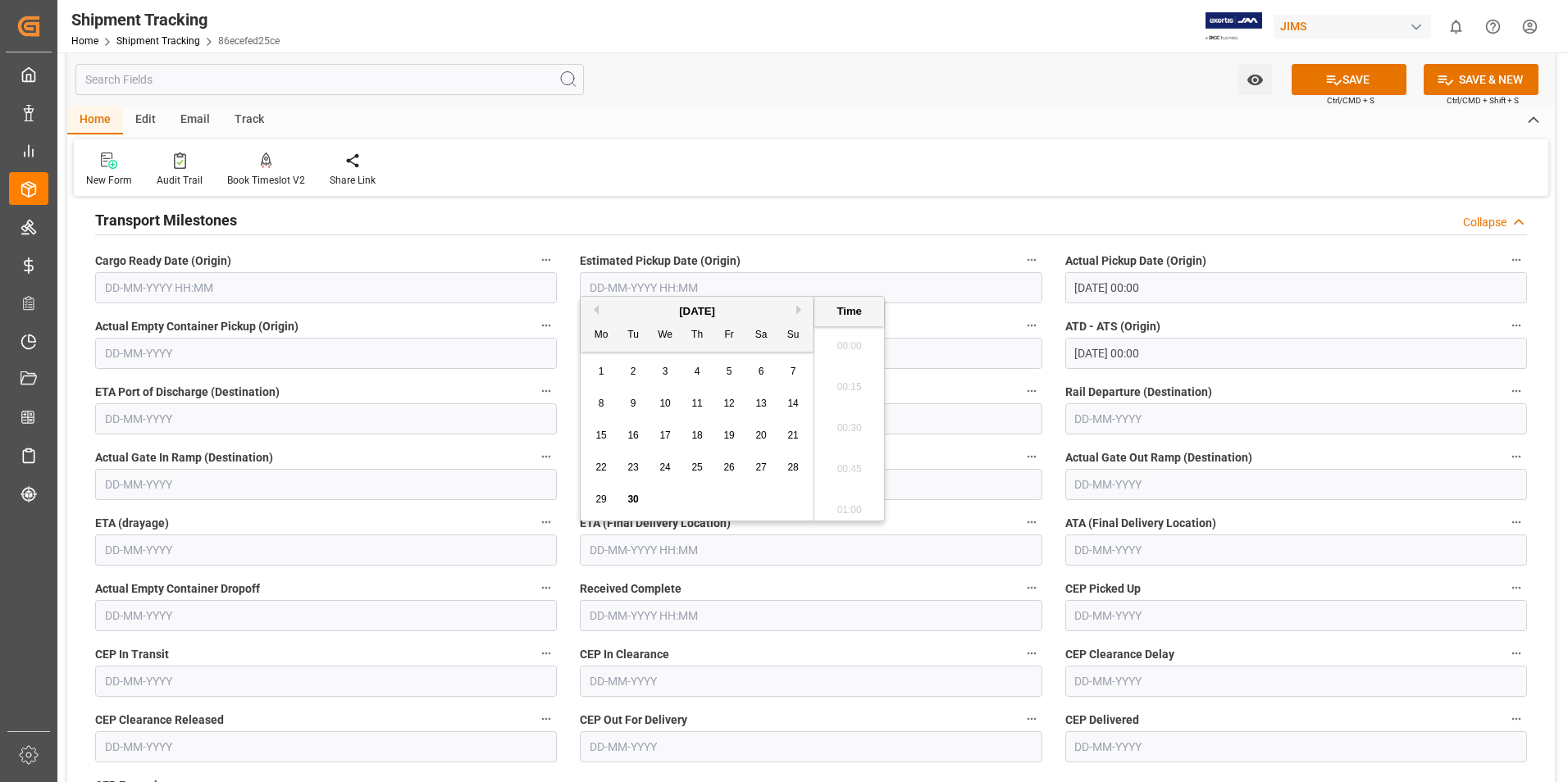
scroll to position [2055, 0]
click at [797, 305] on button "Next Month" at bounding box center [801, 310] width 10 height 10
click at [666, 404] on span "8" at bounding box center [665, 403] width 6 height 12
type input "08-10-2025 00:00"
click at [1355, 74] on button "SAVE" at bounding box center [1349, 79] width 115 height 31
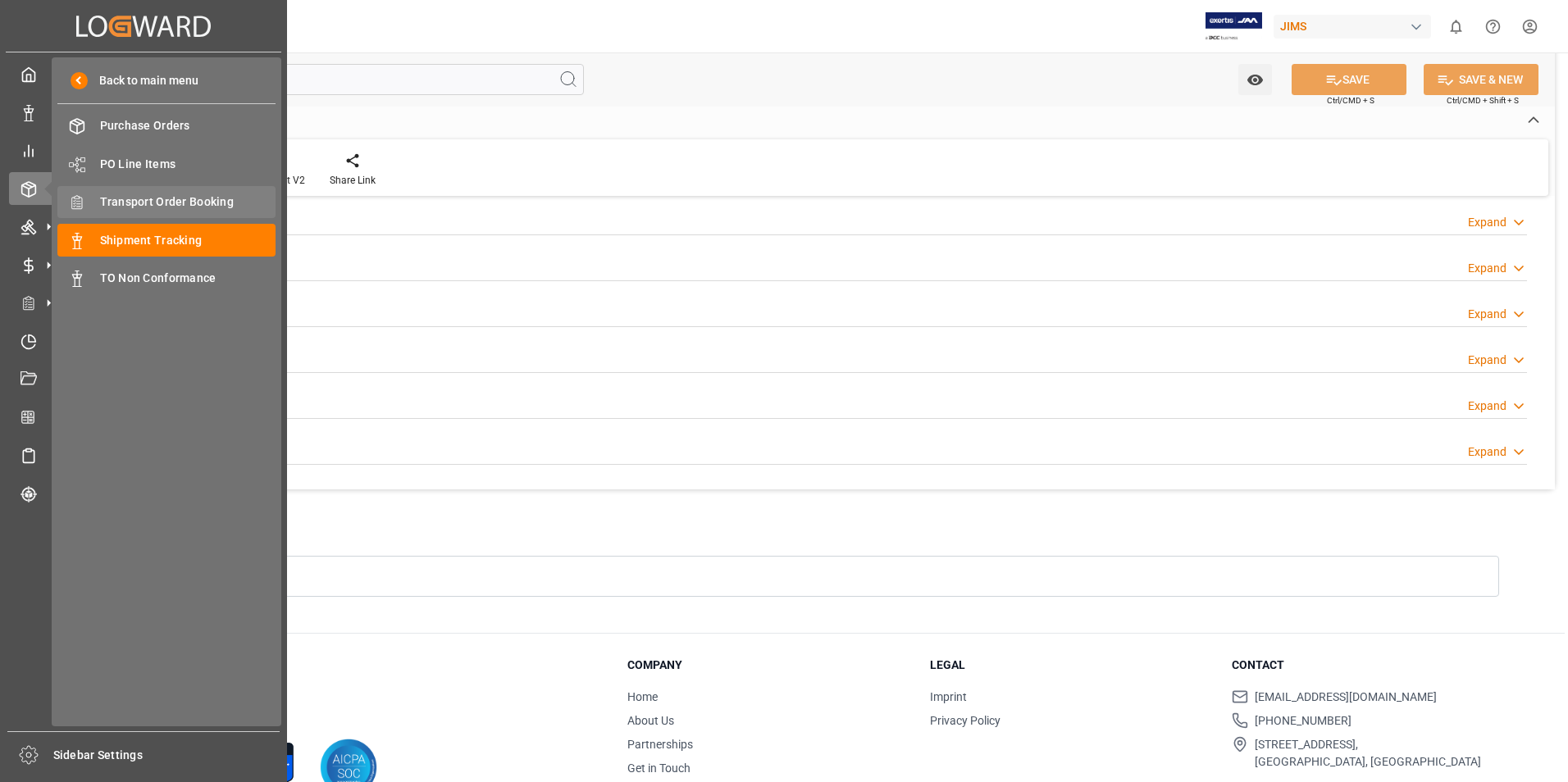
click at [171, 192] on div "Transport Order Booking Transport Order Booking" at bounding box center [166, 202] width 218 height 32
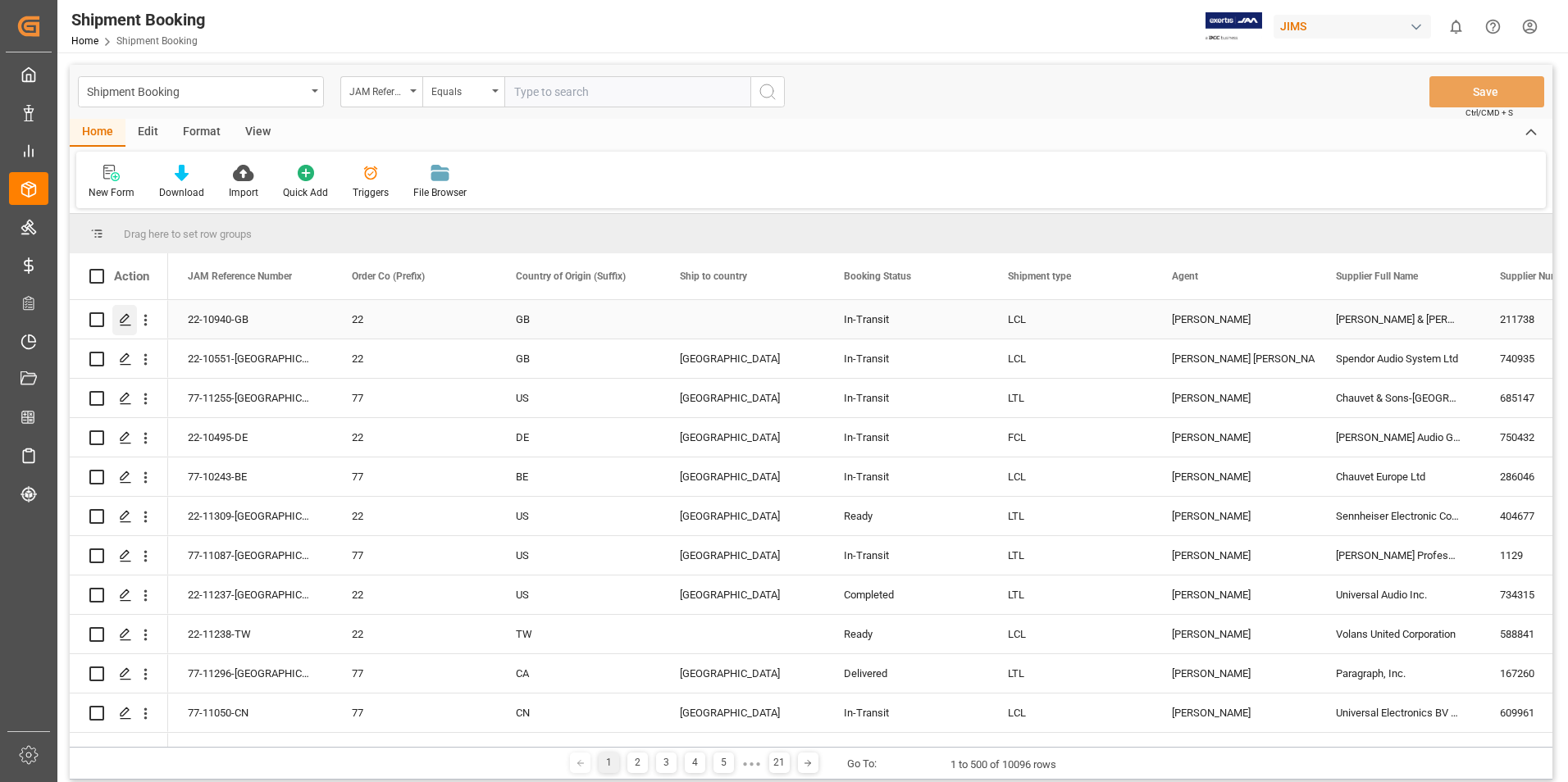
click at [124, 316] on icon "Press SPACE to select this row." at bounding box center [126, 320] width 13 height 13
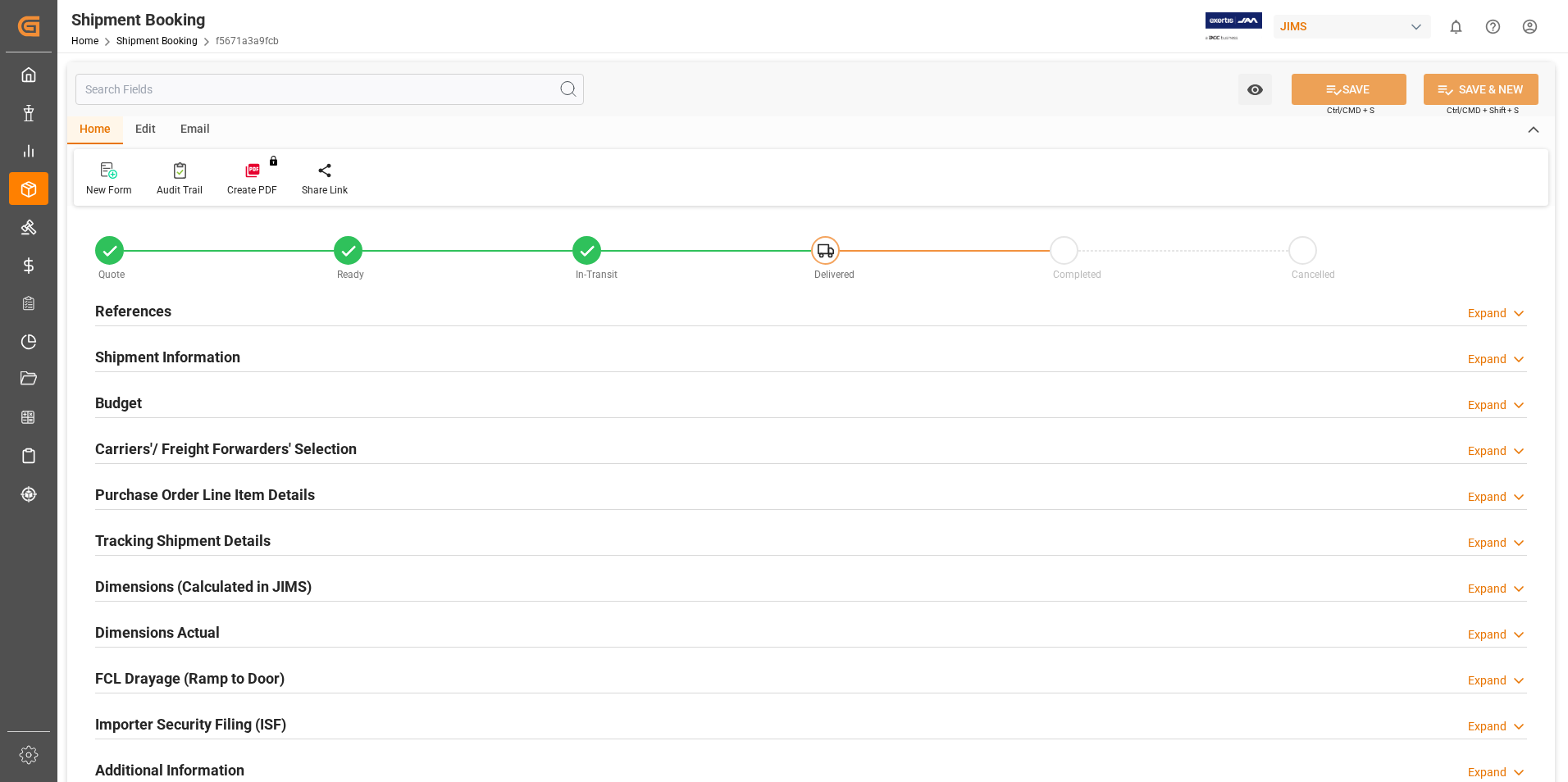
type input "4"
click at [186, 490] on h2 "Purchase Order Line Item Details" at bounding box center [205, 494] width 220 height 22
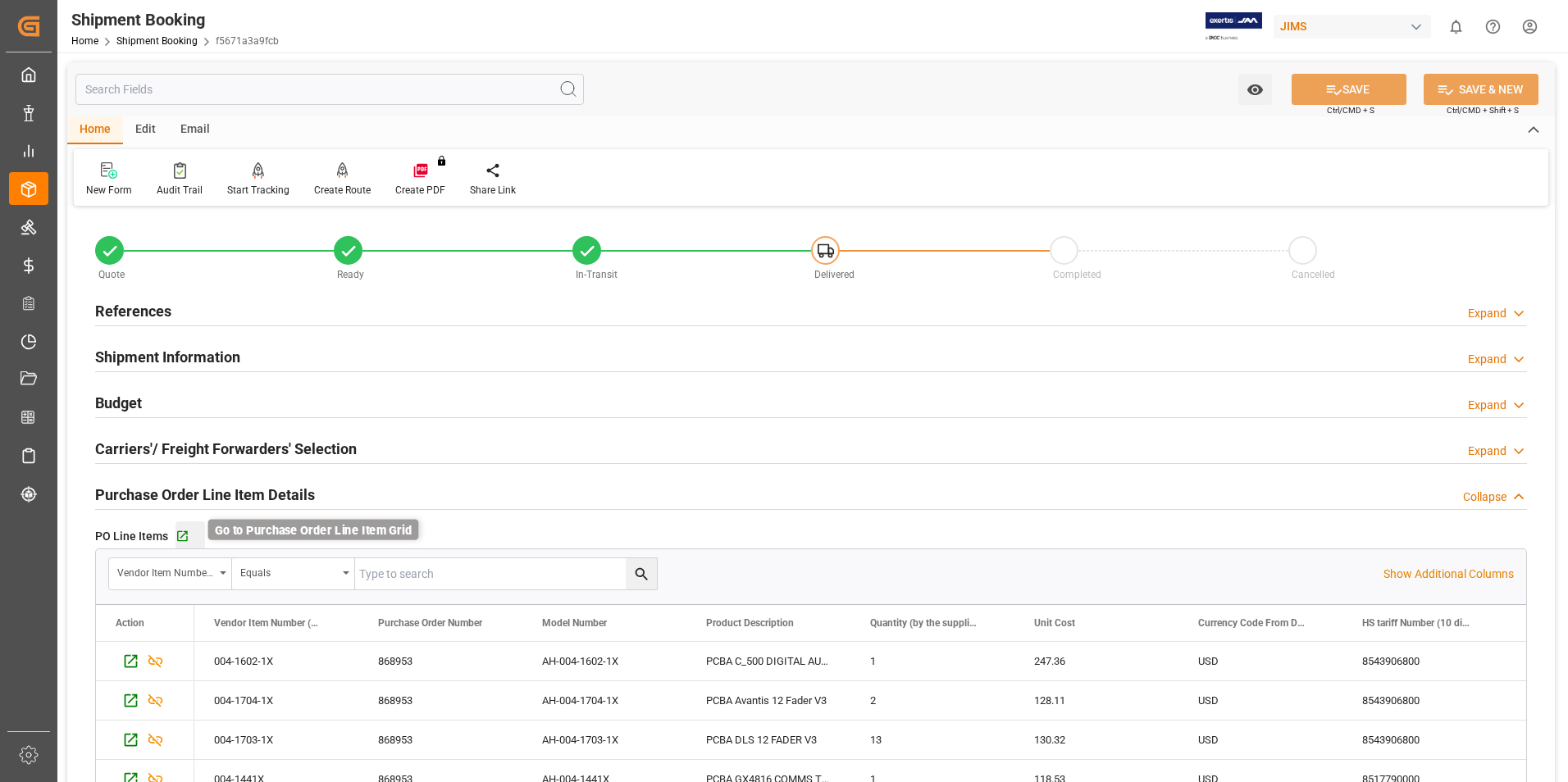
click at [182, 532] on icon "button" at bounding box center [182, 536] width 14 height 14
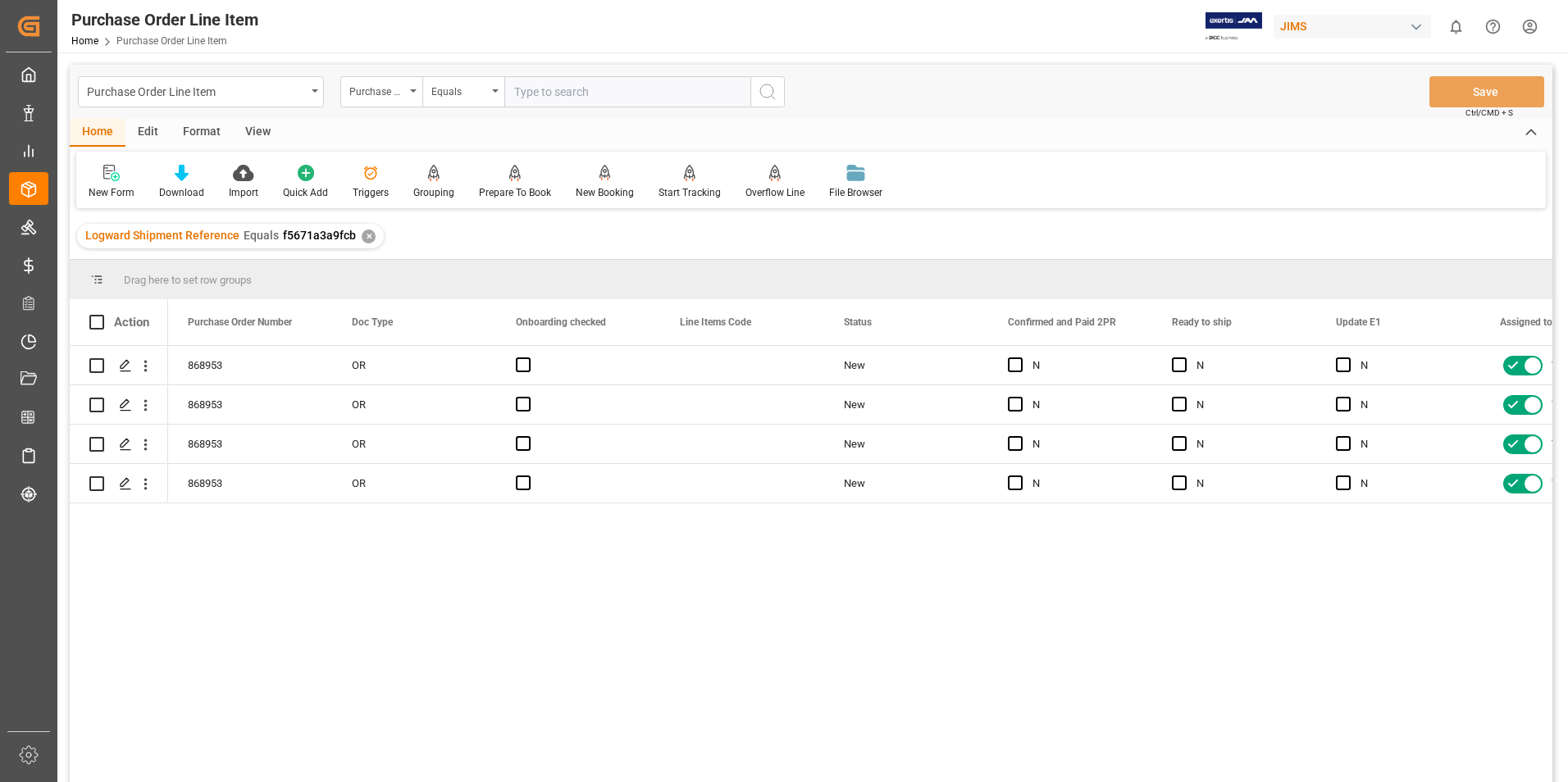
click at [251, 127] on div "View" at bounding box center [258, 133] width 50 height 28
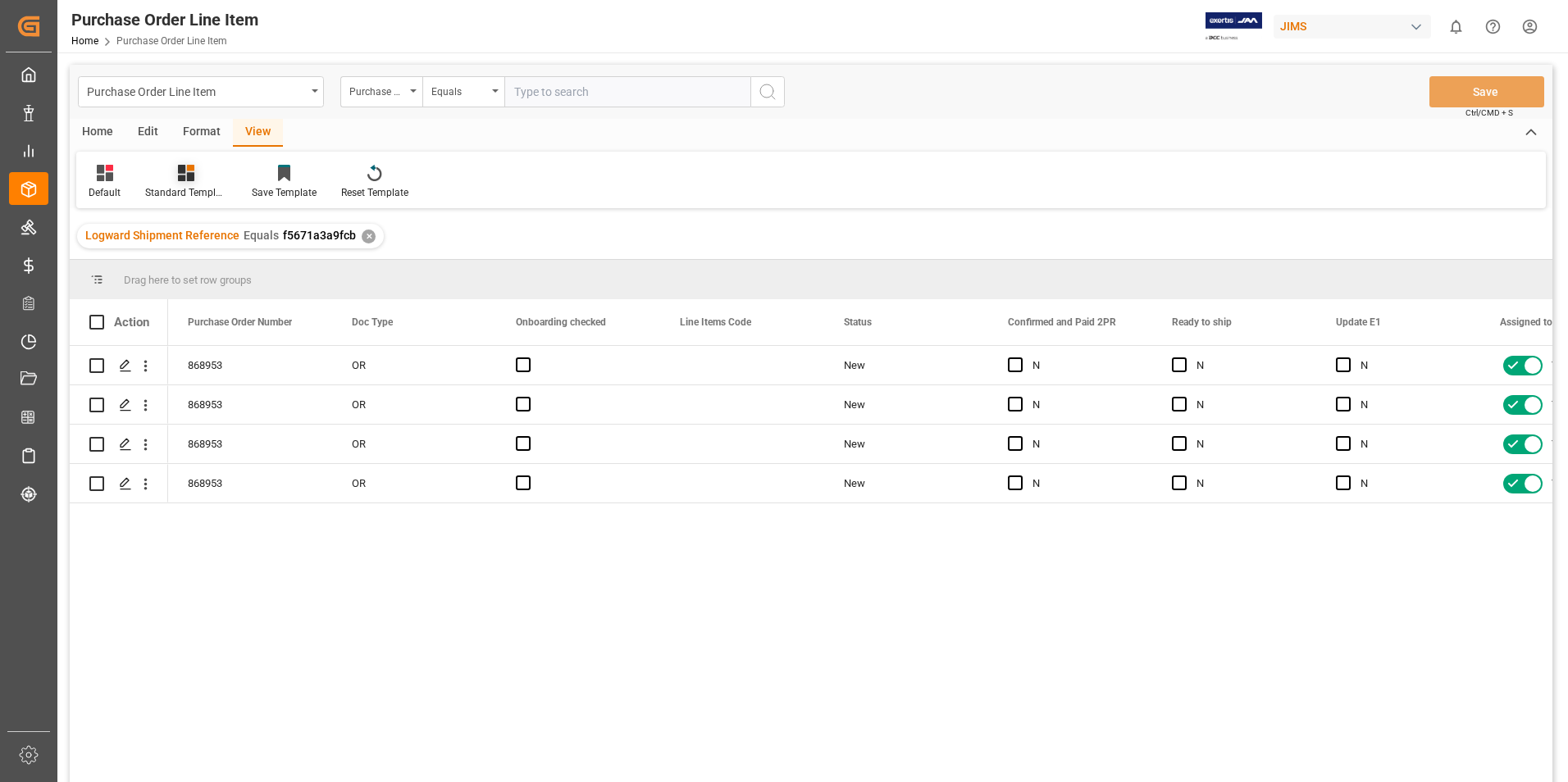
click at [176, 186] on div "Standard Templates" at bounding box center [186, 193] width 82 height 15
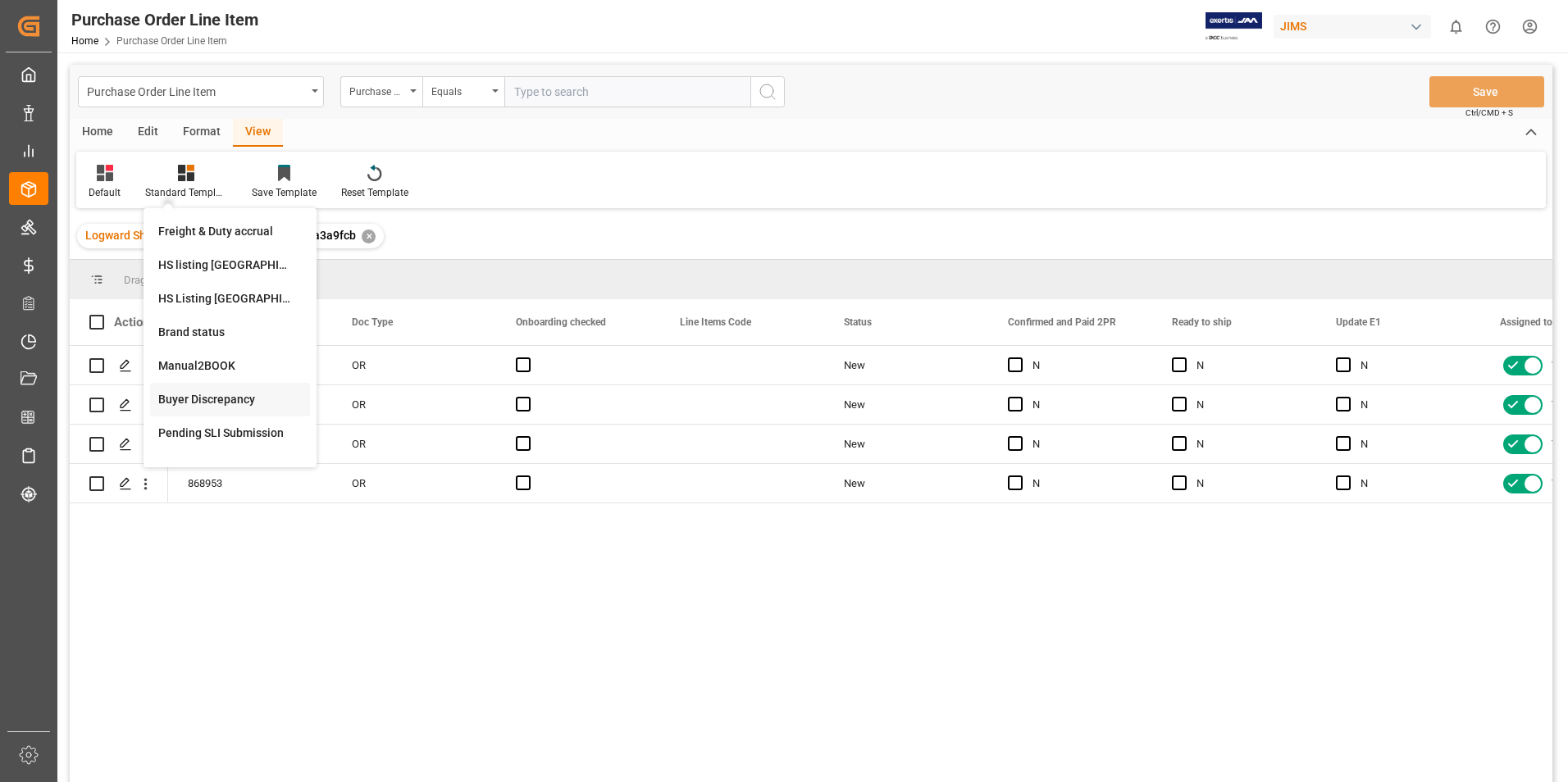
click at [208, 398] on div "Buyer Discrepancy" at bounding box center [230, 399] width 144 height 17
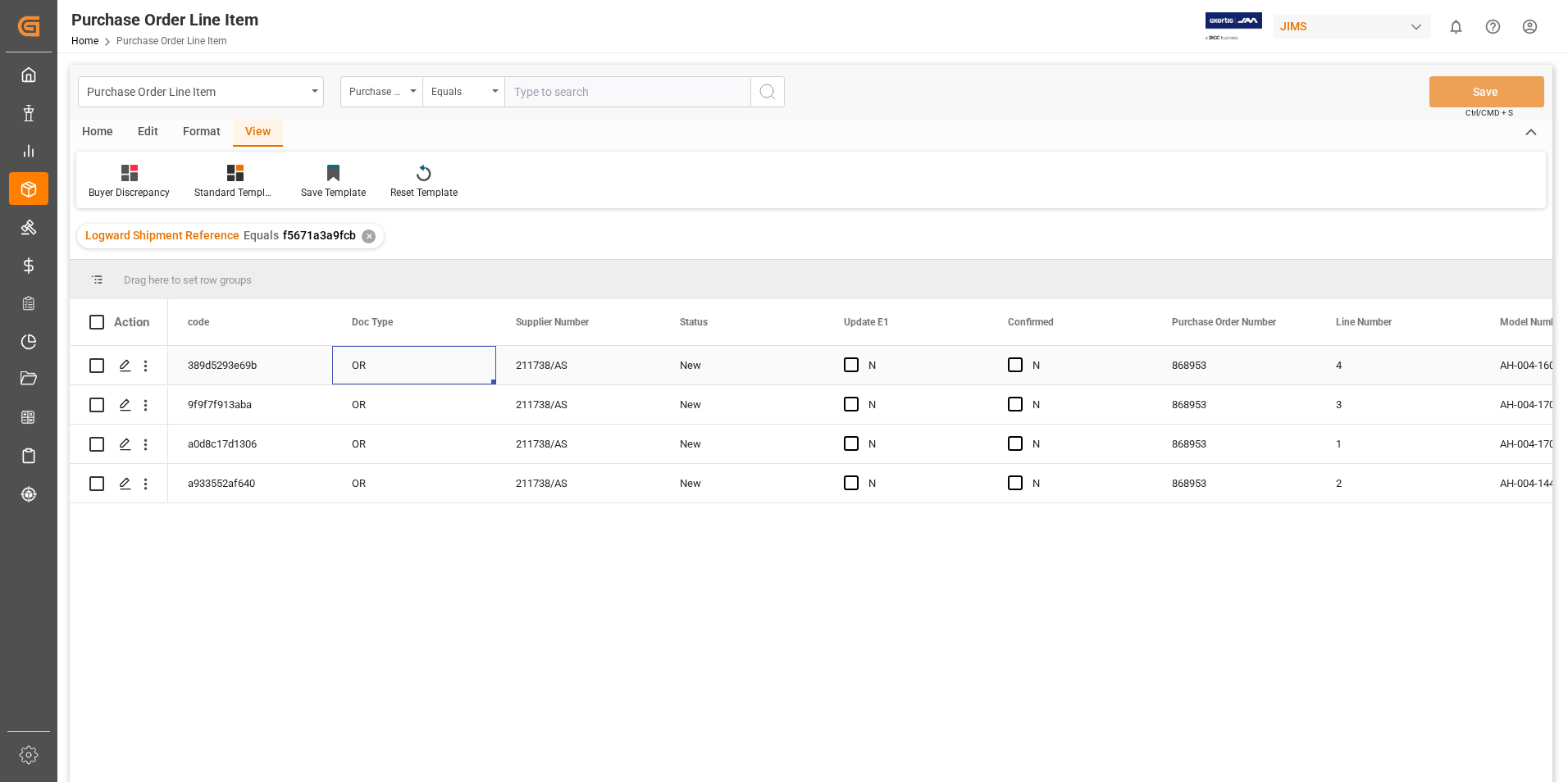
click at [428, 370] on div "OR" at bounding box center [414, 365] width 164 height 39
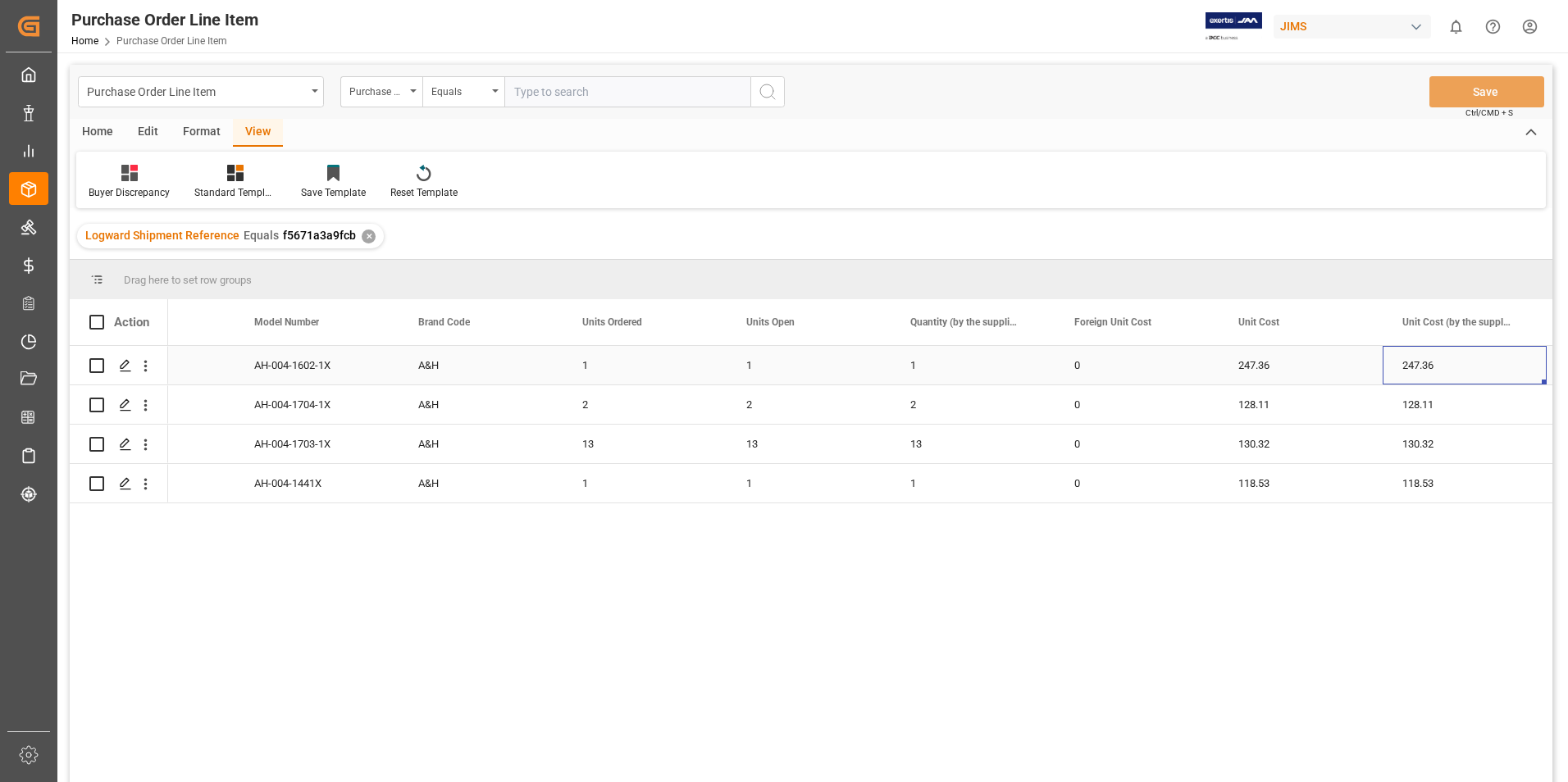
scroll to position [0, 1410]
click at [1157, 361] on div "247.36" at bounding box center [1136, 365] width 164 height 39
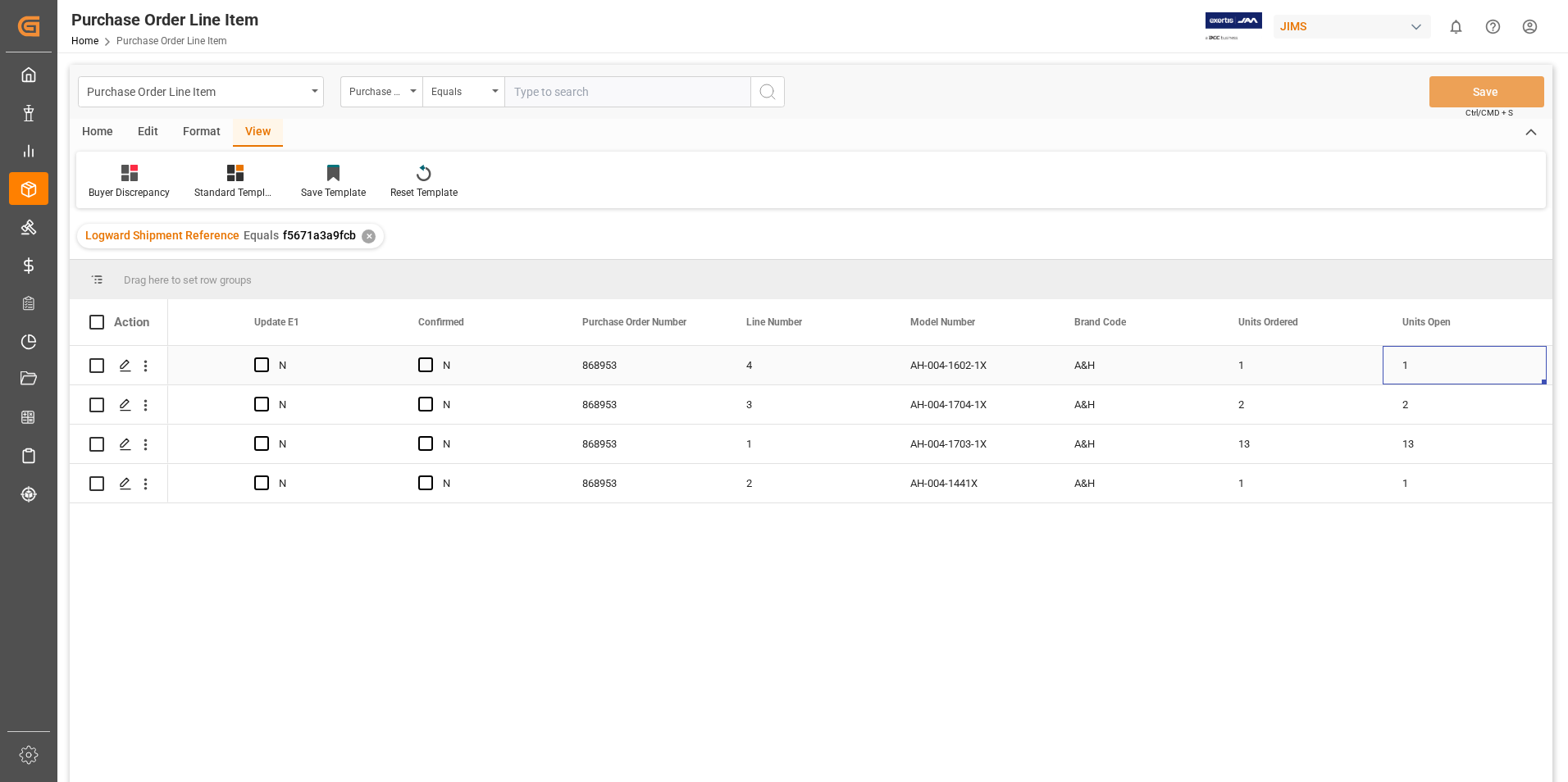
scroll to position [0, 0]
click at [1267, 455] on input "13" at bounding box center [1301, 454] width 138 height 31
type input "1"
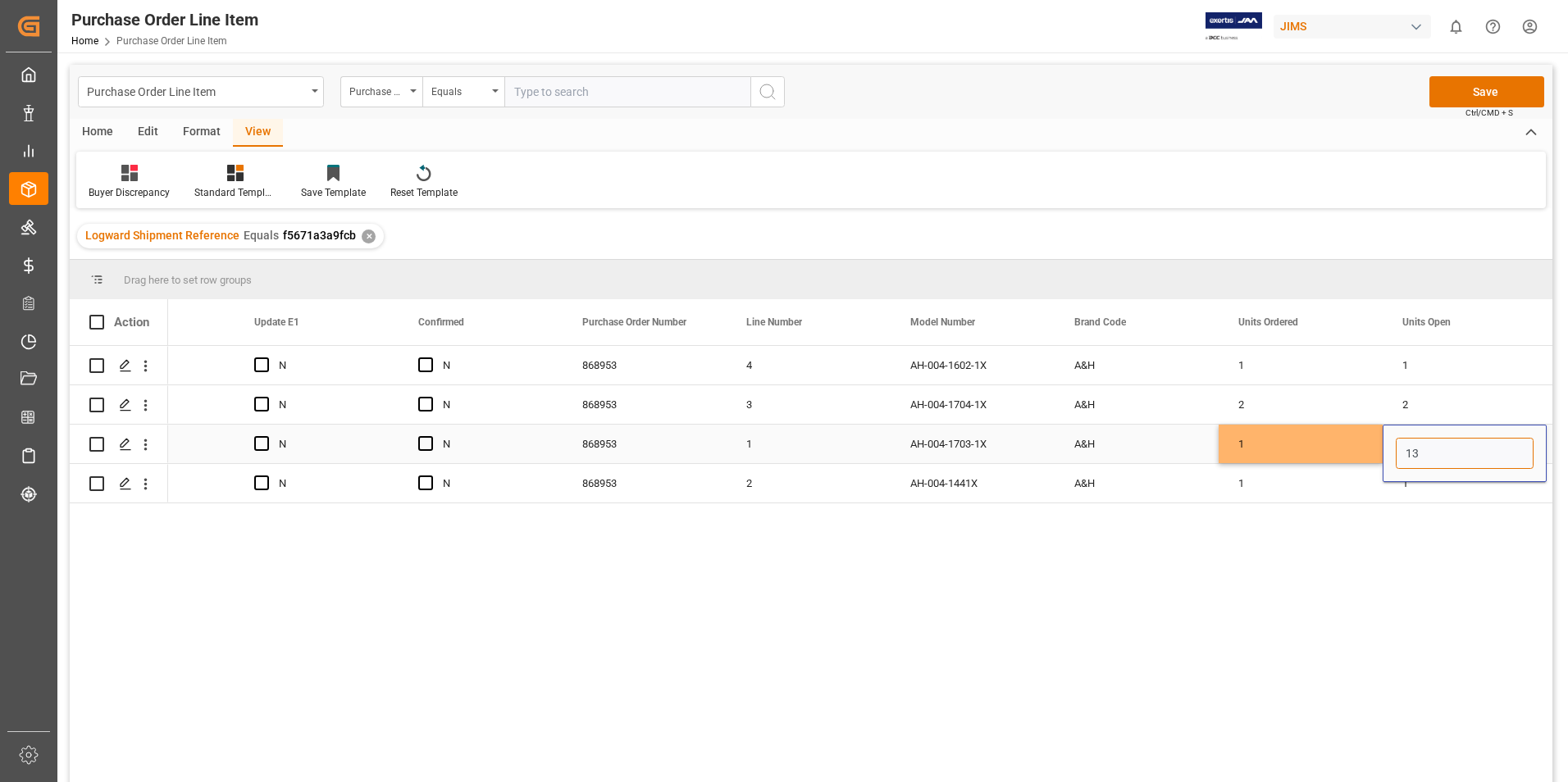
click at [1436, 454] on input "13" at bounding box center [1465, 454] width 138 height 31
type input "1"
click at [1475, 96] on button "Save" at bounding box center [1487, 92] width 115 height 31
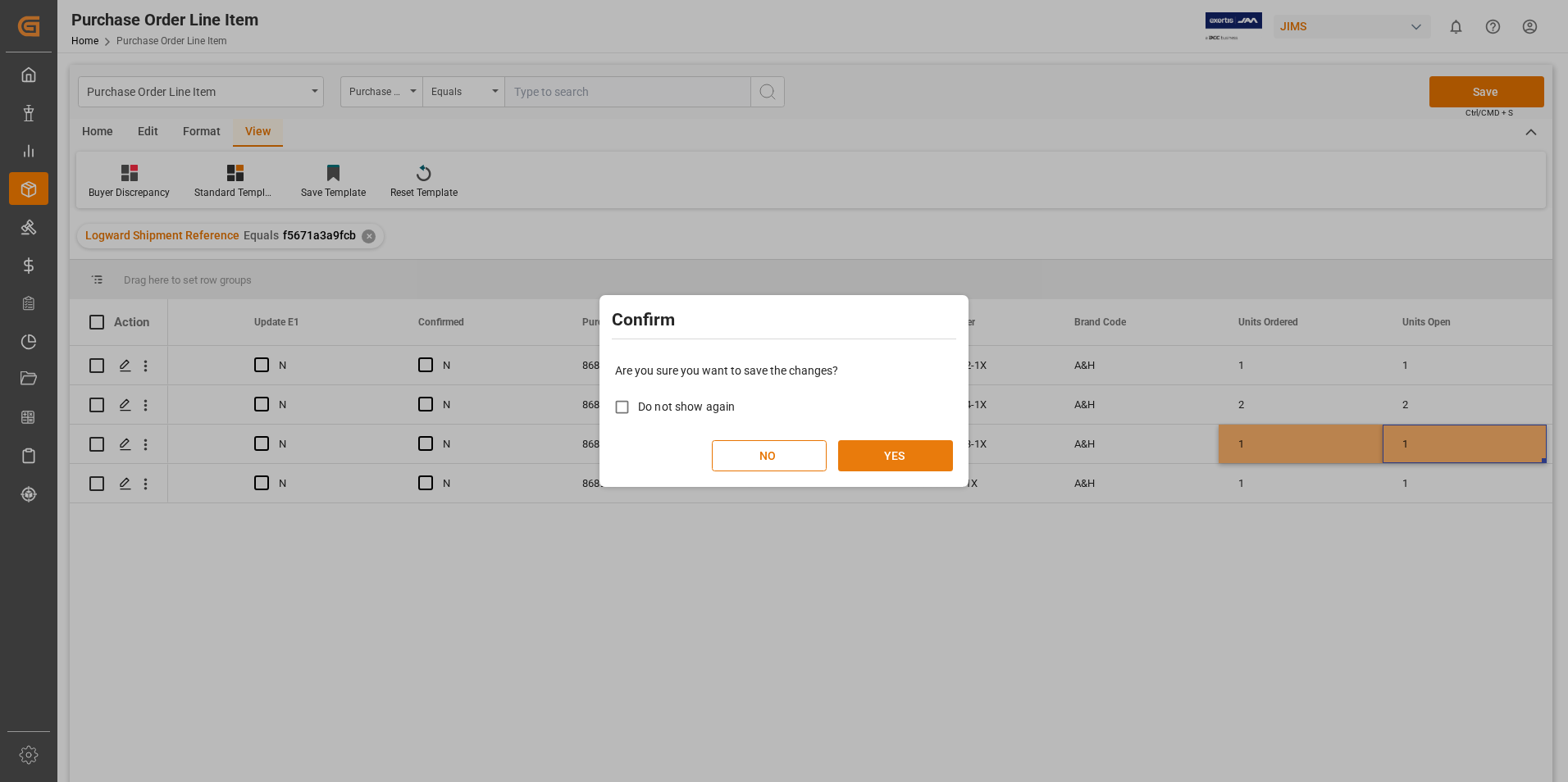
click at [921, 451] on button "YES" at bounding box center [896, 456] width 115 height 31
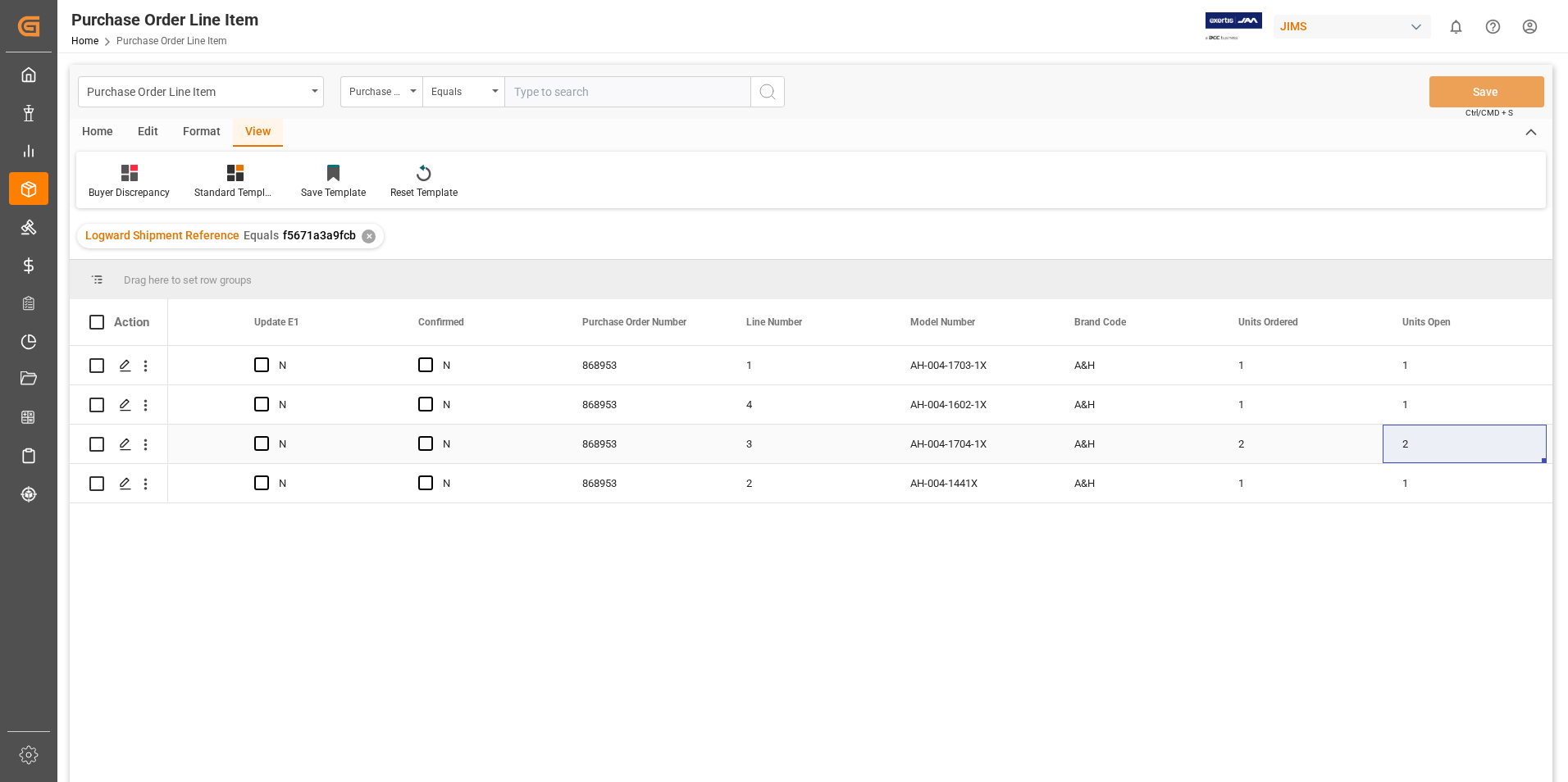
click at [1460, 443] on div "2" at bounding box center [1465, 444] width 164 height 39
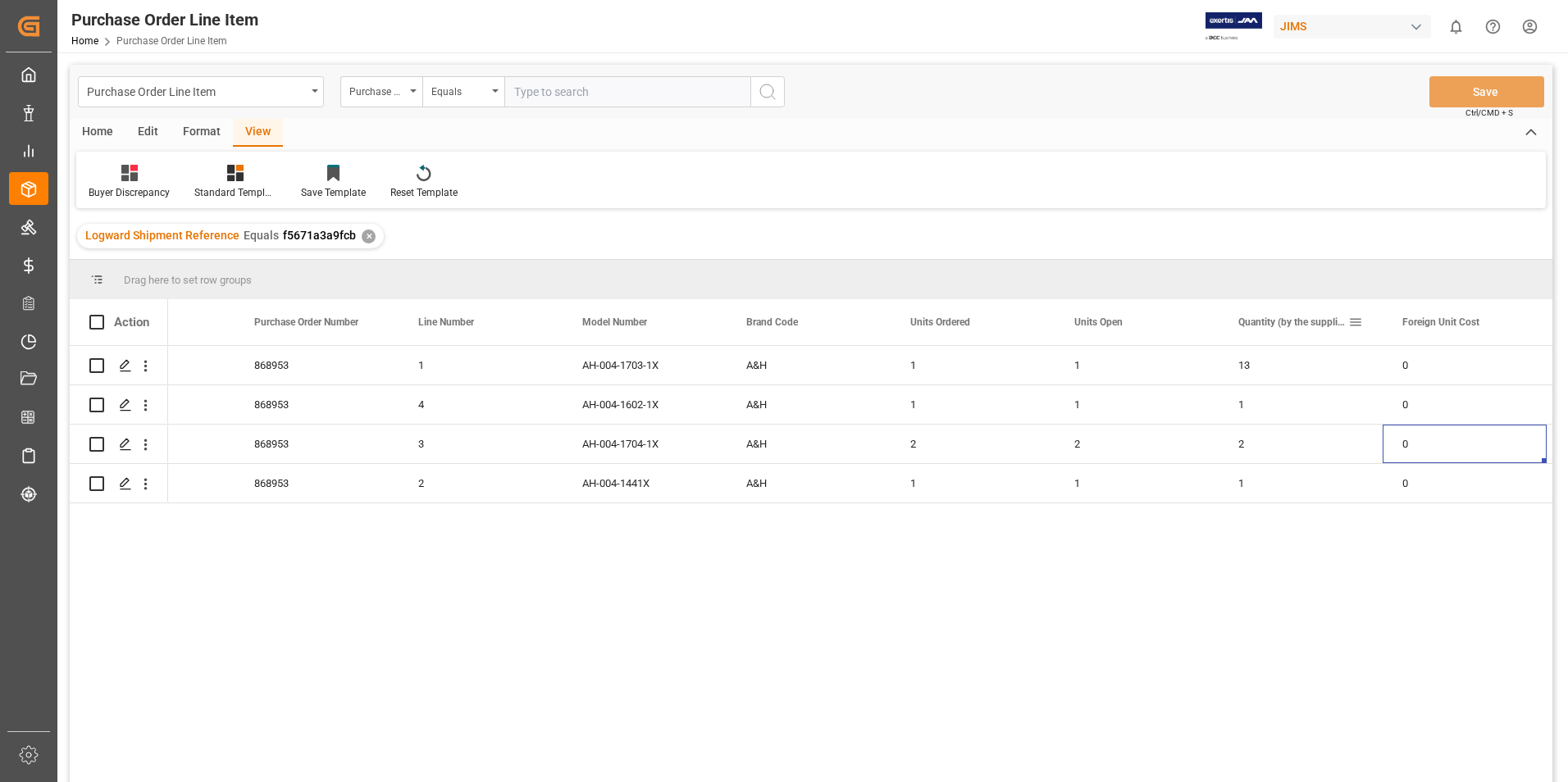
scroll to position [0, 1082]
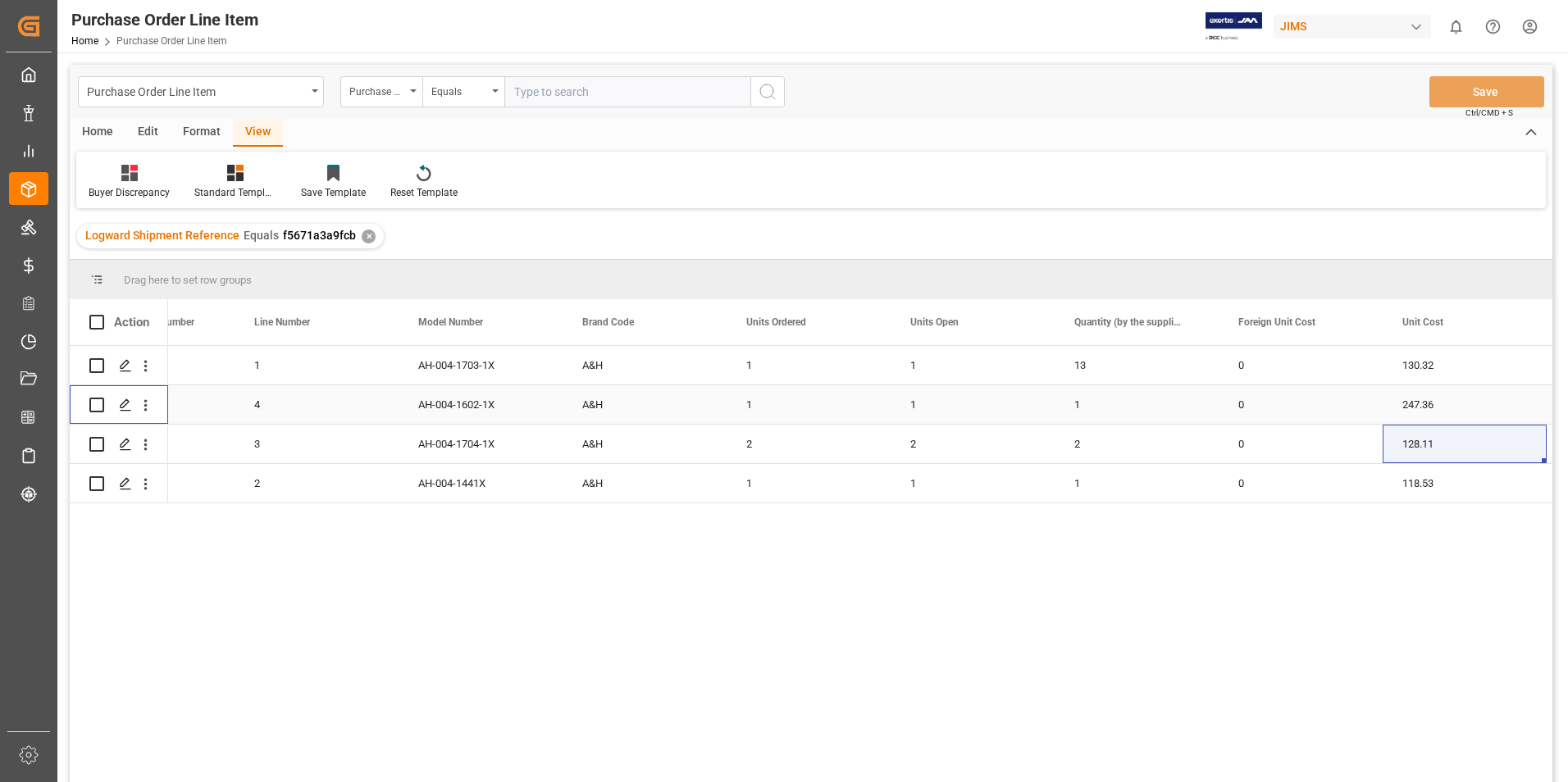
click at [98, 405] on input "Press Space to toggle row selection (unchecked)" at bounding box center [97, 405] width 15 height 15
checkbox input "true"
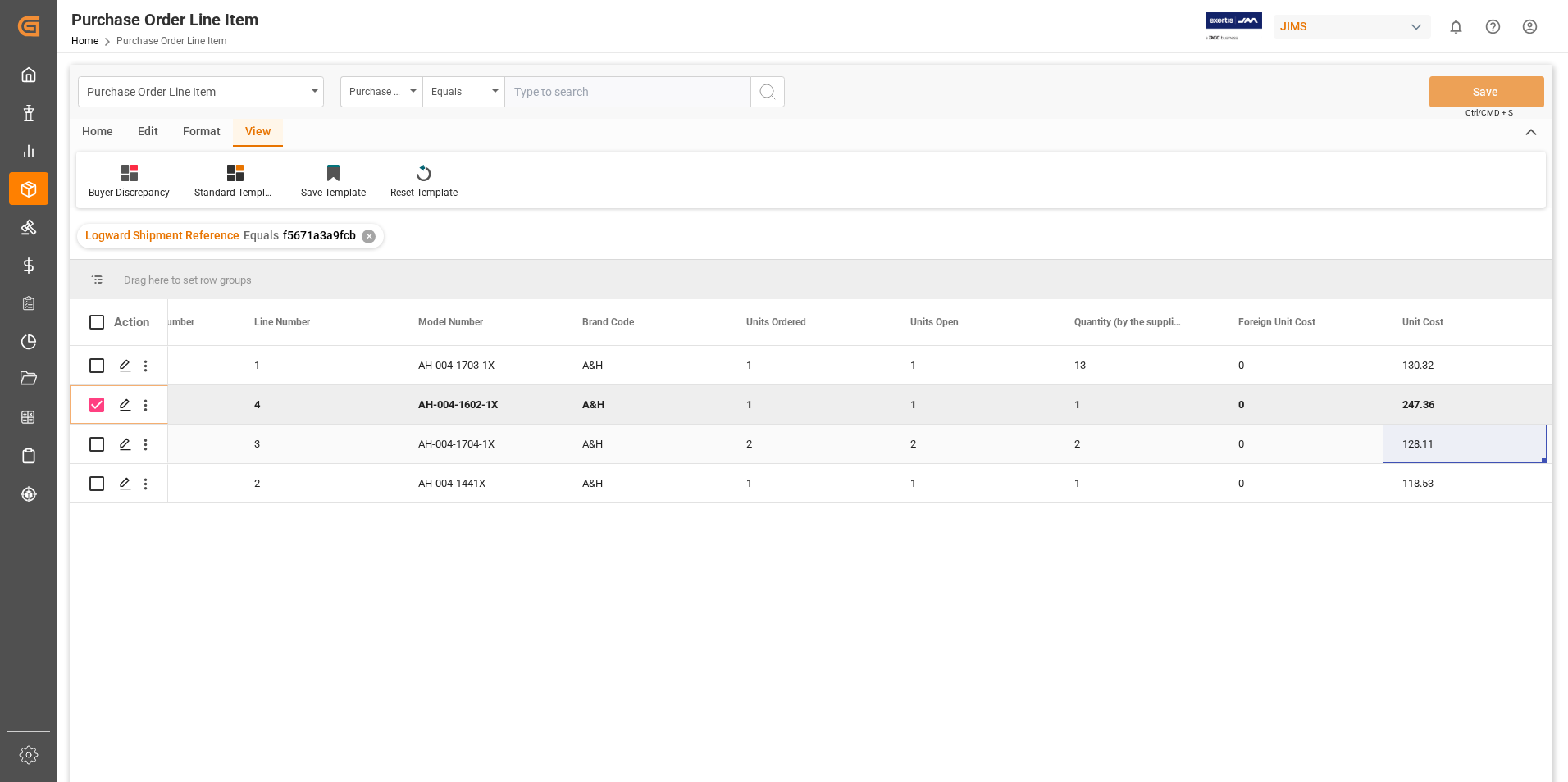
click at [94, 443] on input "Press Space to toggle row selection (unchecked)" at bounding box center [97, 445] width 15 height 15
checkbox input "true"
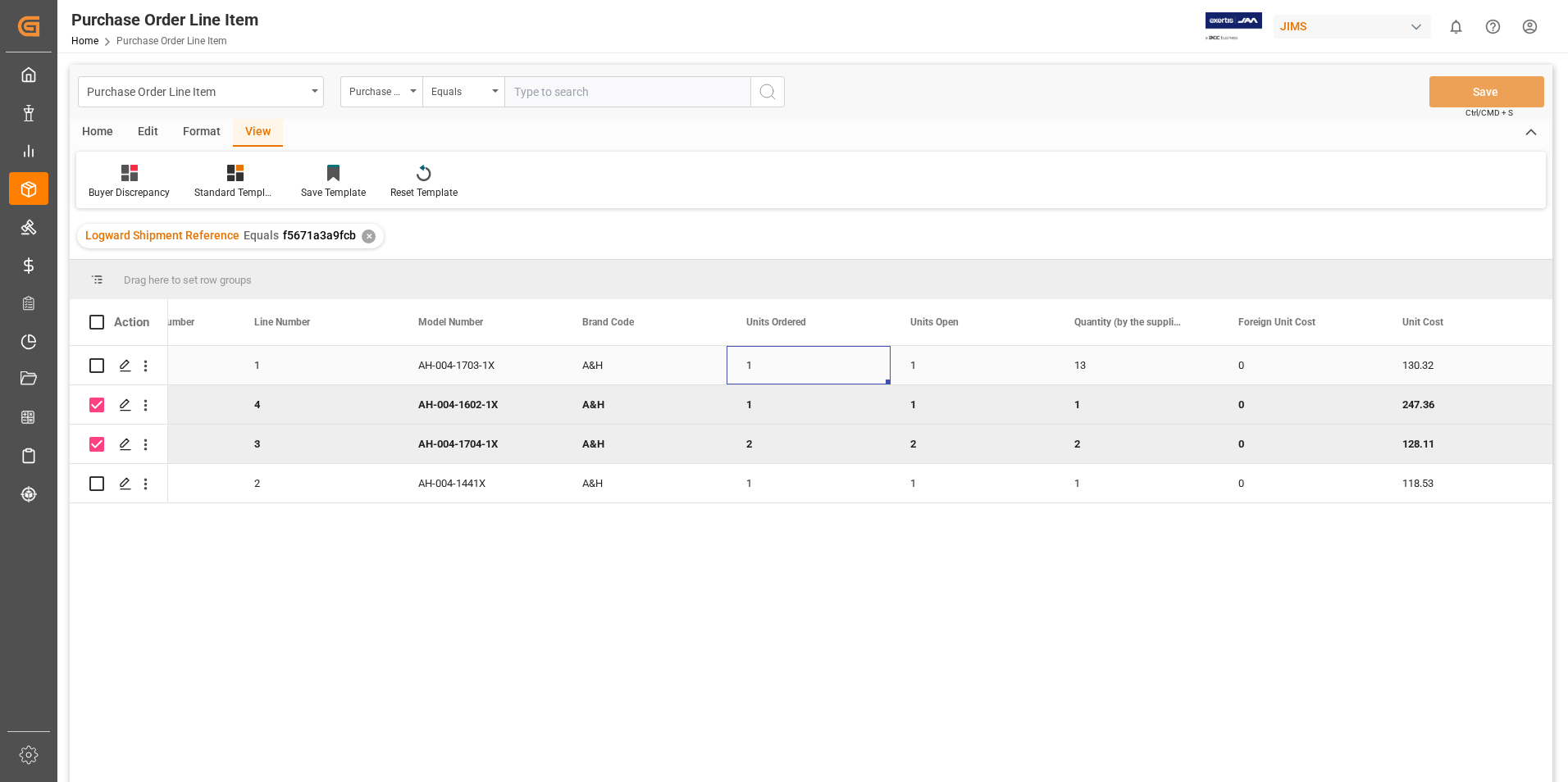
click at [753, 375] on div "1" at bounding box center [809, 365] width 164 height 39
click at [757, 365] on div "1" at bounding box center [809, 365] width 164 height 39
click at [757, 365] on input "1" at bounding box center [809, 374] width 138 height 31
type input "3"
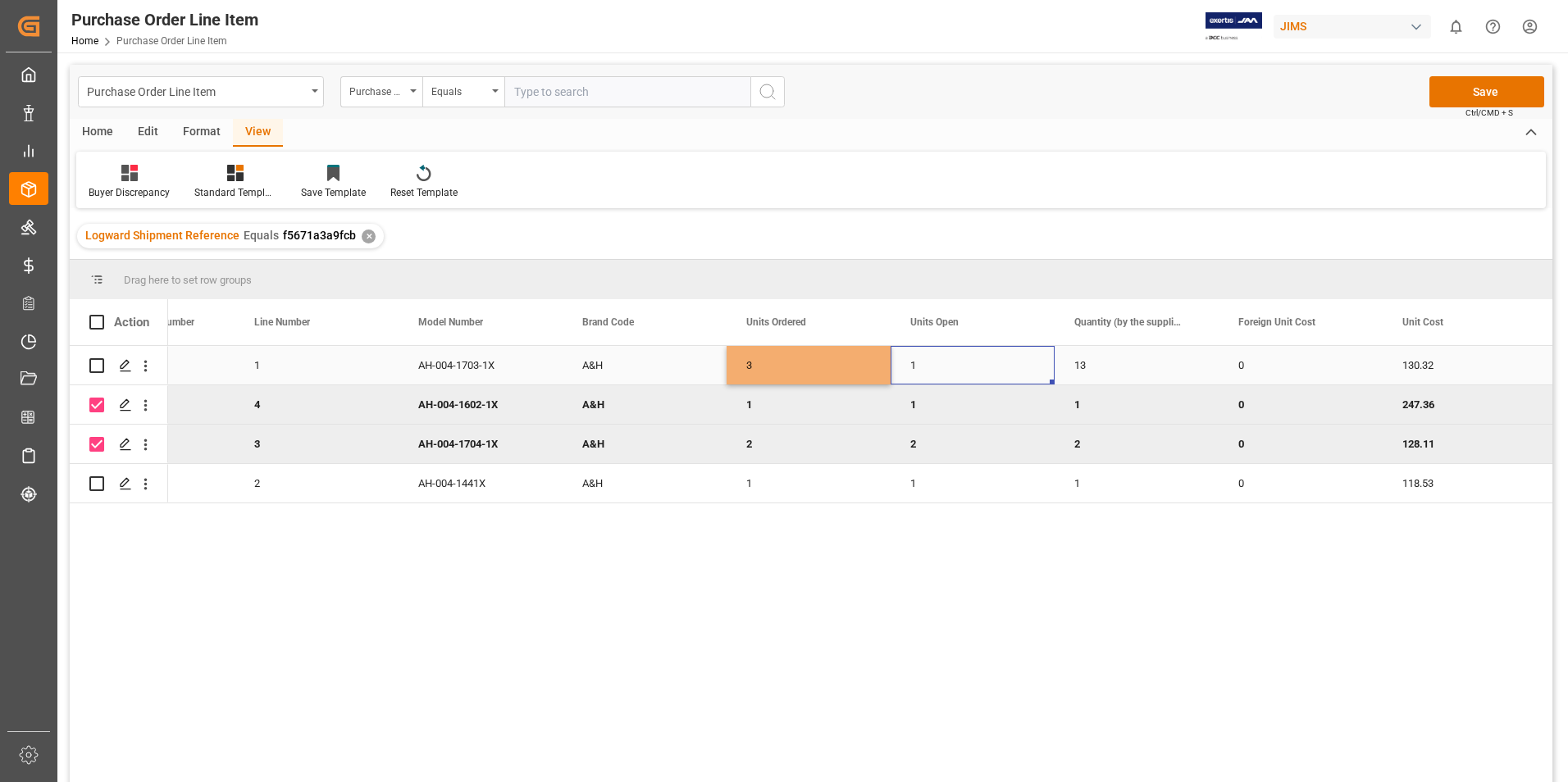
click at [927, 366] on div "1" at bounding box center [973, 365] width 164 height 39
click at [927, 366] on input "1" at bounding box center [973, 374] width 138 height 31
type input "2"
type input "3"
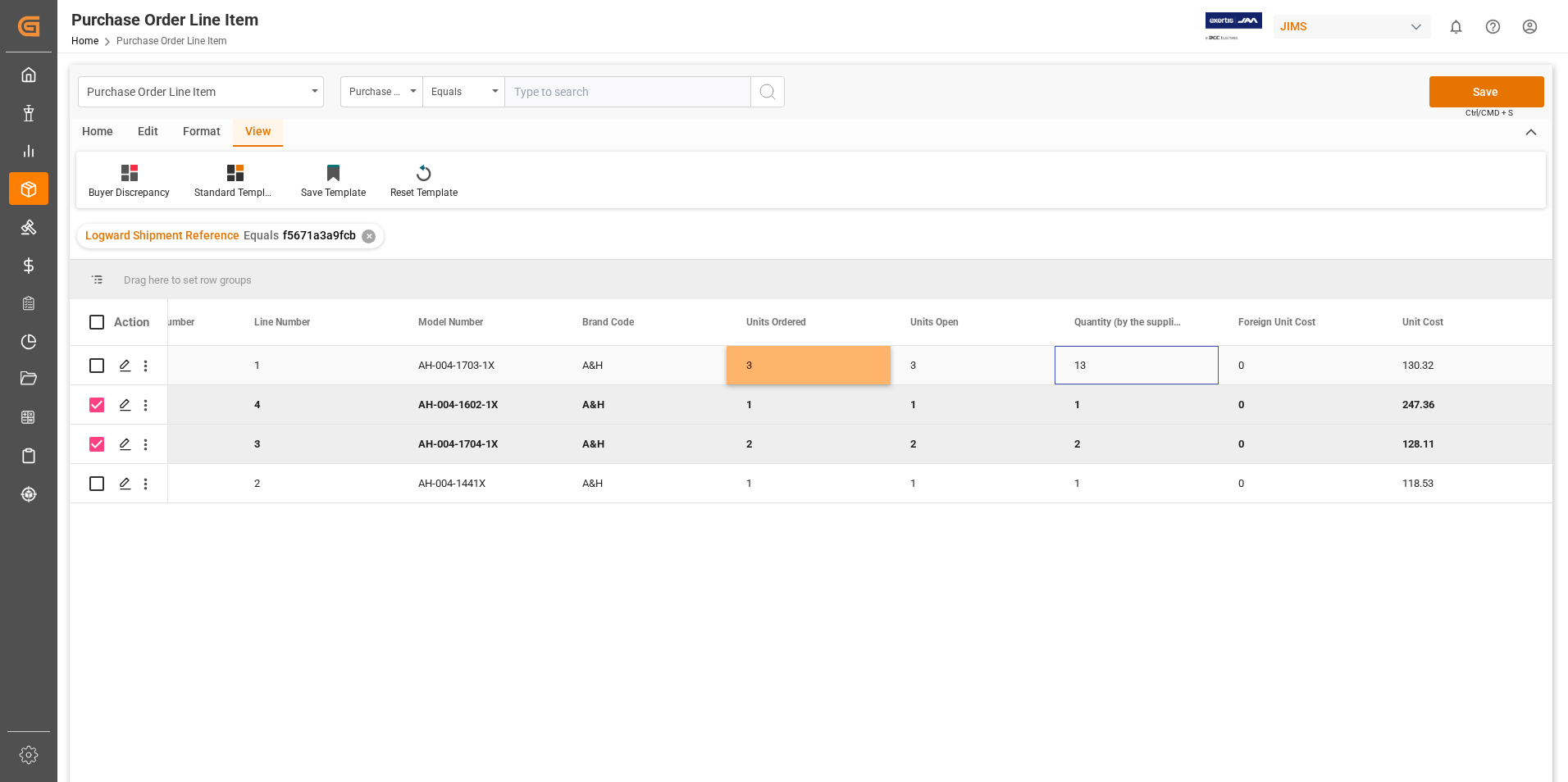
click at [1120, 369] on div "13" at bounding box center [1136, 365] width 164 height 39
click at [1120, 369] on input "13" at bounding box center [1136, 374] width 138 height 31
type input "3"
click at [1478, 83] on button "Save" at bounding box center [1487, 92] width 115 height 31
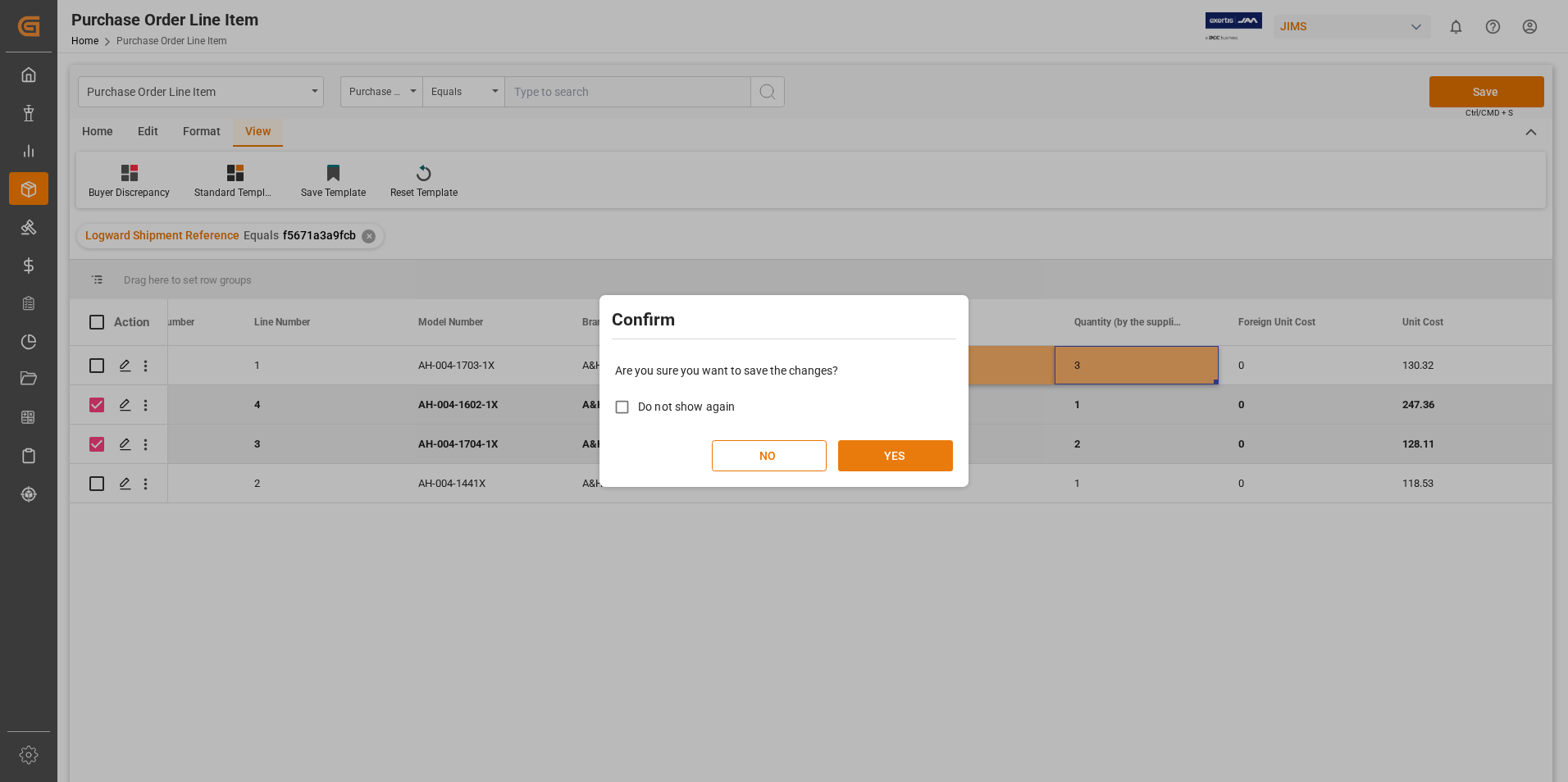
click at [882, 446] on button "YES" at bounding box center [896, 456] width 115 height 31
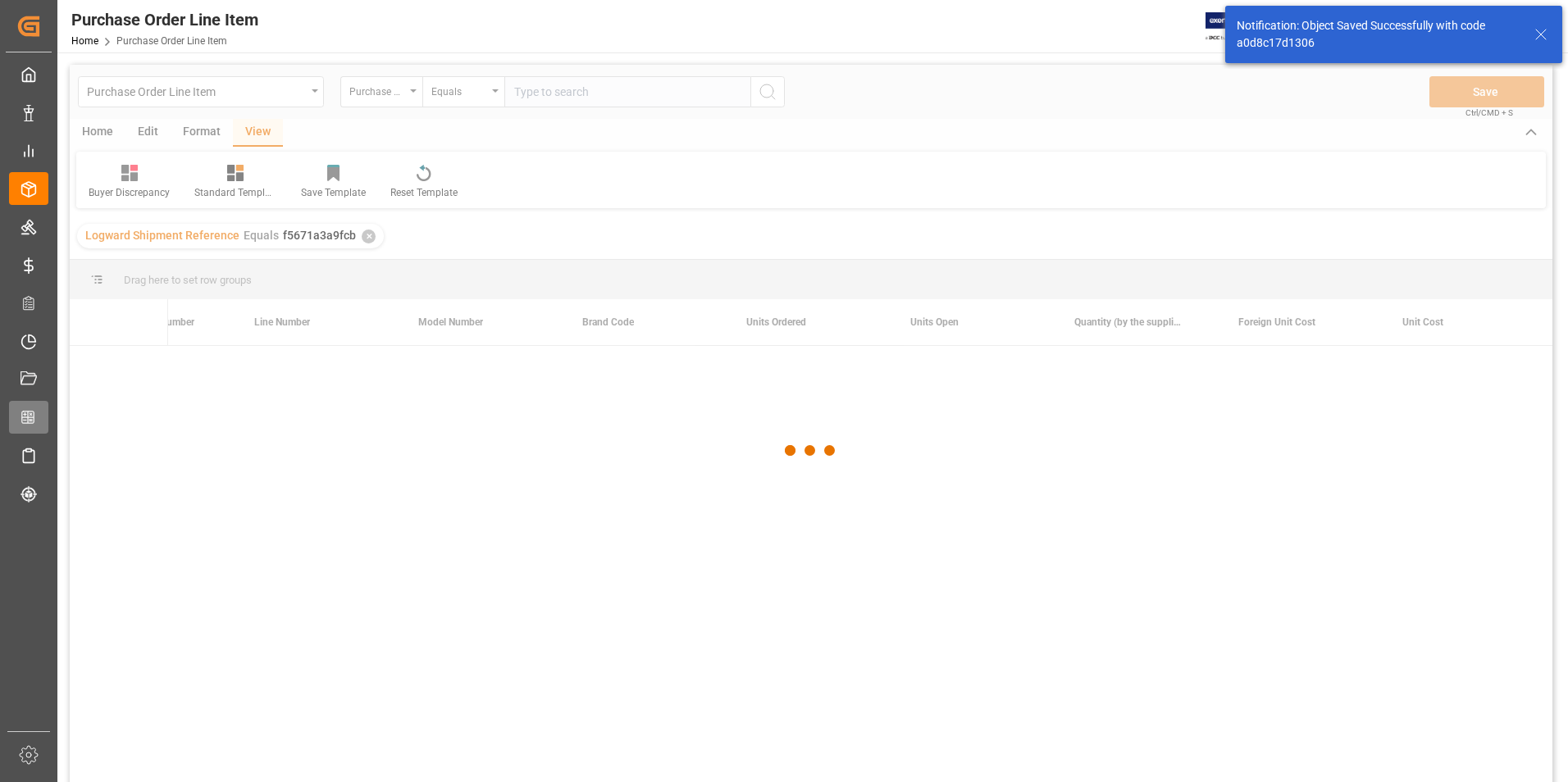
checkbox input "false"
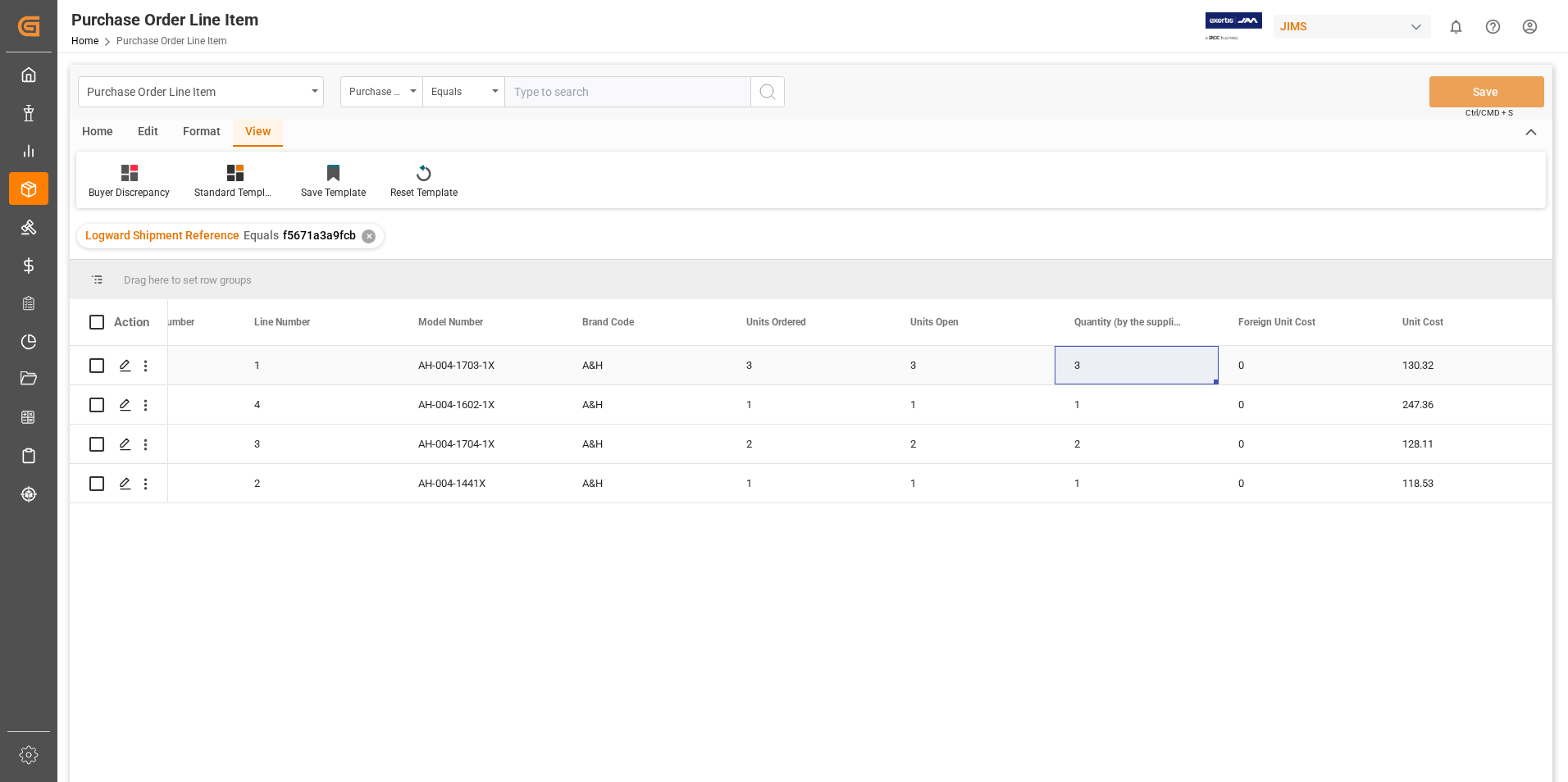
click at [656, 366] on div "A&H" at bounding box center [644, 365] width 164 height 39
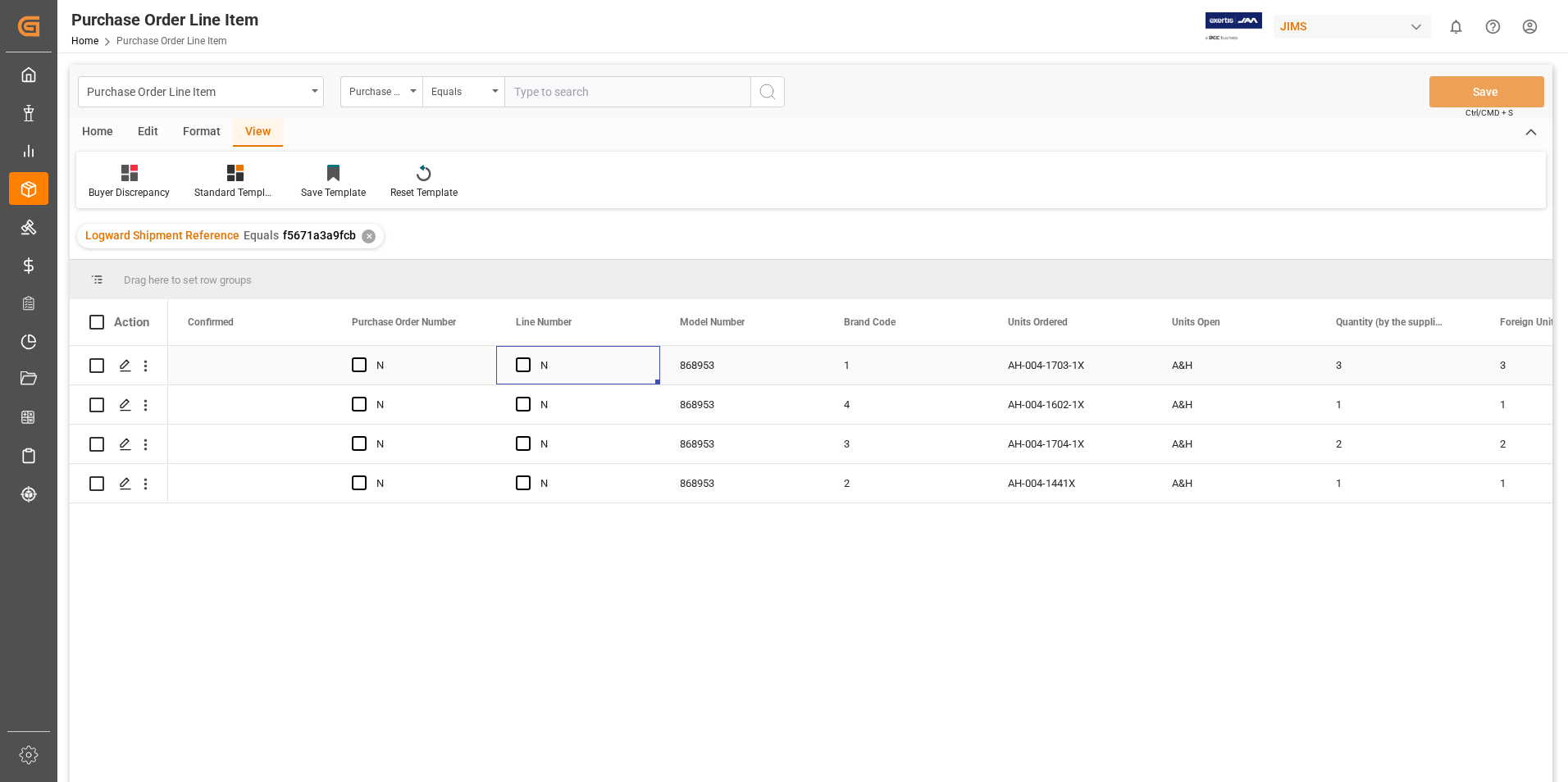
scroll to position [0, 0]
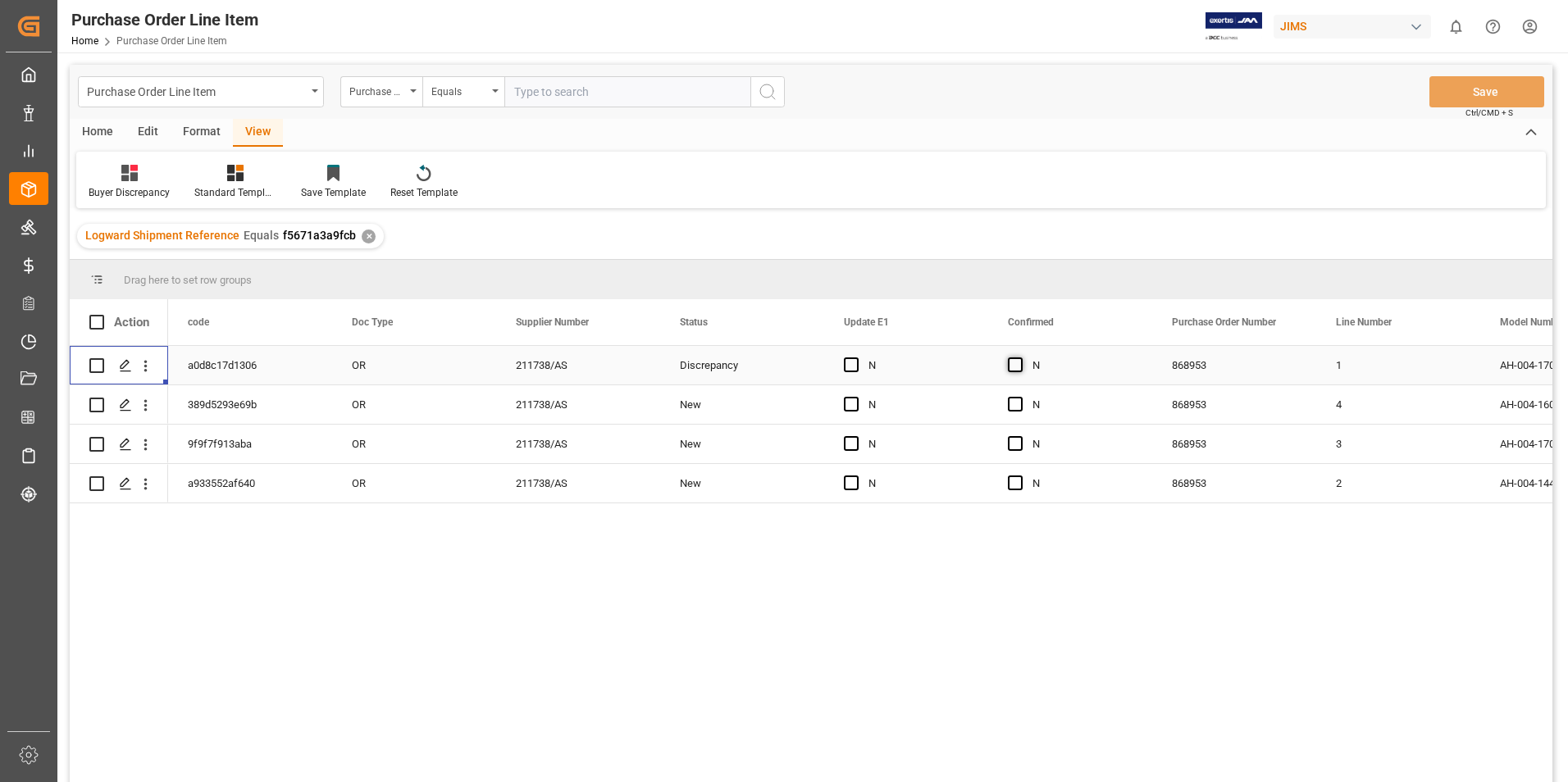
click at [1019, 368] on span "Press SPACE to select this row." at bounding box center [1016, 365] width 15 height 15
click at [1021, 357] on input "Press SPACE to select this row." at bounding box center [1021, 357] width 0 height 0
drag, startPoint x: 1150, startPoint y: 383, endPoint x: 1159, endPoint y: 490, distance: 107.4
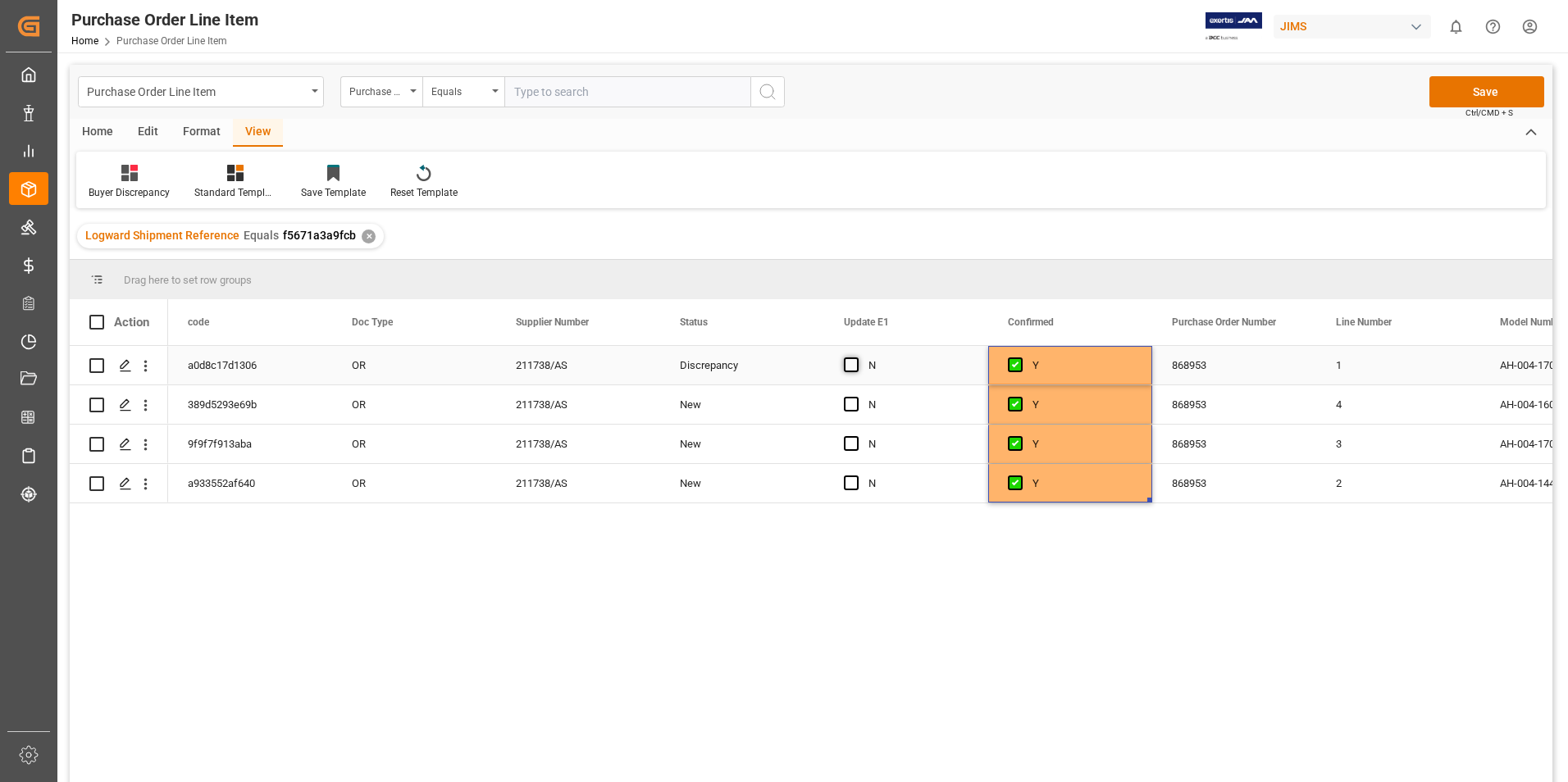
click at [855, 362] on span "Press SPACE to select this row." at bounding box center [851, 365] width 15 height 15
click at [856, 357] on input "Press SPACE to select this row." at bounding box center [856, 357] width 0 height 0
drag, startPoint x: 985, startPoint y: 383, endPoint x: 986, endPoint y: 484, distance: 101.0
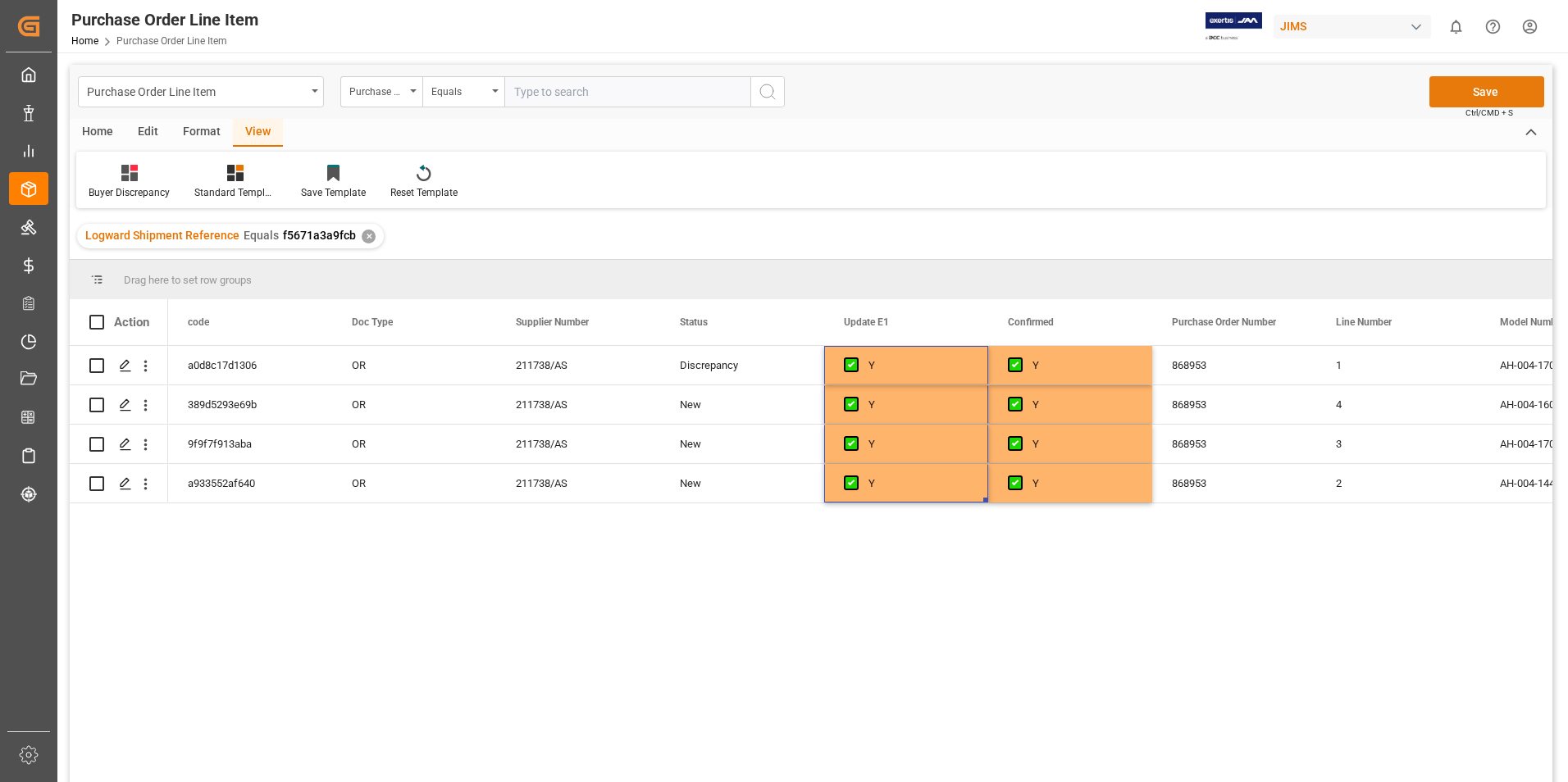
click at [1461, 96] on button "Save" at bounding box center [1487, 92] width 115 height 31
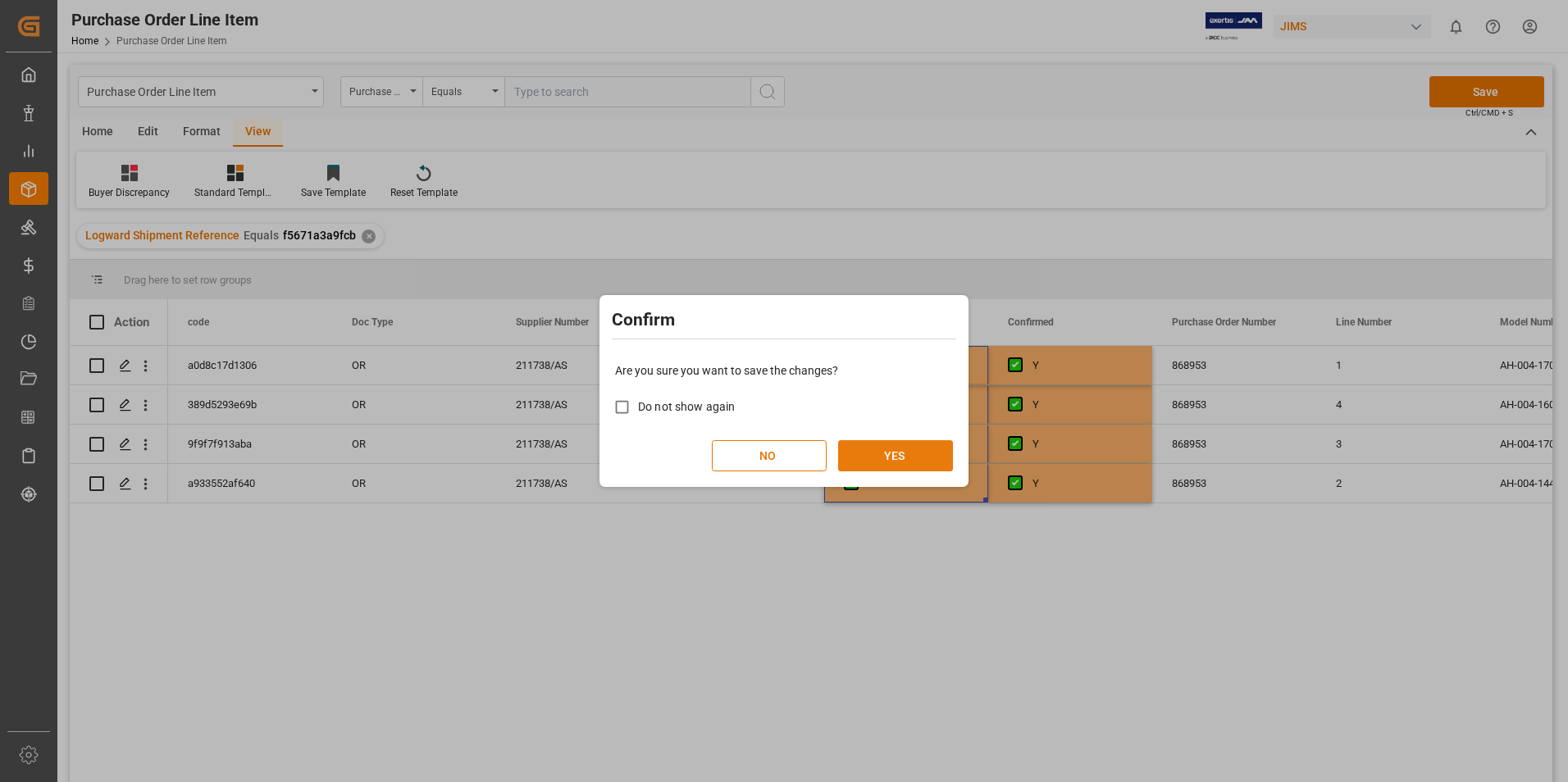
click at [871, 464] on button "YES" at bounding box center [896, 456] width 115 height 31
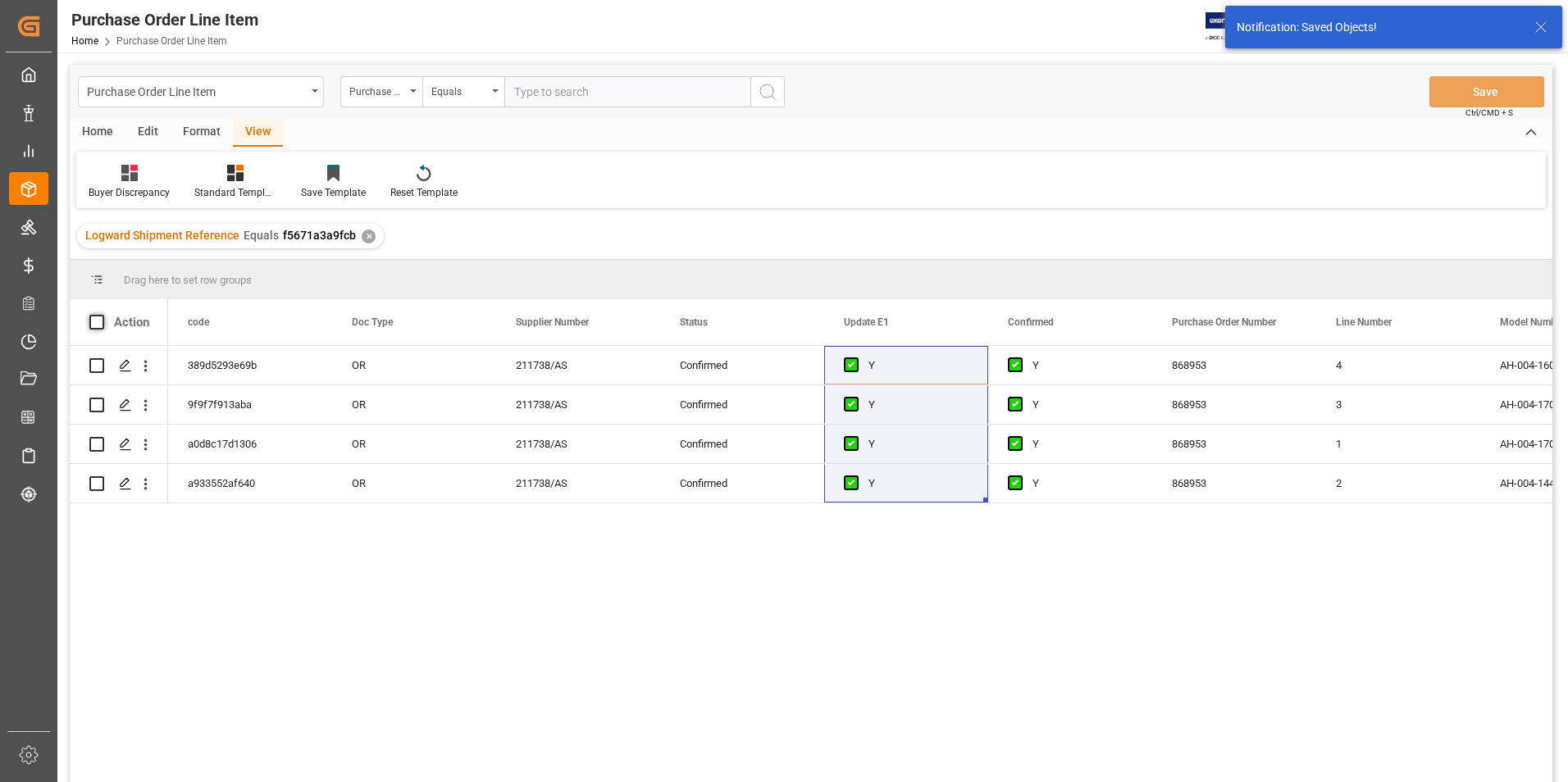
click at [98, 319] on span at bounding box center [97, 322] width 15 height 15
click at [102, 315] on input "checkbox" at bounding box center [102, 315] width 0 height 0
checkbox input "true"
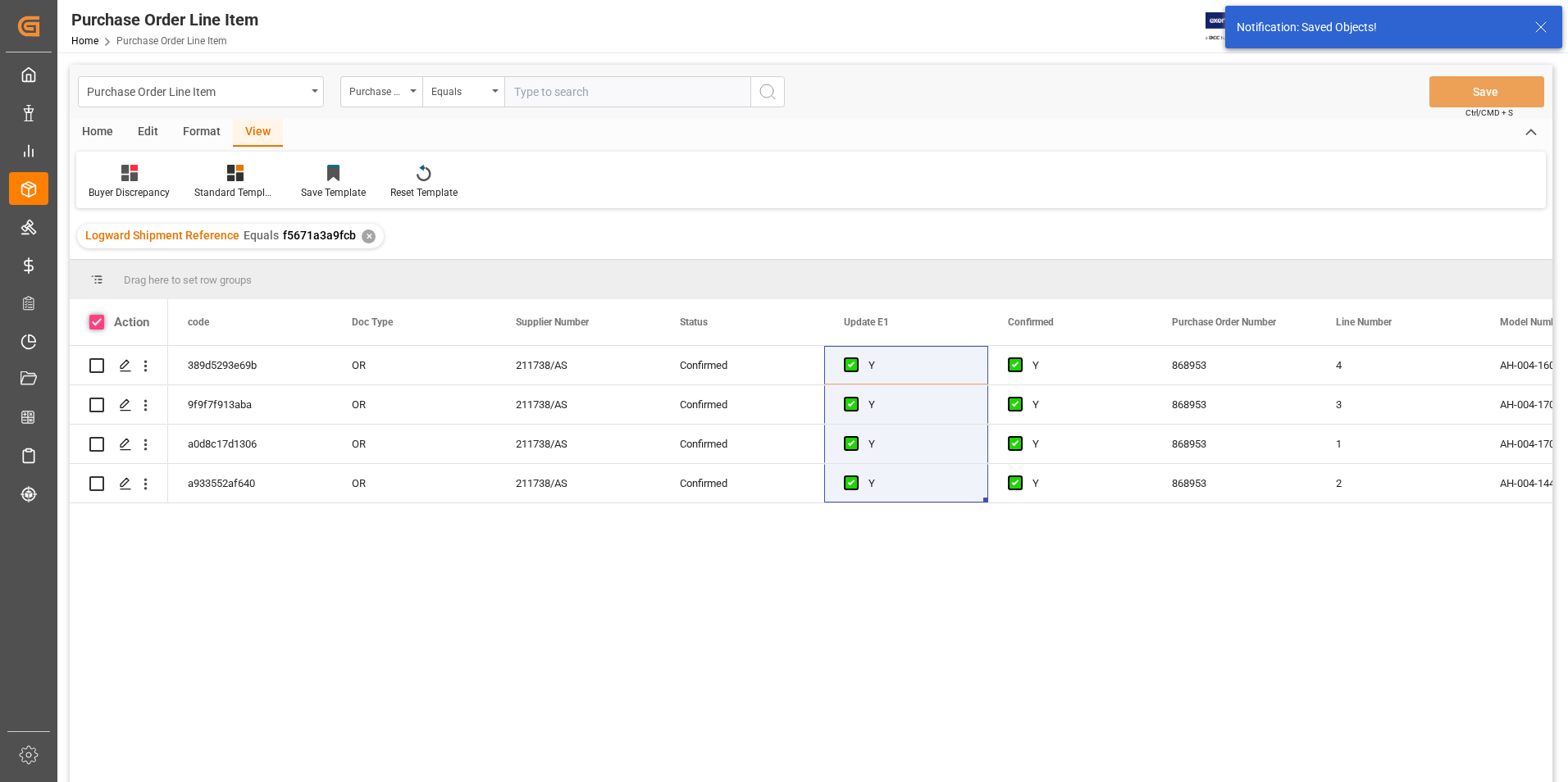
checkbox input "true"
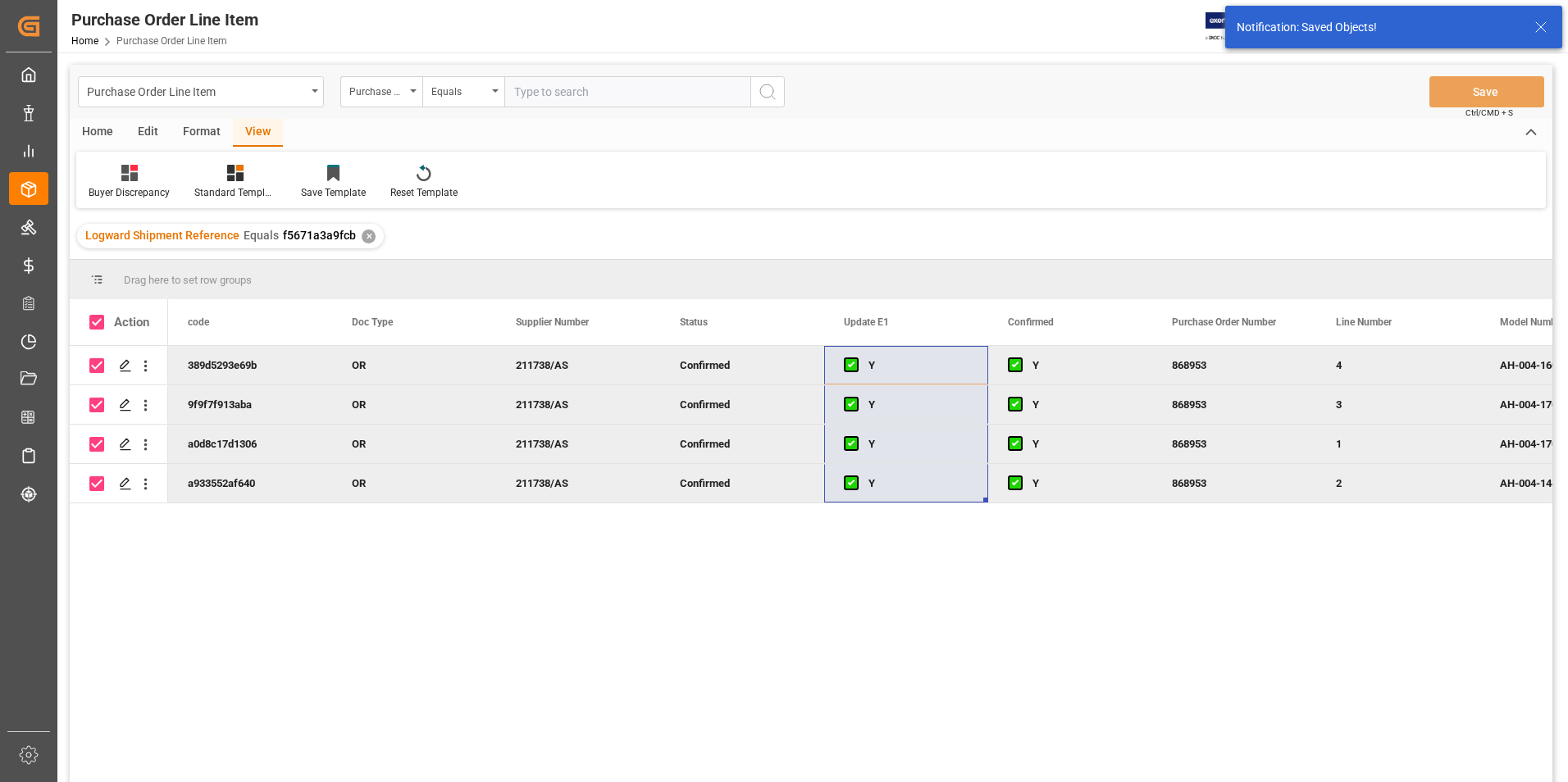
click at [104, 128] on div "Home" at bounding box center [97, 133] width 55 height 28
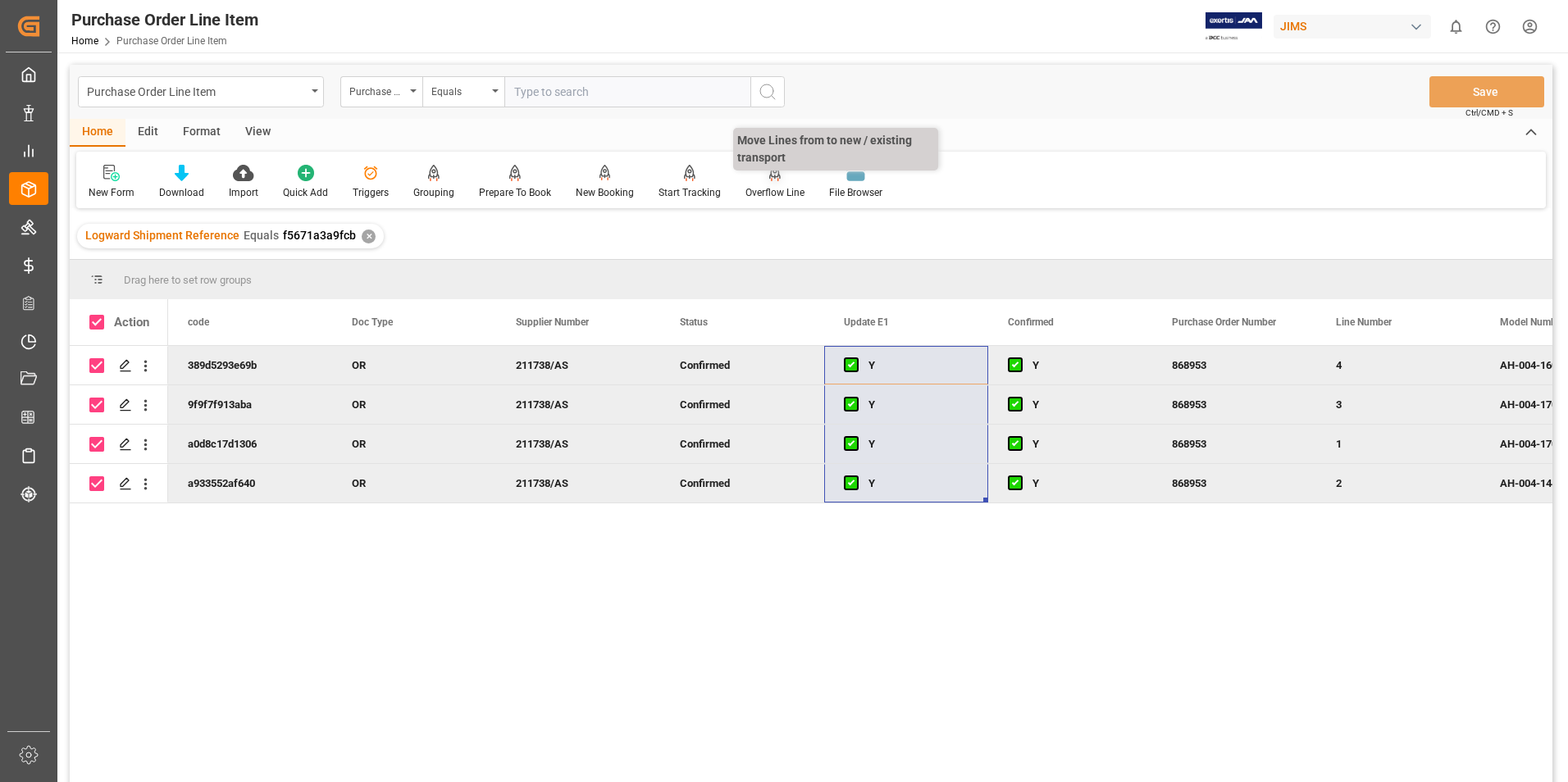
click at [769, 194] on div "Overflow Line" at bounding box center [774, 193] width 59 height 15
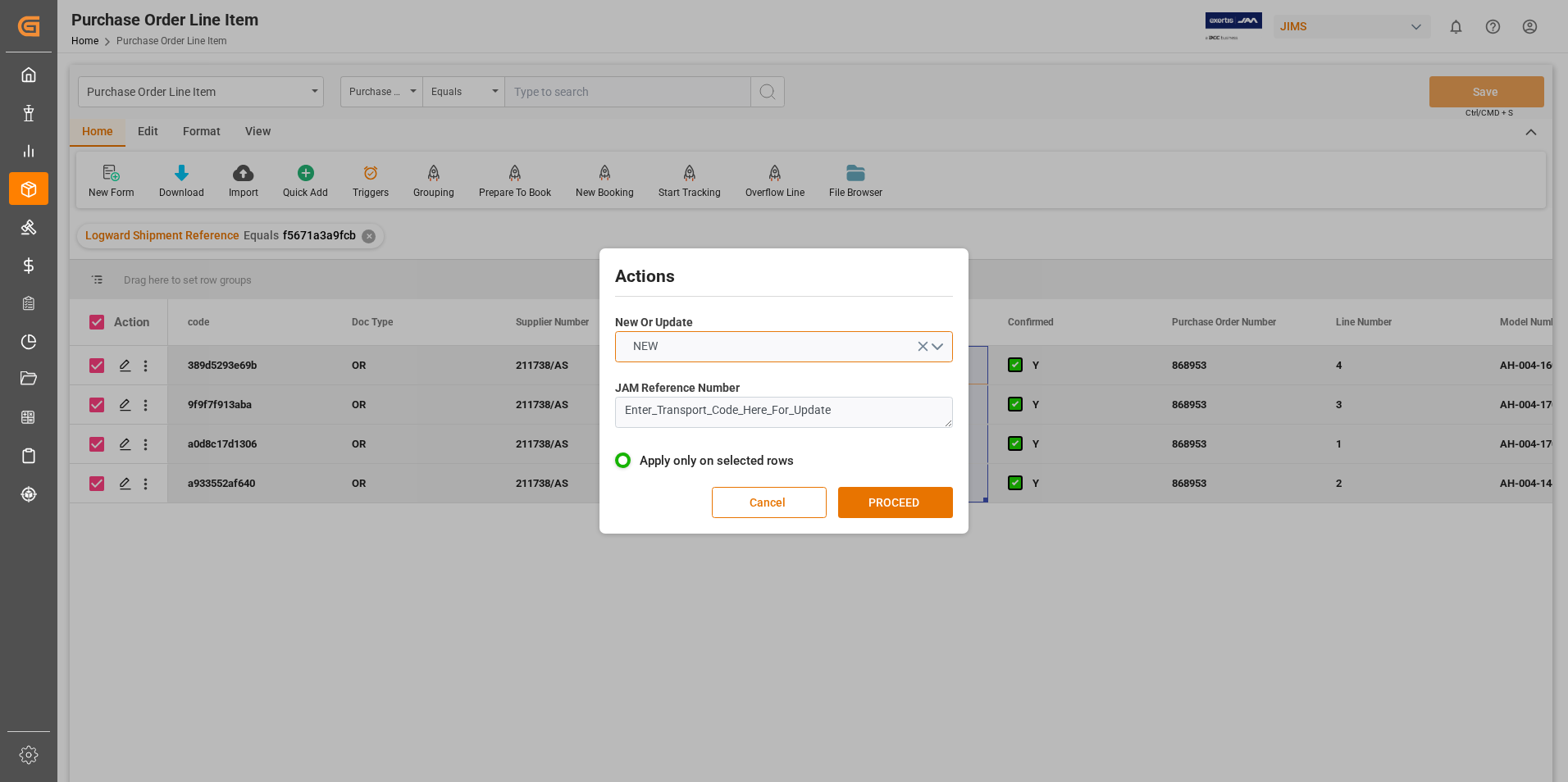
click at [710, 346] on button "NEW" at bounding box center [784, 347] width 338 height 31
click at [712, 380] on div "UPDATE" at bounding box center [784, 385] width 337 height 35
drag, startPoint x: 654, startPoint y: 399, endPoint x: 531, endPoint y: 415, distance: 124.0
click at [531, 415] on div "Actions New Or Update UPDATE JAM Reference Number Enter_Transport_Code_Here_For…" at bounding box center [784, 391] width 1568 height 782
type textarea "22-10940-GB"
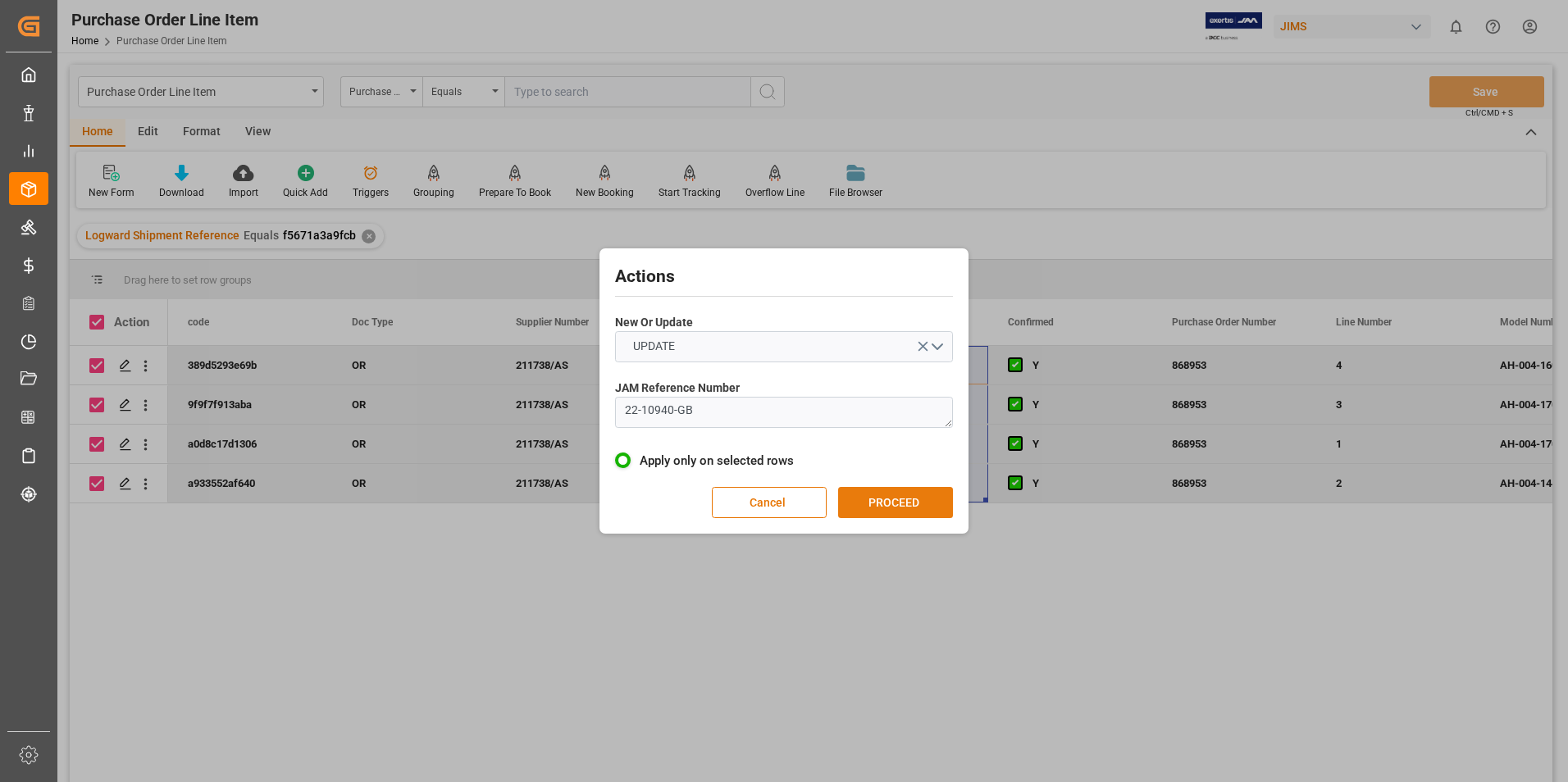
click at [902, 491] on button "PROCEED" at bounding box center [896, 503] width 115 height 31
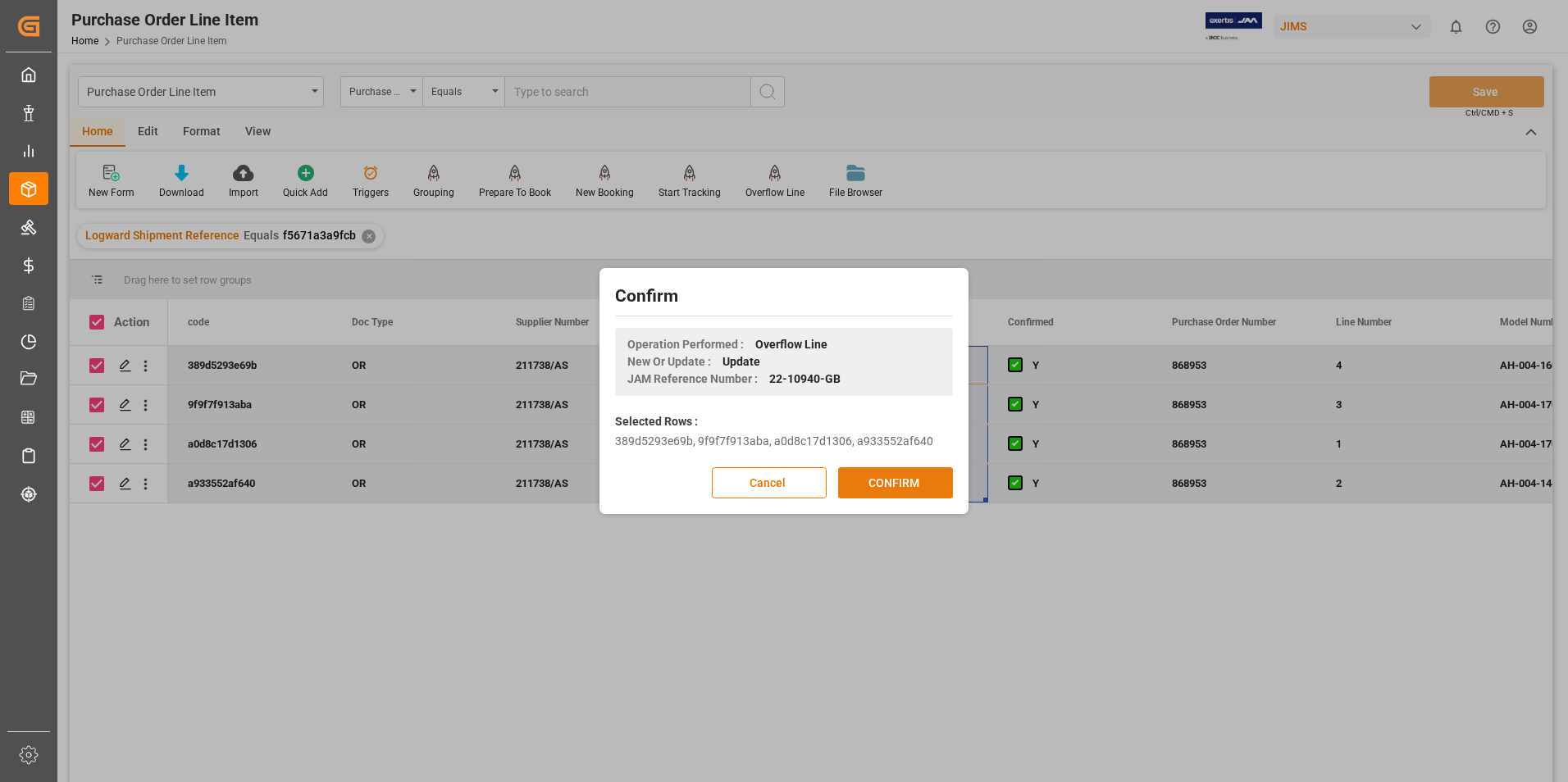
click at [893, 485] on button "CONFIRM" at bounding box center [896, 483] width 115 height 31
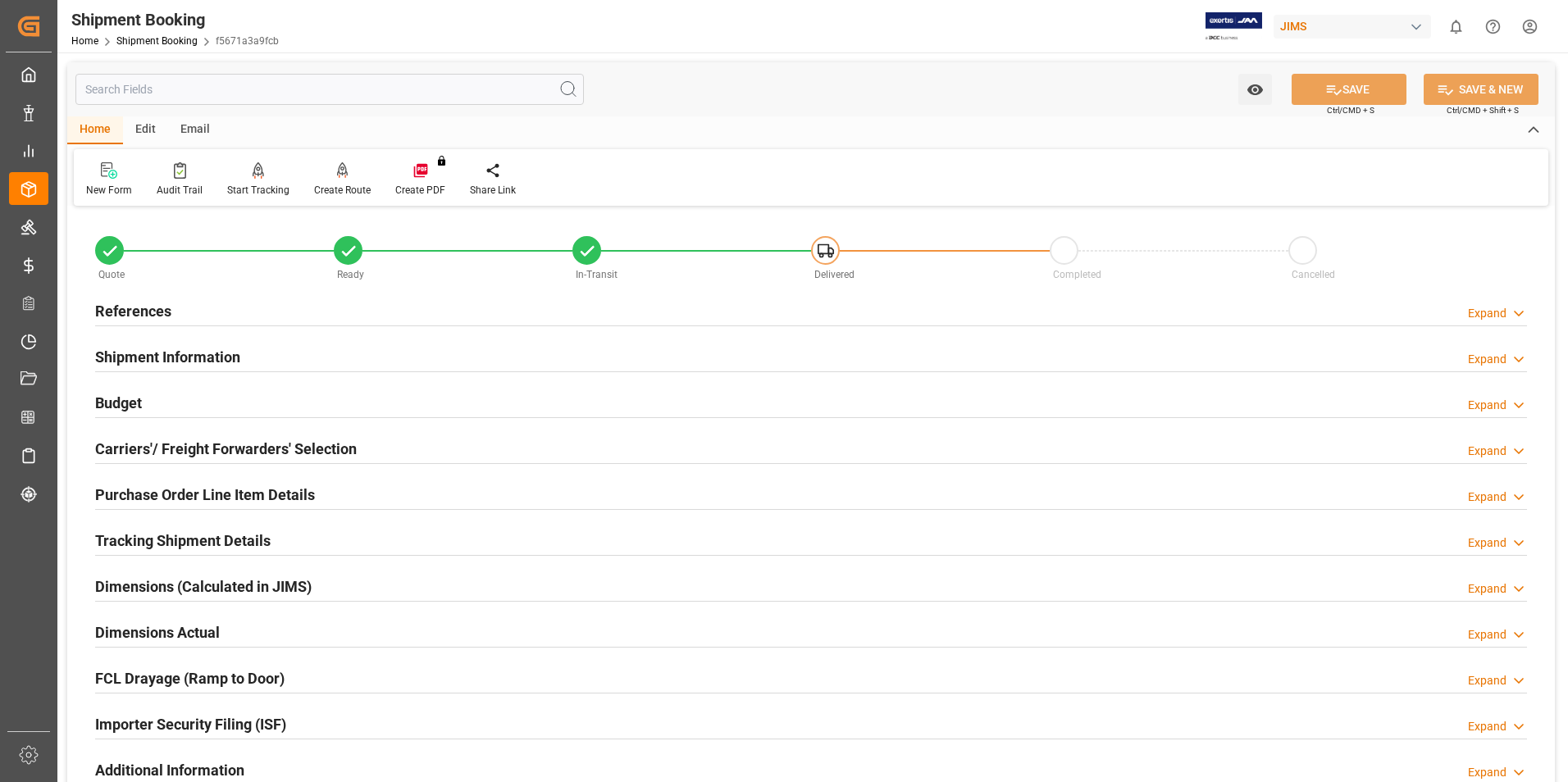
click at [177, 493] on h2 "Purchase Order Line Item Details" at bounding box center [205, 494] width 220 height 22
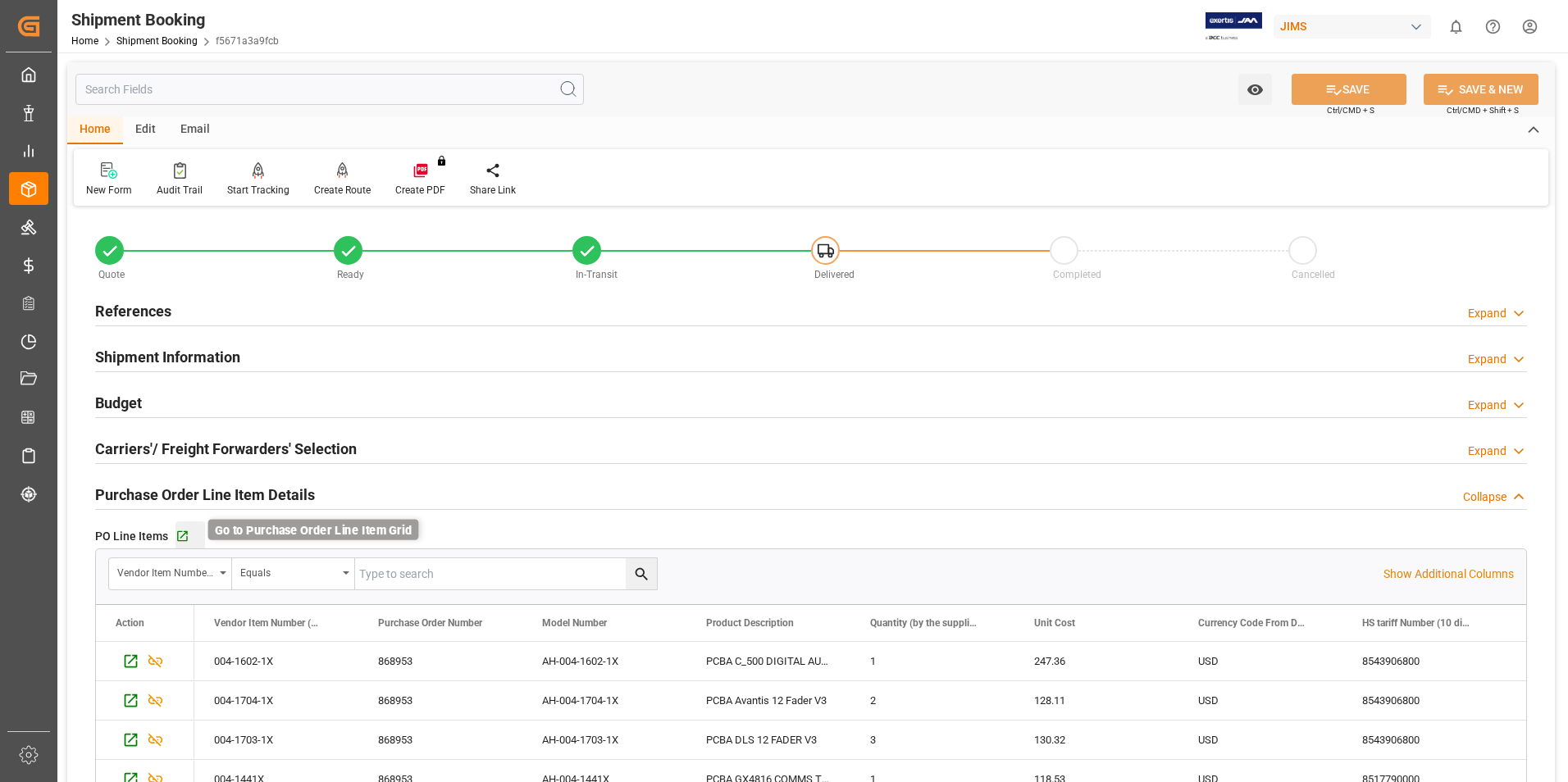
click at [182, 536] on icon "button" at bounding box center [182, 536] width 14 height 14
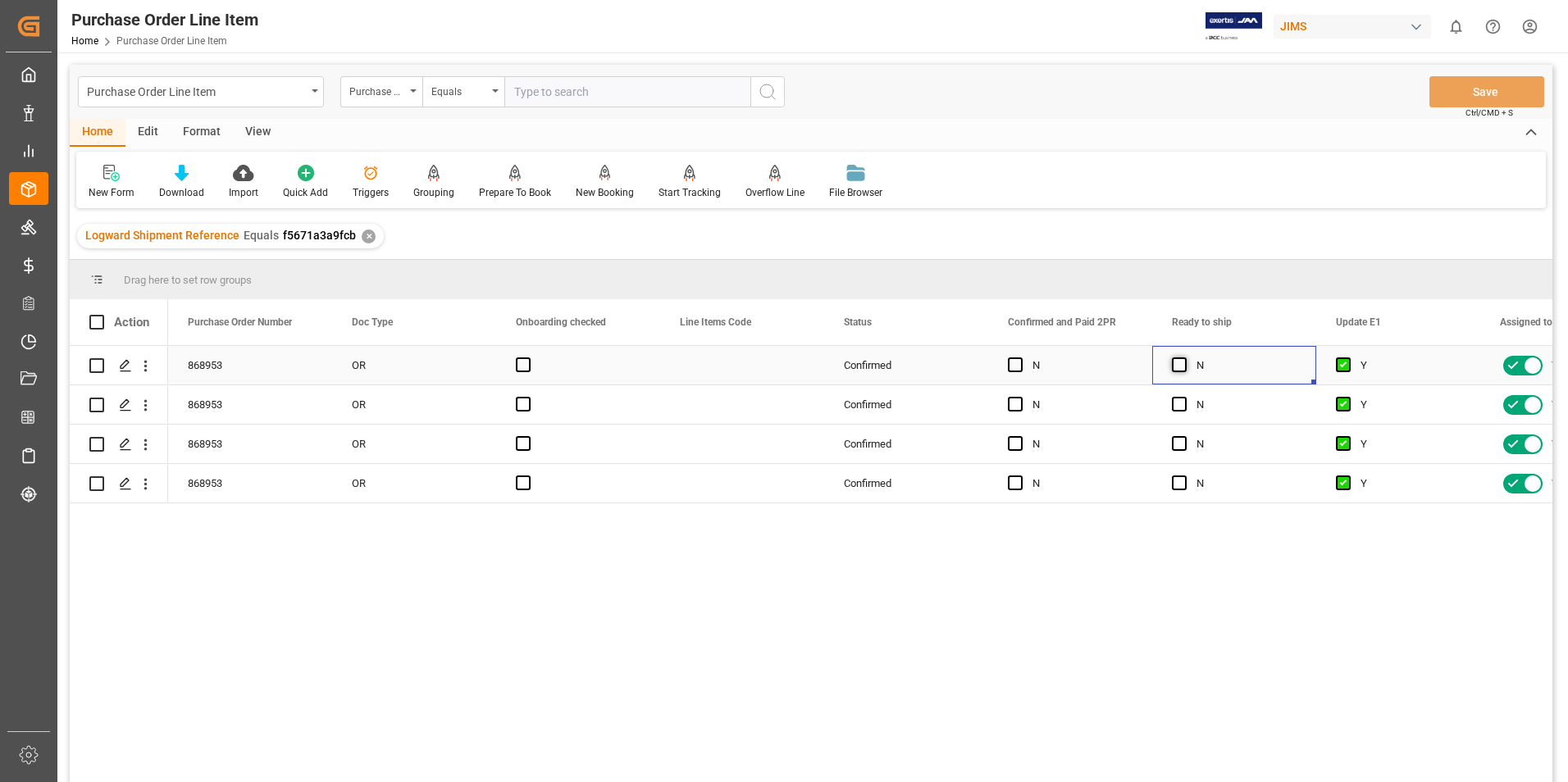
click at [1175, 360] on span "Press SPACE to select this row." at bounding box center [1179, 365] width 15 height 15
click at [1184, 357] on input "Press SPACE to select this row." at bounding box center [1184, 357] width 0 height 0
drag, startPoint x: 1312, startPoint y: 384, endPoint x: 1305, endPoint y: 489, distance: 105.2
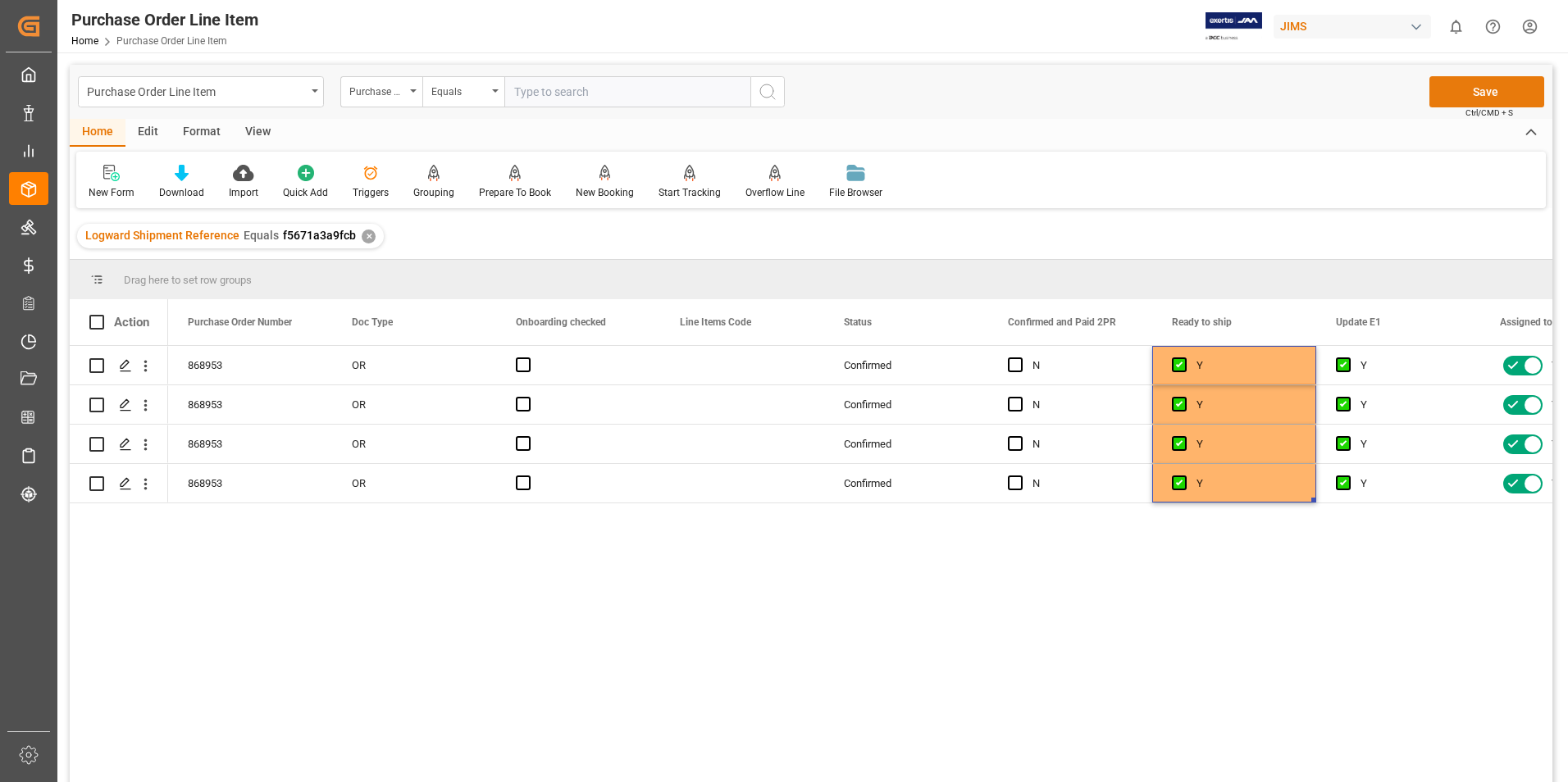
click at [1479, 100] on button "Save" at bounding box center [1487, 92] width 115 height 31
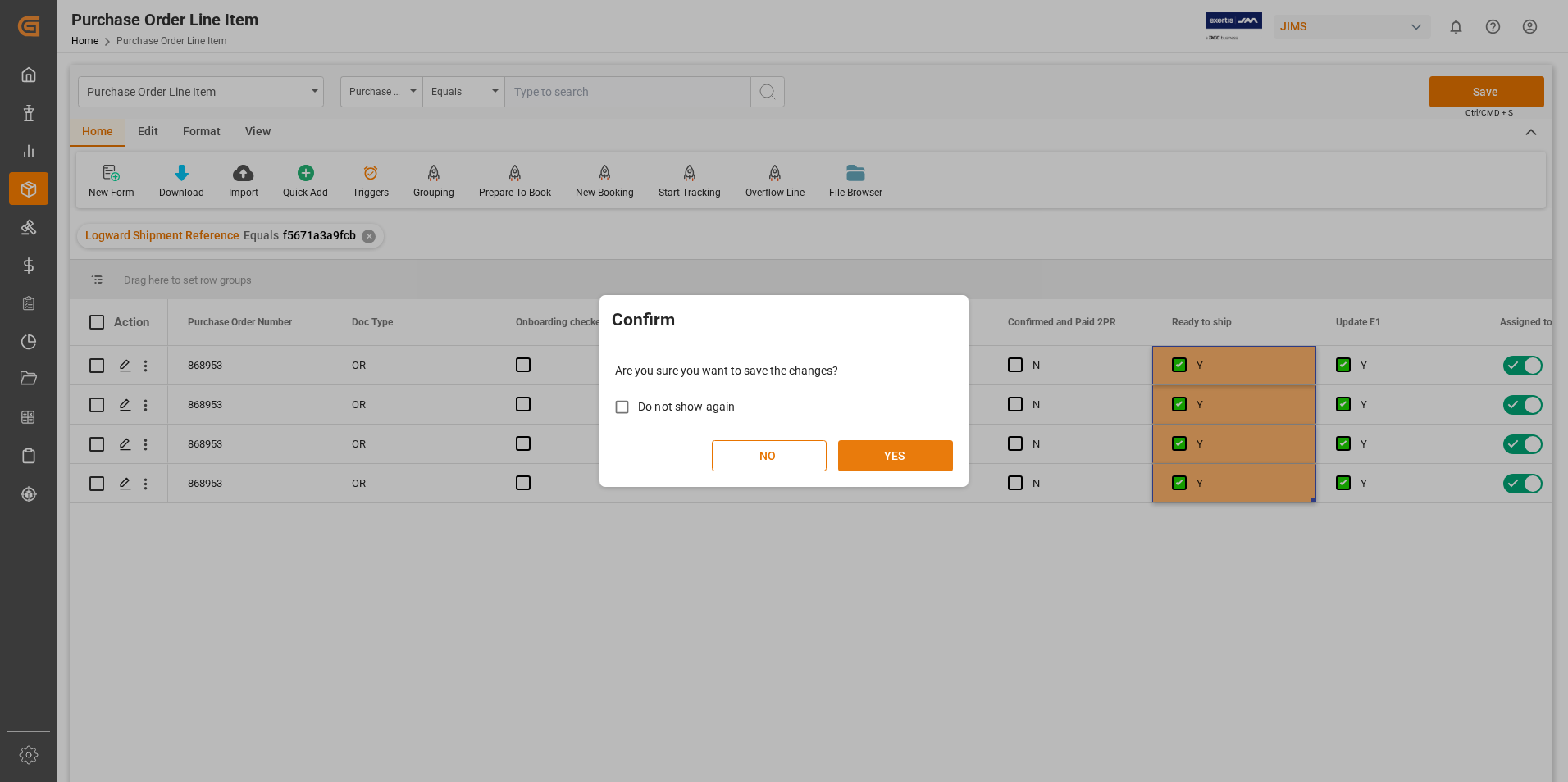
click at [891, 465] on button "YES" at bounding box center [896, 456] width 115 height 31
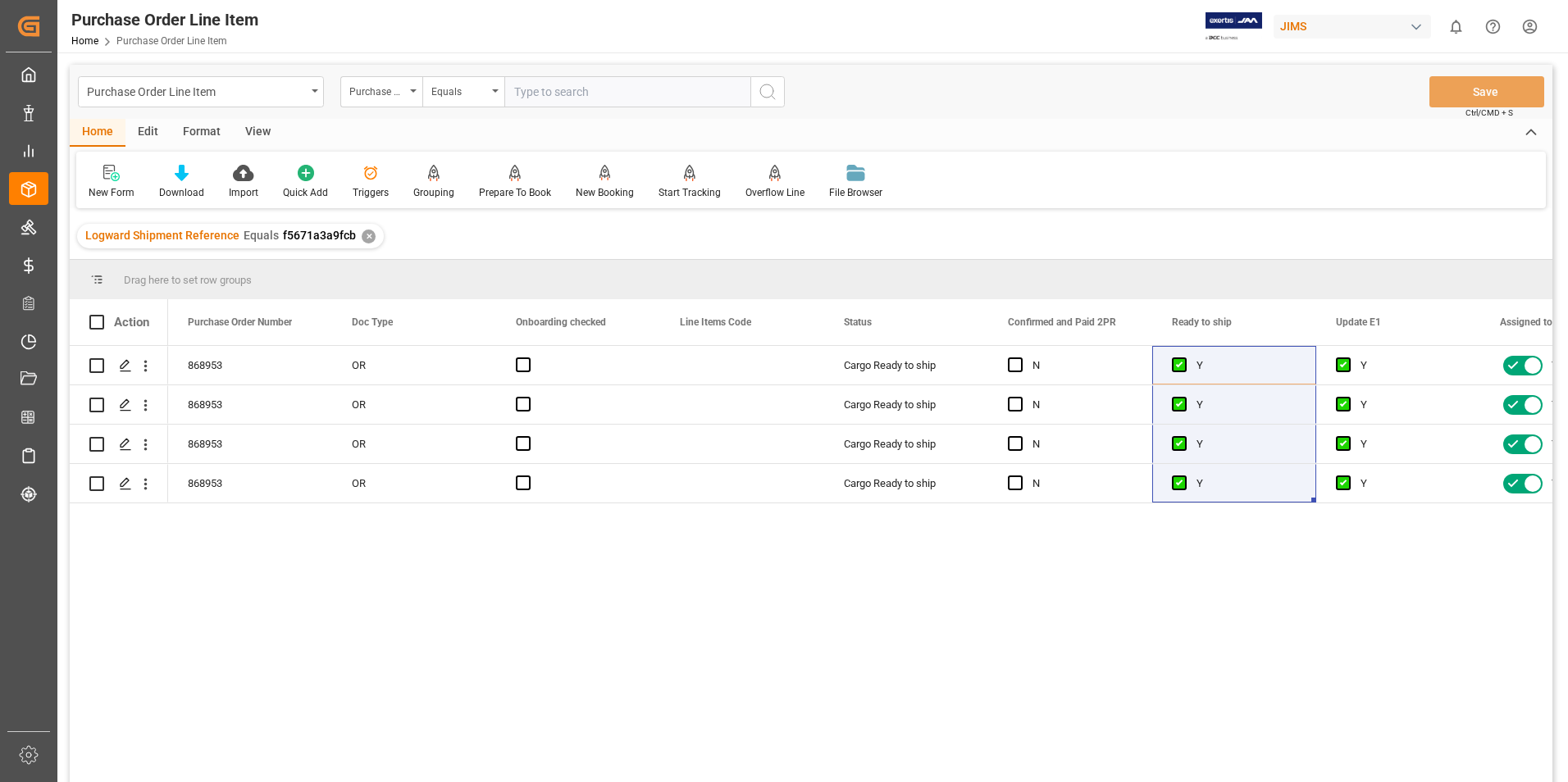
click at [259, 129] on div "View" at bounding box center [258, 133] width 50 height 28
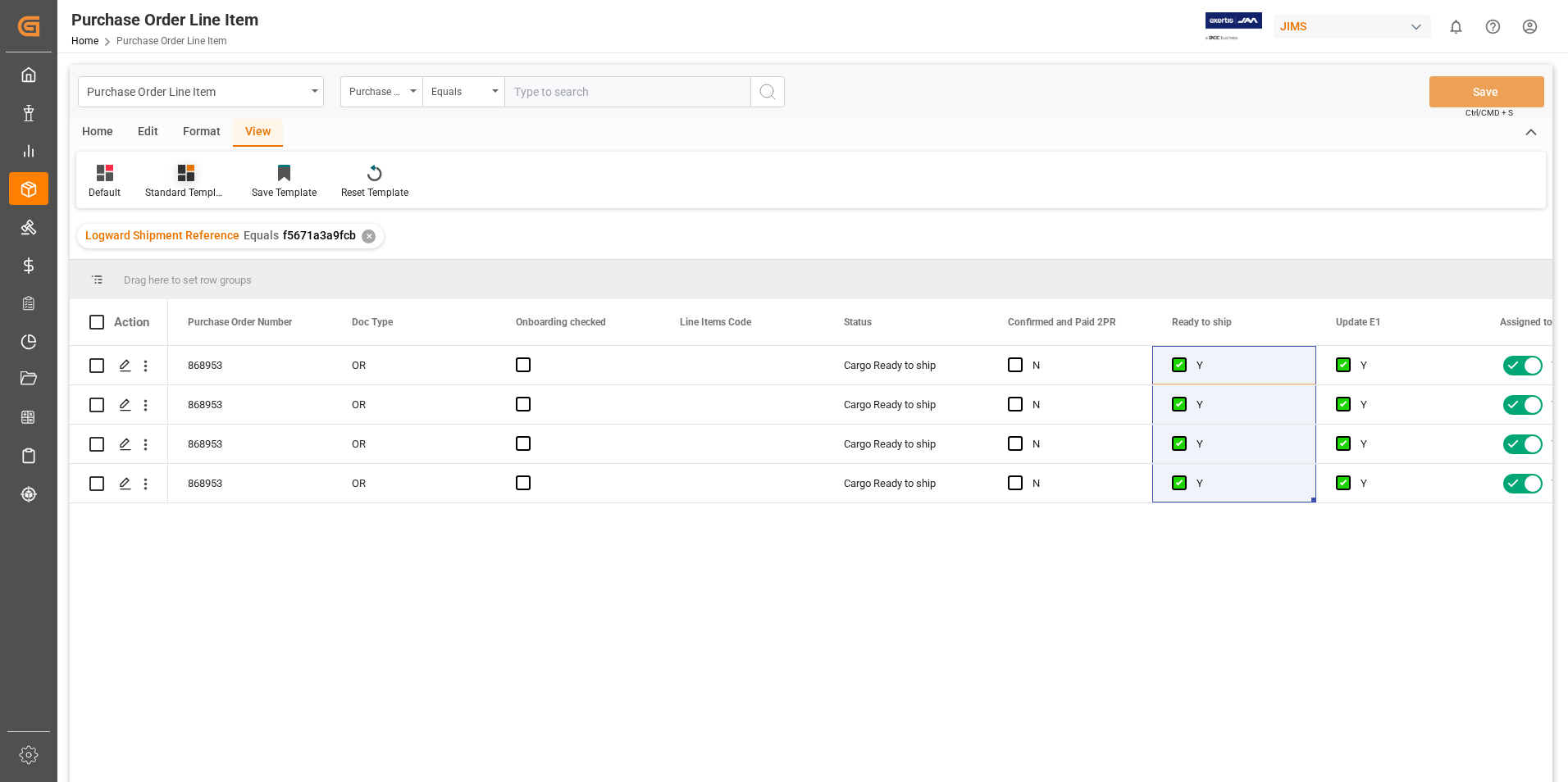
click at [191, 189] on div "Standard Templates" at bounding box center [186, 193] width 82 height 15
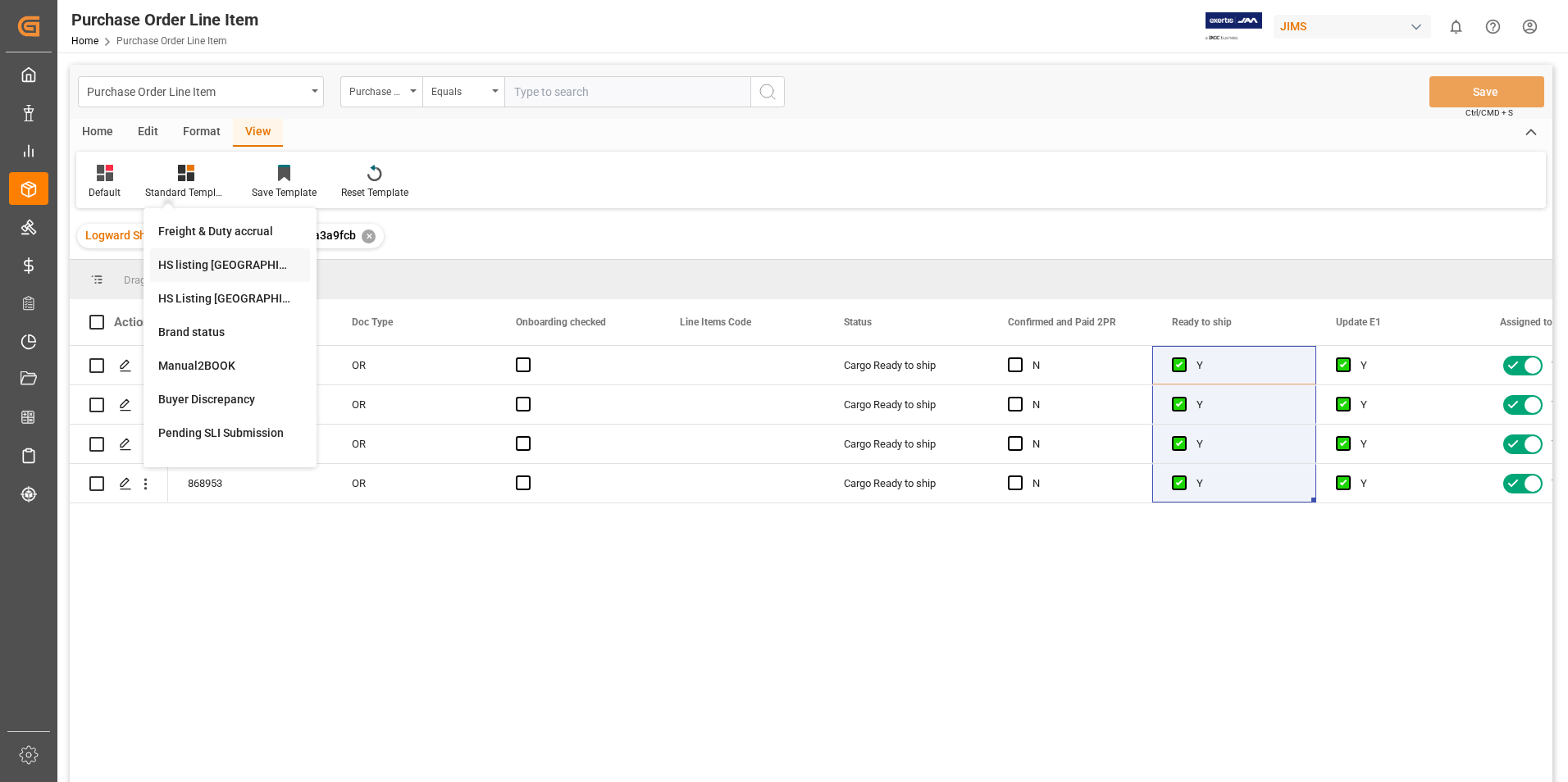
click at [210, 266] on div "HS listing [GEOGRAPHIC_DATA]" at bounding box center [230, 265] width 144 height 17
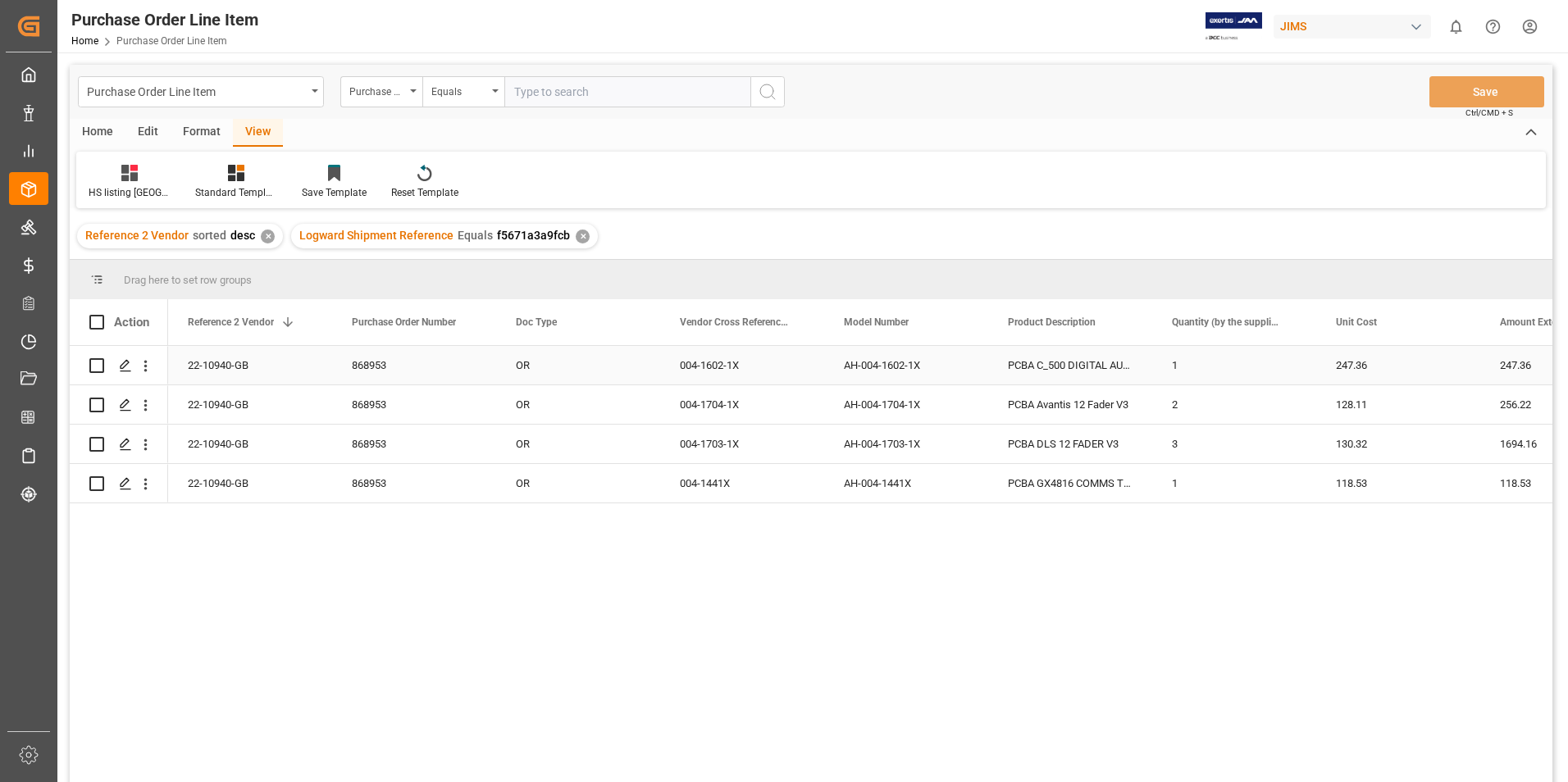
click at [237, 359] on div "22-10940-GB" at bounding box center [250, 365] width 164 height 39
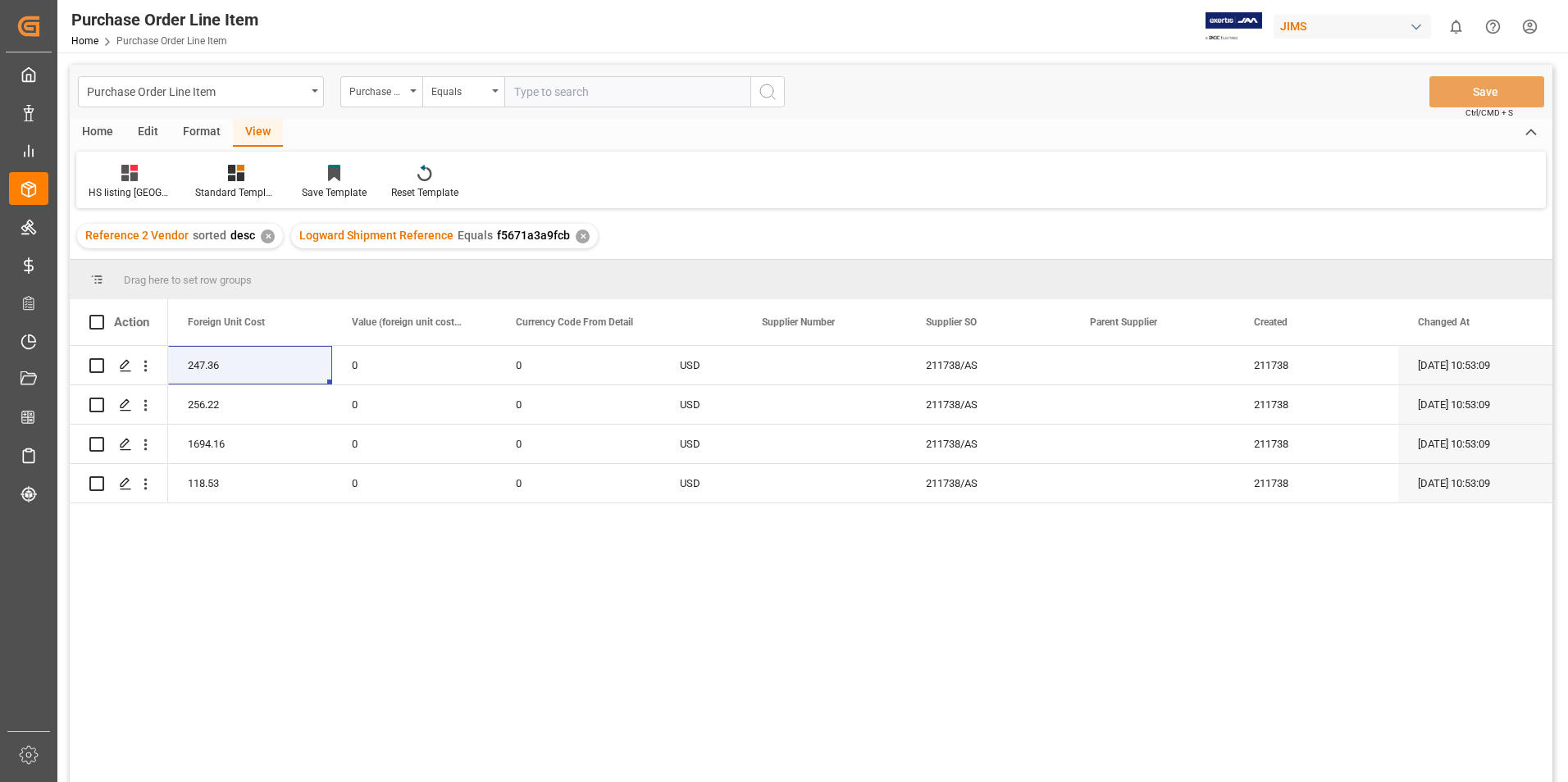
scroll to position [0, 1486]
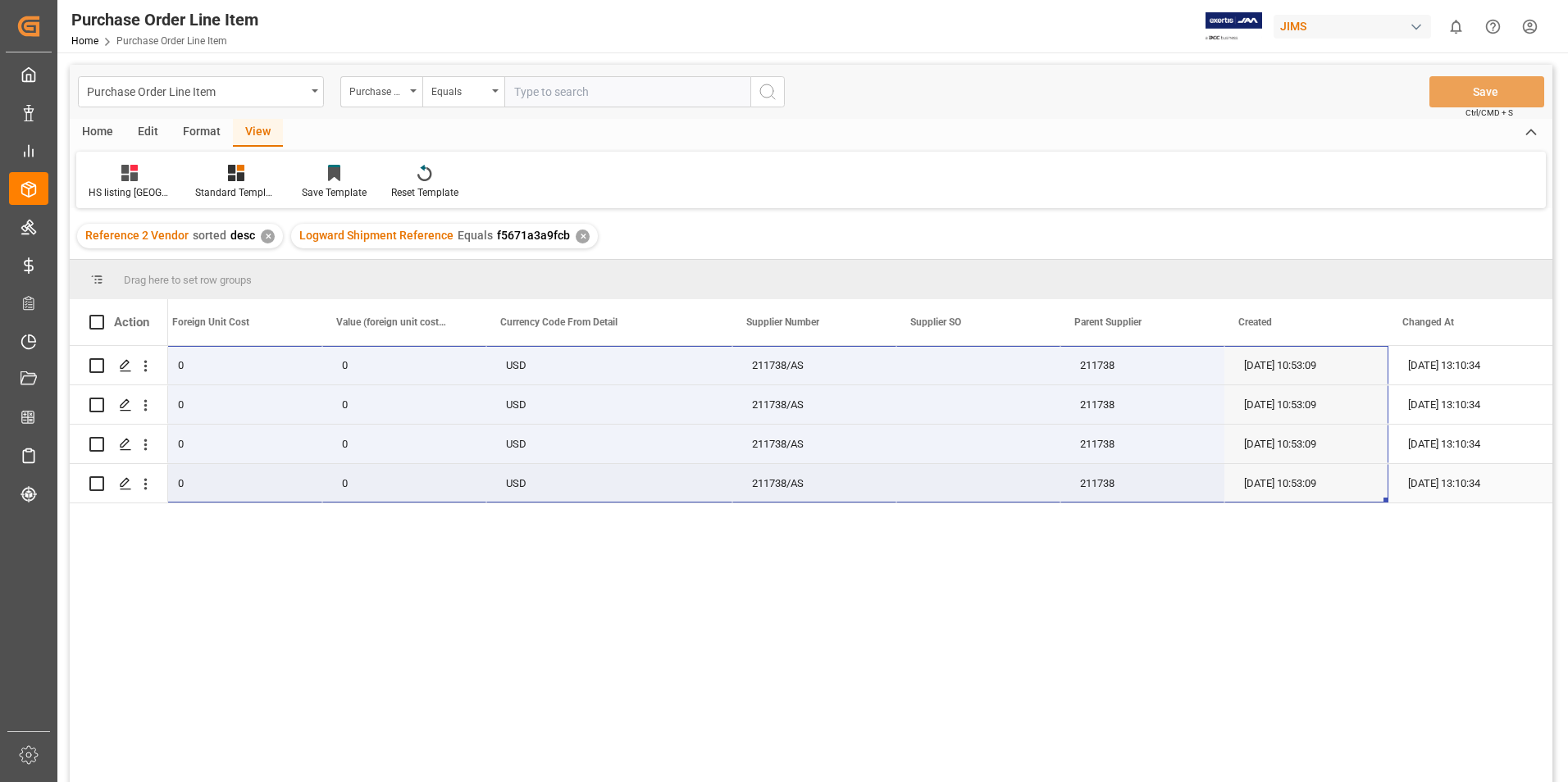
drag, startPoint x: 233, startPoint y: 363, endPoint x: 1320, endPoint y: 478, distance: 1093.1
click at [1320, 478] on div "22-10940-GB 247.36 0 0 USD 211738/AS 211738 [DATE] 10:53:09 [DATE] 13:10:34 256…" at bounding box center [117, 425] width 2871 height 157
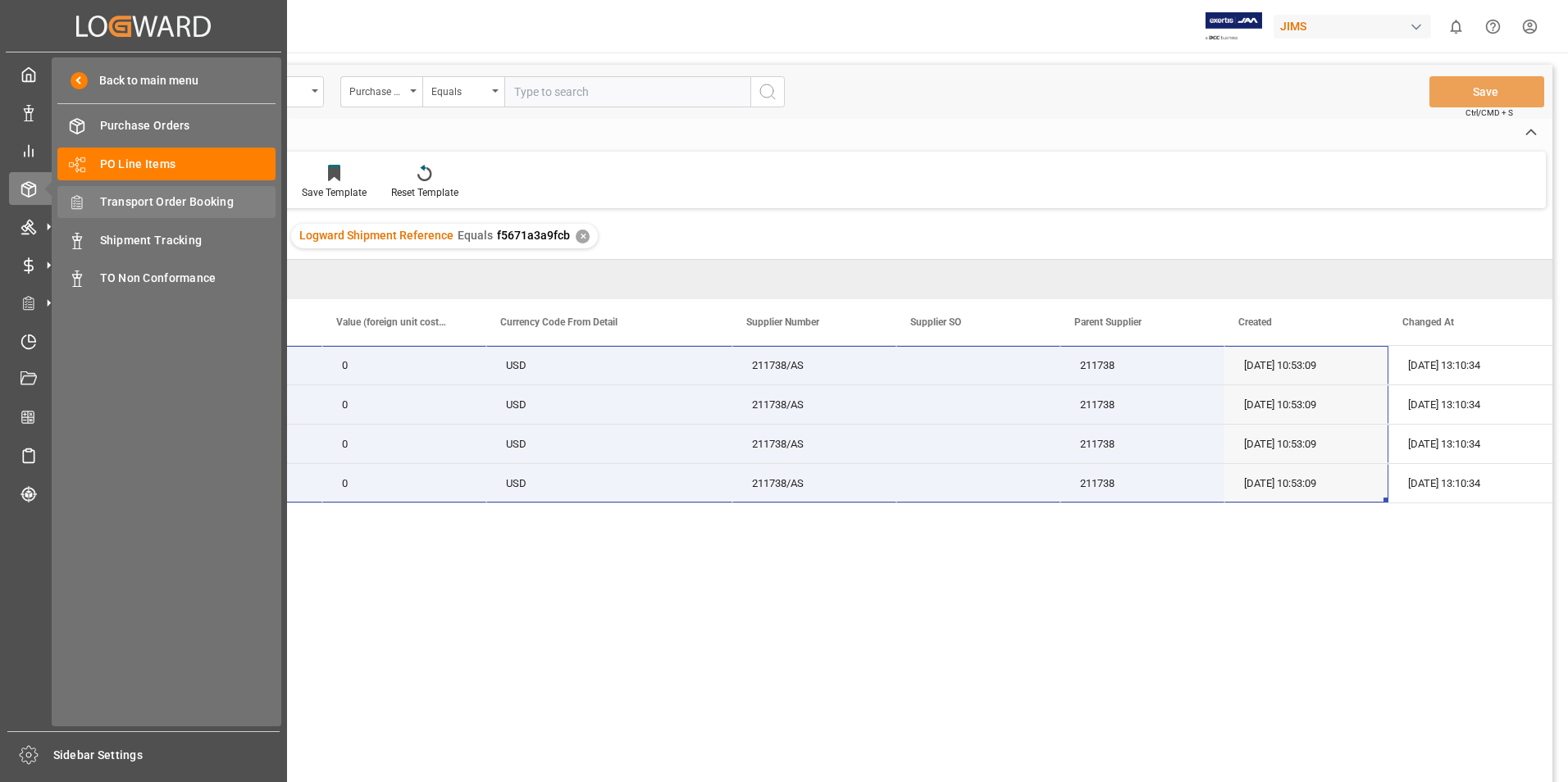
drag, startPoint x: 154, startPoint y: 196, endPoint x: 188, endPoint y: 218, distance: 40.5
click at [154, 196] on span "Transport Order Booking" at bounding box center [188, 202] width 176 height 17
